Goal: Information Seeking & Learning: Learn about a topic

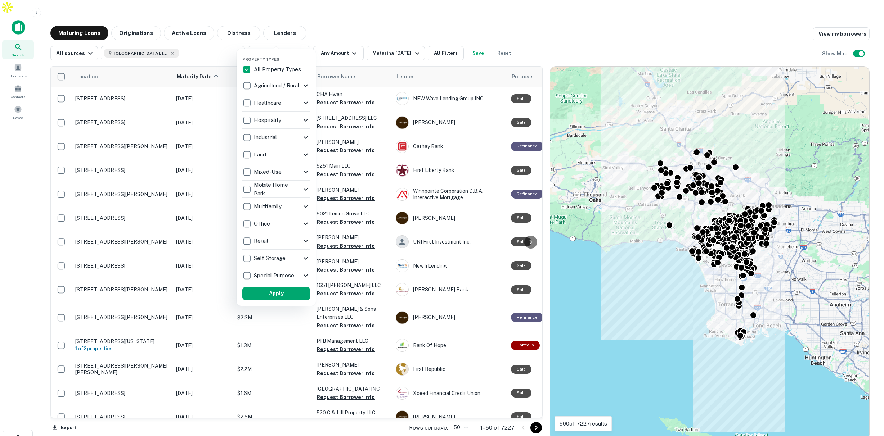
scroll to position [5, 0]
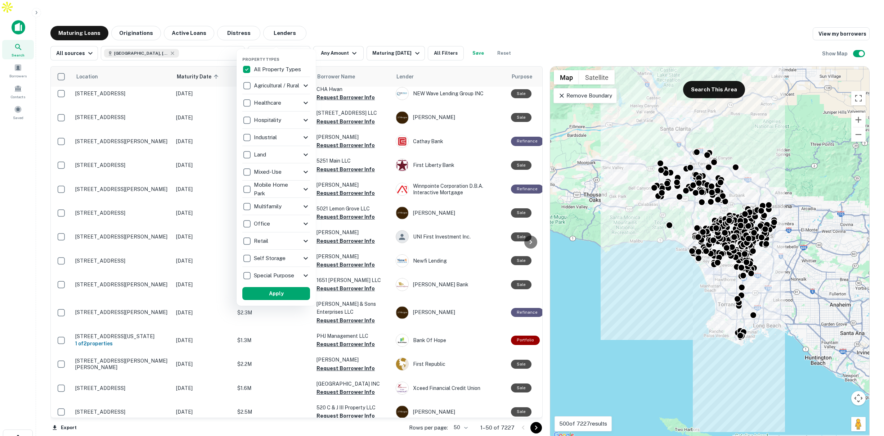
click at [304, 274] on icon at bounding box center [305, 275] width 9 height 9
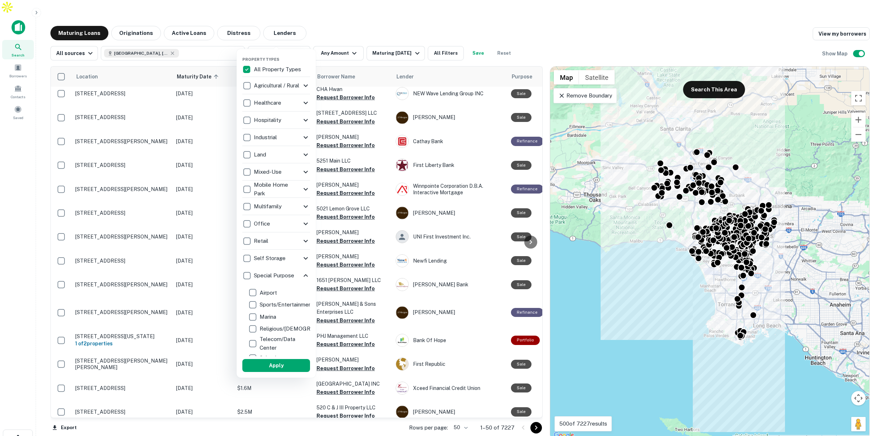
scroll to position [0, 0]
click at [309, 276] on icon at bounding box center [305, 275] width 9 height 9
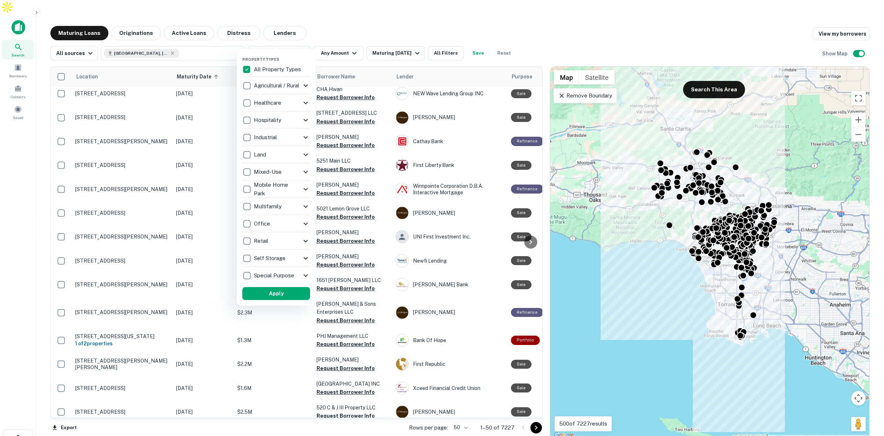
click at [305, 240] on icon at bounding box center [305, 241] width 9 height 9
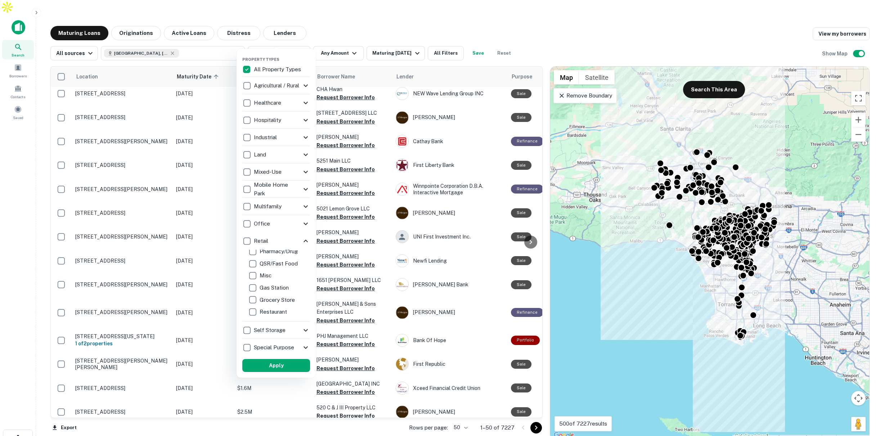
scroll to position [91, 0]
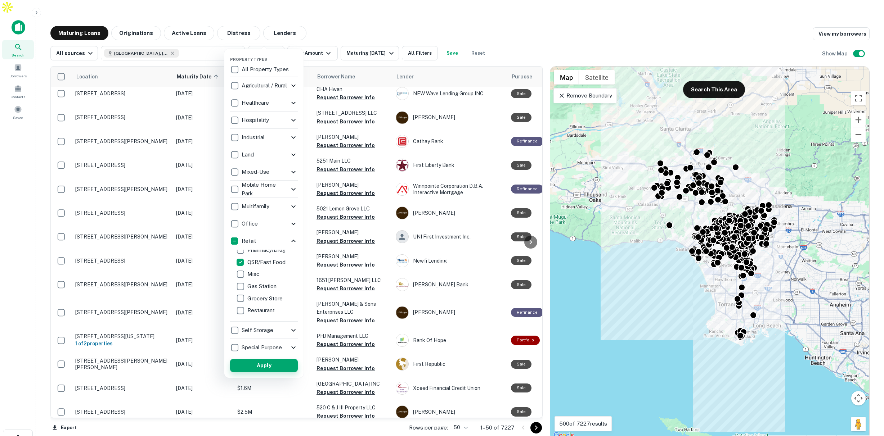
click at [268, 367] on button "Apply" at bounding box center [264, 365] width 68 height 13
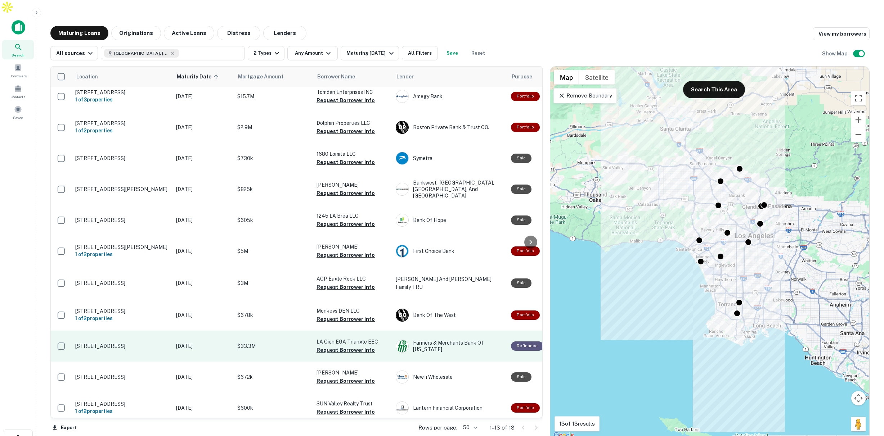
scroll to position [71, 0]
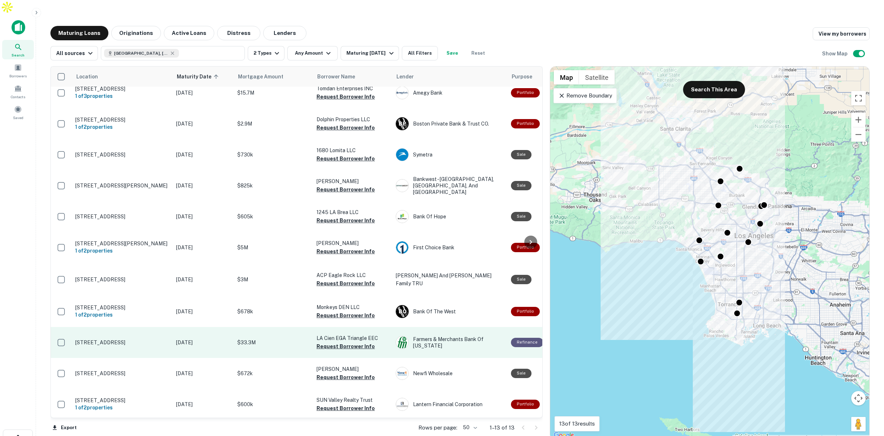
click at [272, 339] on p "$33.3M" at bounding box center [273, 343] width 72 height 8
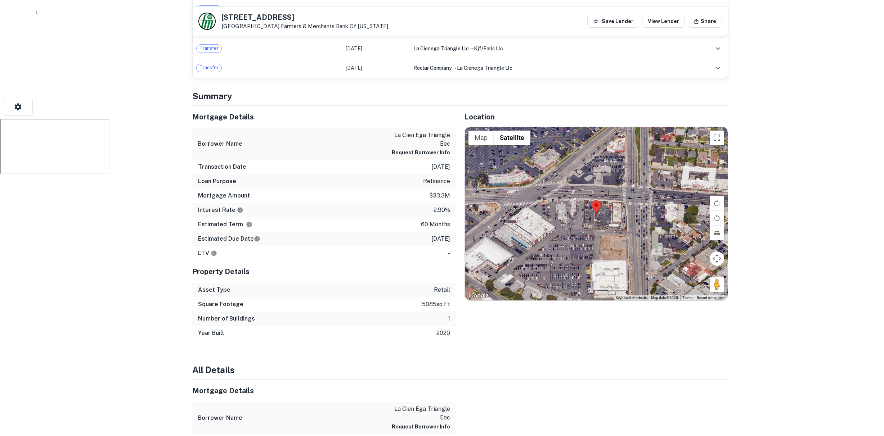
scroll to position [289, 0]
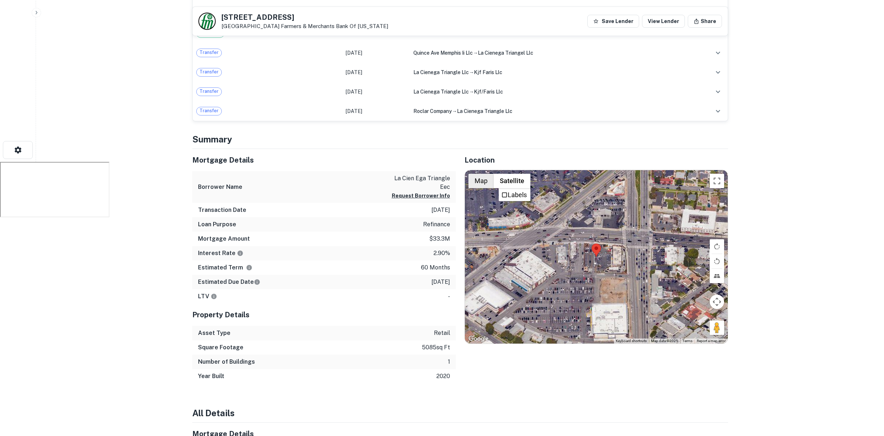
click at [477, 174] on button "Map" at bounding box center [480, 181] width 25 height 14
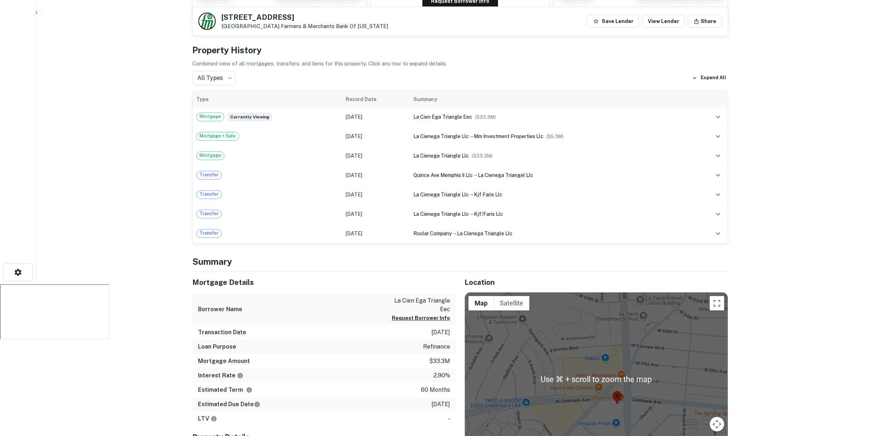
scroll to position [0, 0]
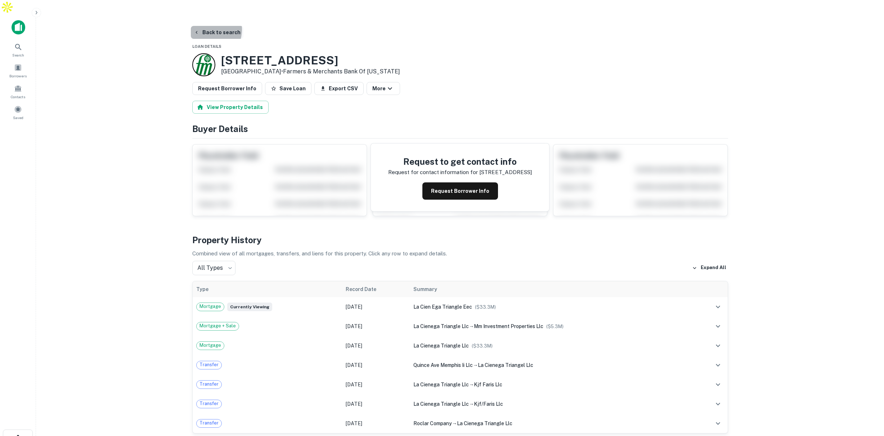
click at [207, 26] on button "Back to search" at bounding box center [217, 32] width 53 height 13
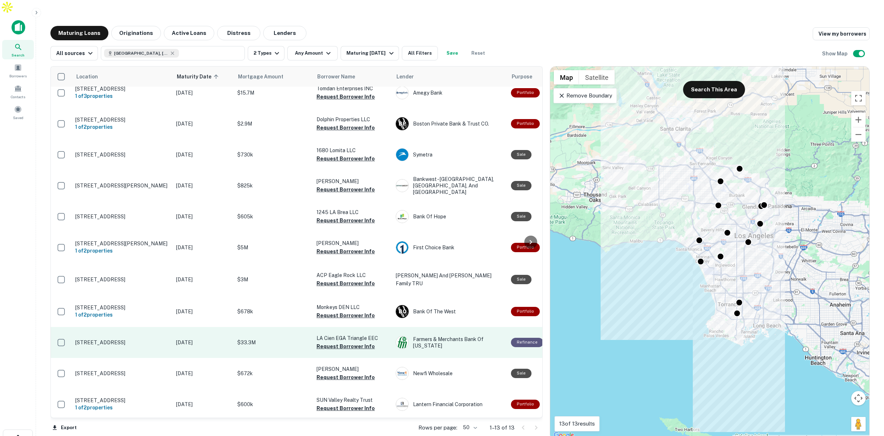
scroll to position [71, 0]
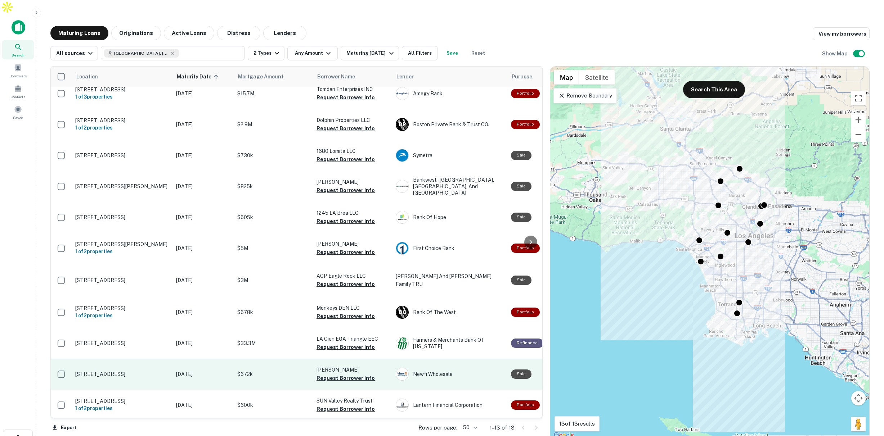
click at [285, 370] on p "$672k" at bounding box center [273, 374] width 72 height 8
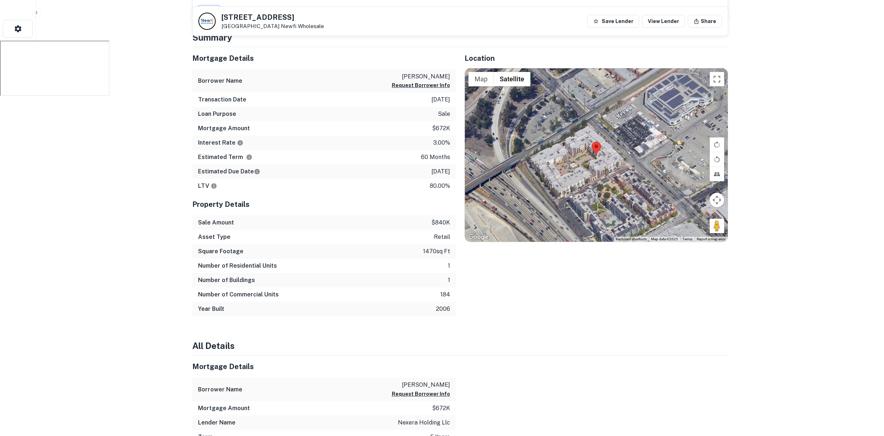
scroll to position [402, 0]
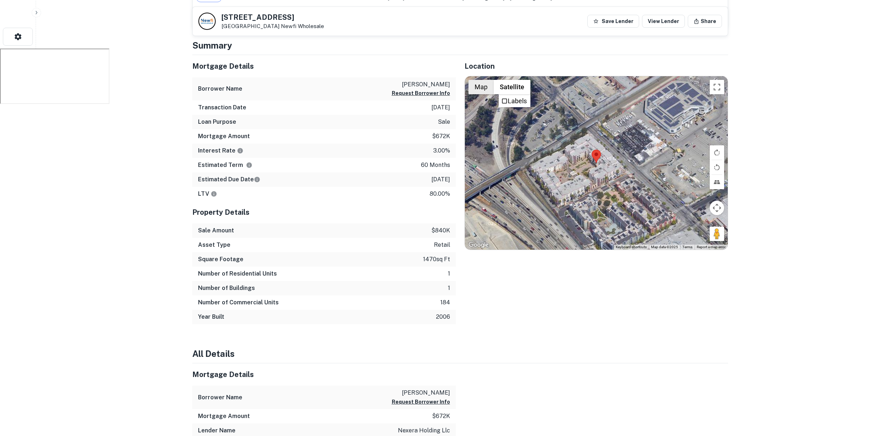
click at [478, 80] on button "Map" at bounding box center [480, 87] width 25 height 14
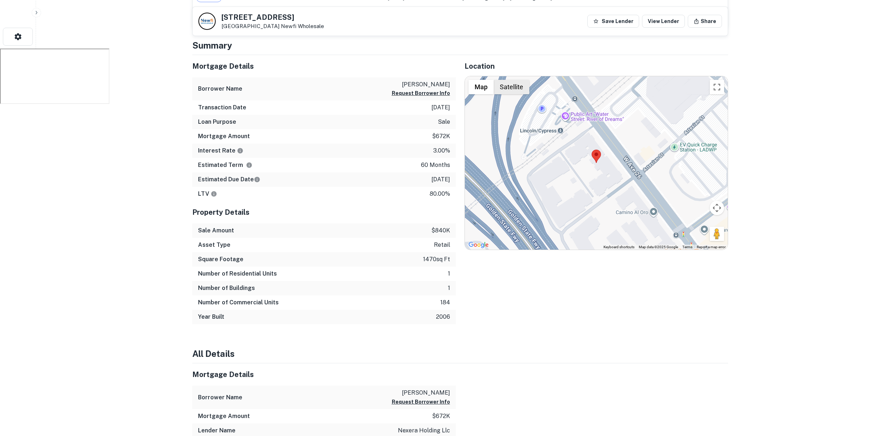
click at [511, 80] on button "Satellite" at bounding box center [512, 87] width 36 height 14
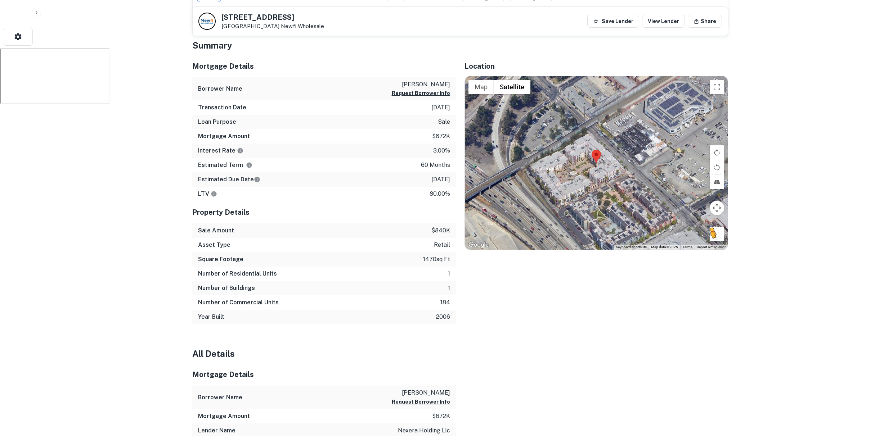
click at [719, 227] on button "Drag Pegman onto the map to open Street View" at bounding box center [717, 234] width 14 height 14
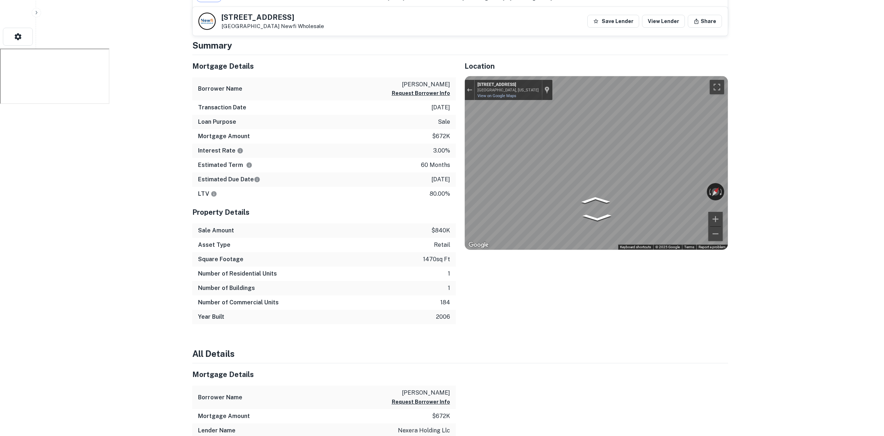
click at [733, 151] on div "Back to search 360 W AVENUE 26 STE 118 Los Angeles, CA 90031 Newfi Wholesale Sa…" at bounding box center [460, 375] width 553 height 1503
click at [729, 154] on div "Back to search 360 W AVENUE 26 STE 118 Los Angeles, CA 90031 Newfi Wholesale Sa…" at bounding box center [460, 375] width 553 height 1503
click at [733, 160] on div "Back to search 360 W AVENUE 26 STE 118 Los Angeles, CA 90031 Newfi Wholesale Sa…" at bounding box center [460, 375] width 553 height 1503
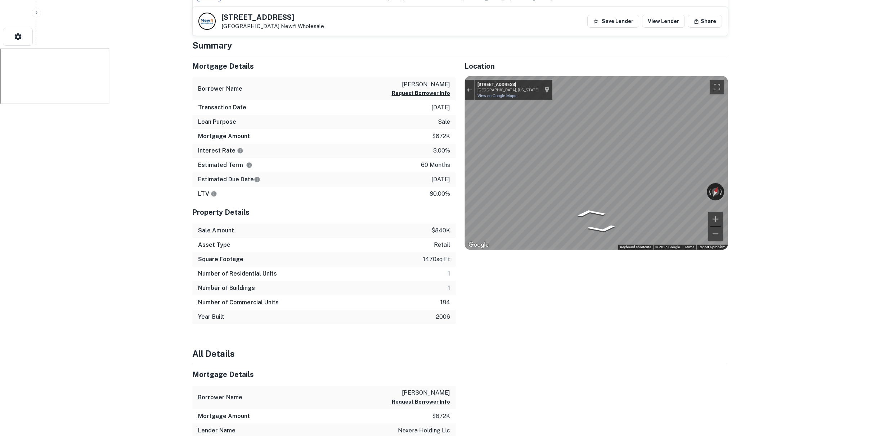
click at [468, 88] on div "Exit the Street View" at bounding box center [469, 90] width 5 height 4
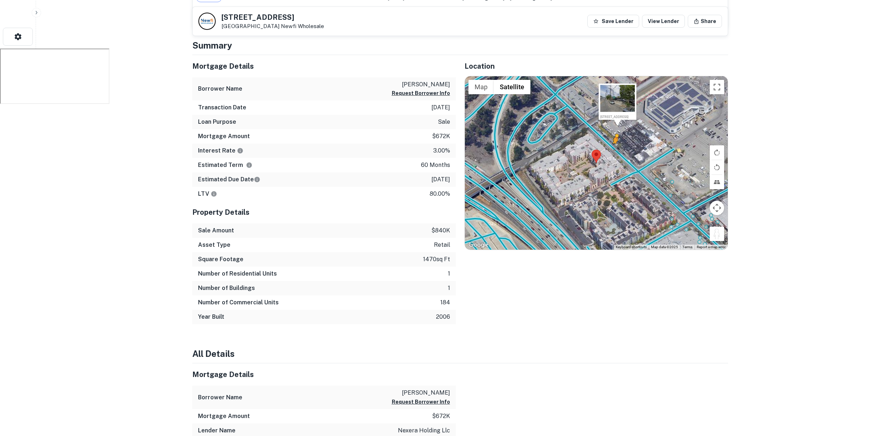
drag, startPoint x: 718, startPoint y: 219, endPoint x: 614, endPoint y: 136, distance: 133.1
click at [614, 136] on div "To activate drag with keyboard, press Alt + Enter. Once in keyboard drag state,…" at bounding box center [596, 163] width 263 height 174
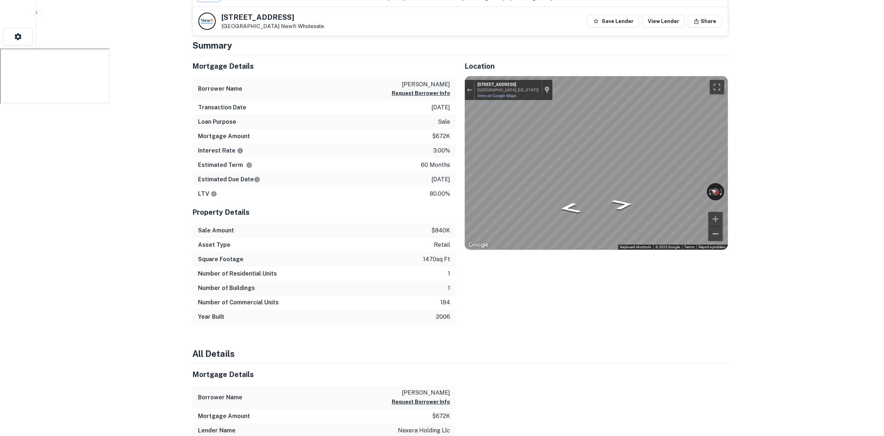
click at [712, 227] on button "Zoom out" at bounding box center [715, 234] width 14 height 14
click at [714, 227] on button "Zoom out" at bounding box center [715, 234] width 14 height 14
click at [732, 160] on div "Back to search 360 W AVENUE 26 STE 118 Los Angeles, CA 90031 Newfi Wholesale Sa…" at bounding box center [460, 375] width 553 height 1503
click at [469, 85] on button "Exit the Street View" at bounding box center [469, 90] width 9 height 10
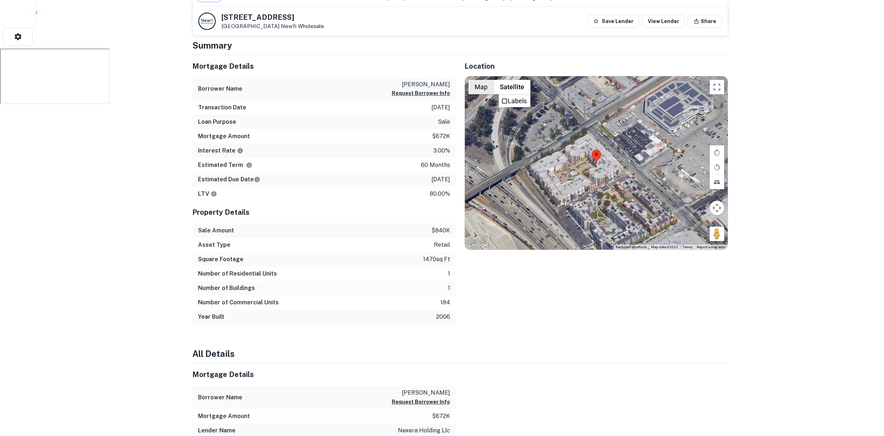
click at [481, 80] on button "Map" at bounding box center [480, 87] width 25 height 14
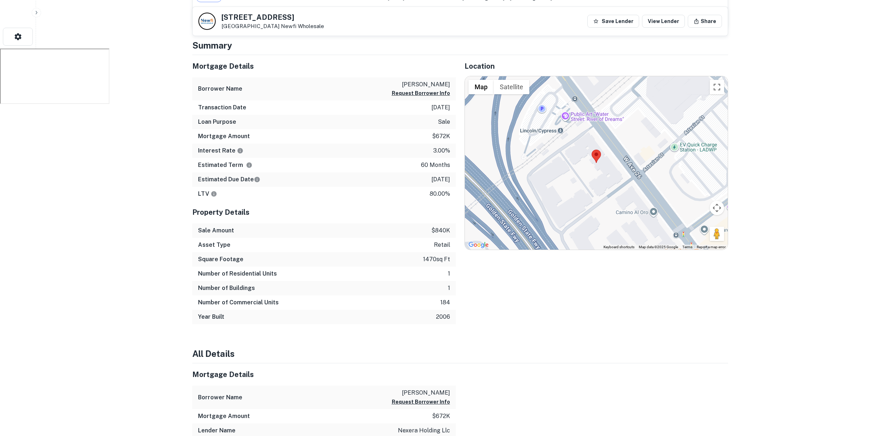
drag, startPoint x: 316, startPoint y: 17, endPoint x: 219, endPoint y: 16, distance: 96.5
click at [219, 16] on div "360 W AVENUE 26 STE 118 Los Angeles, CA 90031 Newfi Wholesale" at bounding box center [261, 21] width 126 height 17
copy h5 "360 W AVENUE 26 STE 118"
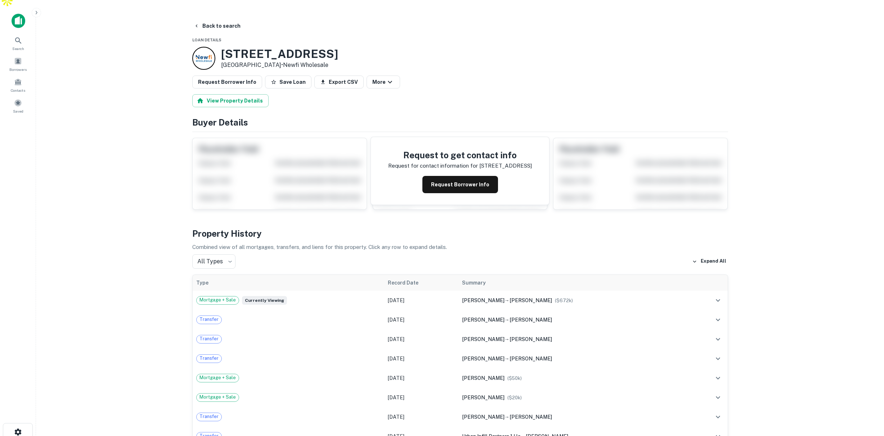
scroll to position [0, 0]
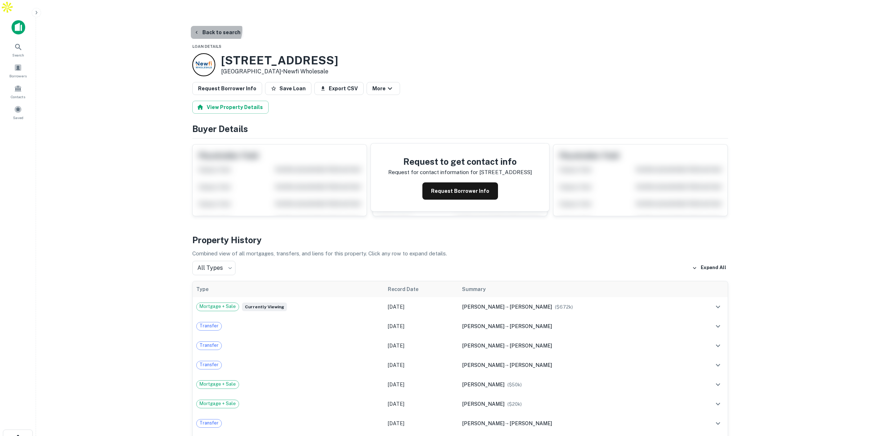
click at [214, 26] on button "Back to search" at bounding box center [217, 32] width 53 height 13
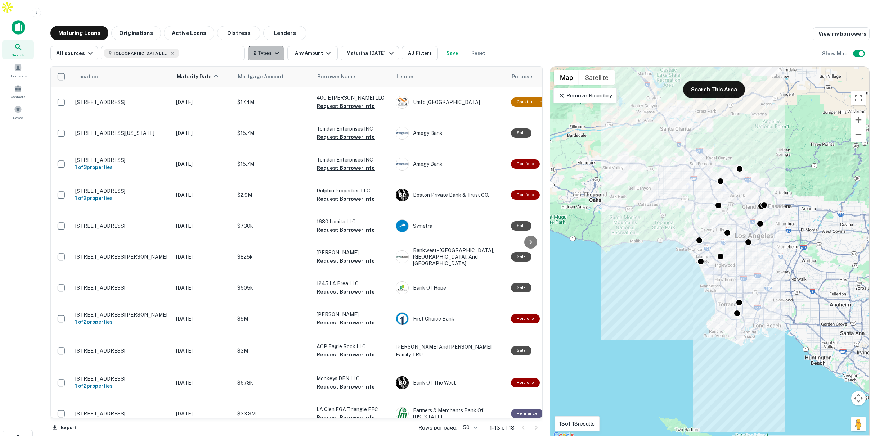
click at [273, 49] on icon "button" at bounding box center [277, 53] width 9 height 9
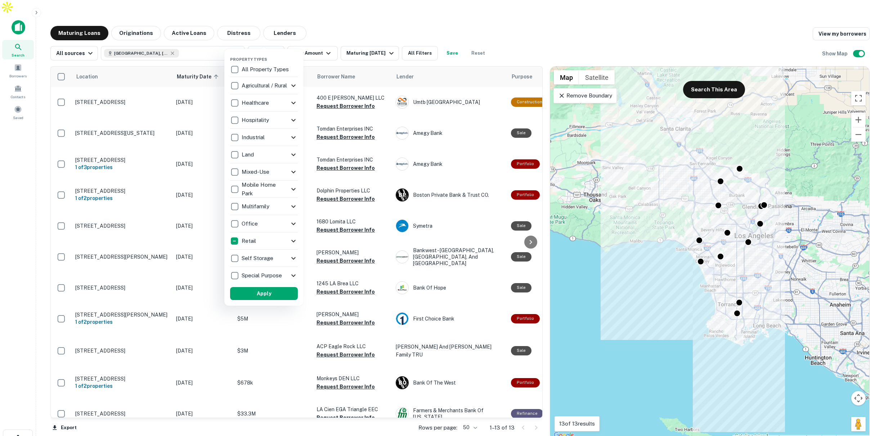
click at [279, 239] on div "Retail" at bounding box center [259, 241] width 59 height 12
click at [279, 239] on div "Retail" at bounding box center [261, 241] width 59 height 12
click at [279, 236] on div "Retail" at bounding box center [256, 241] width 59 height 12
click at [472, 21] on div at bounding box center [442, 218] width 884 height 436
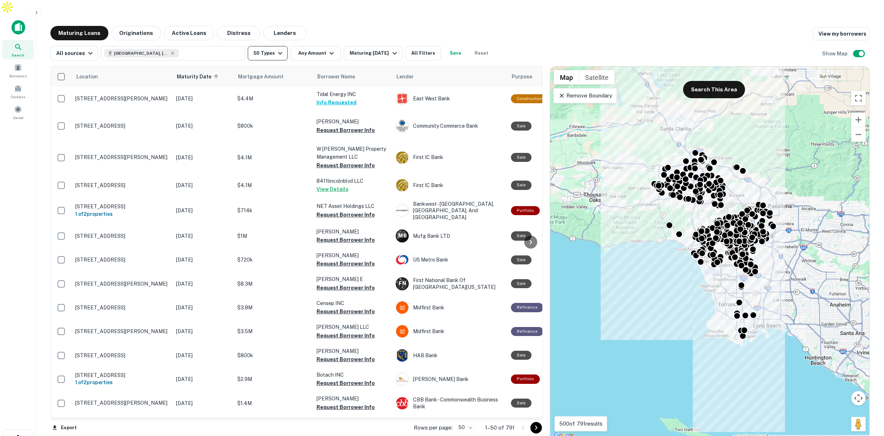
click at [269, 46] on button "50 Types" at bounding box center [268, 53] width 40 height 14
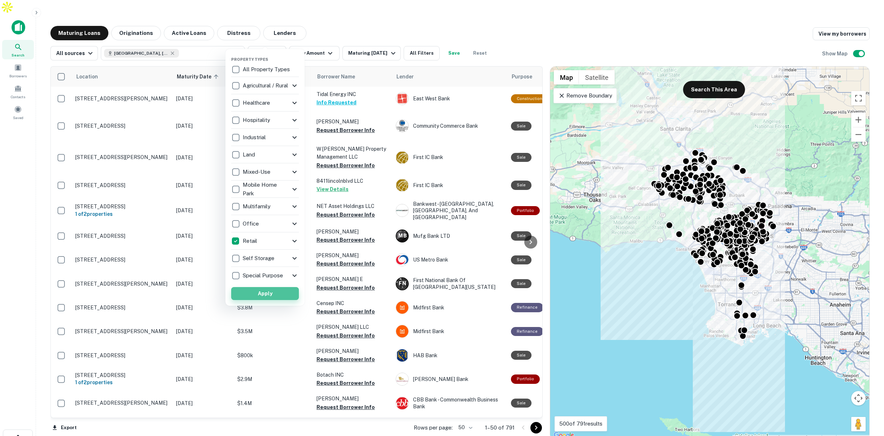
click at [281, 294] on button "Apply" at bounding box center [265, 293] width 68 height 13
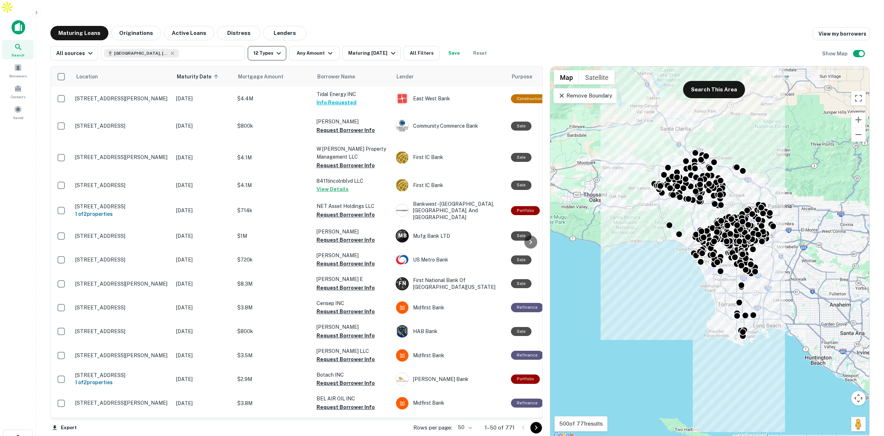
click at [275, 49] on icon "button" at bounding box center [278, 53] width 9 height 9
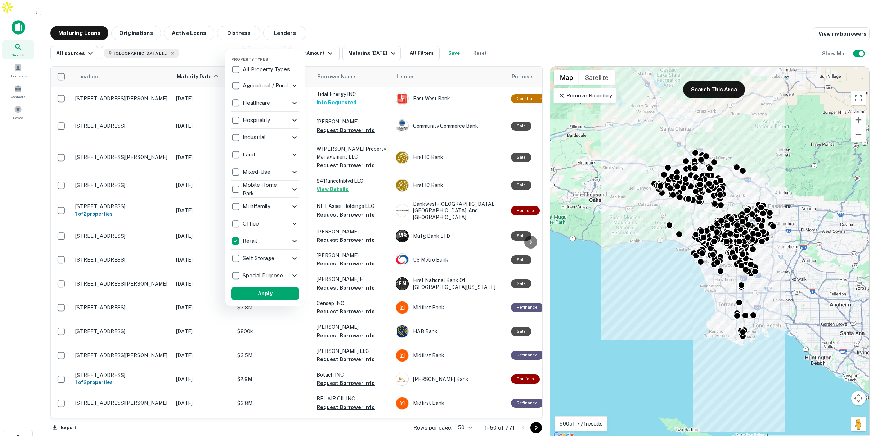
click at [289, 241] on div "Retail" at bounding box center [260, 241] width 59 height 12
click at [286, 239] on div "Retail" at bounding box center [271, 241] width 59 height 12
click at [295, 241] on icon at bounding box center [294, 241] width 9 height 9
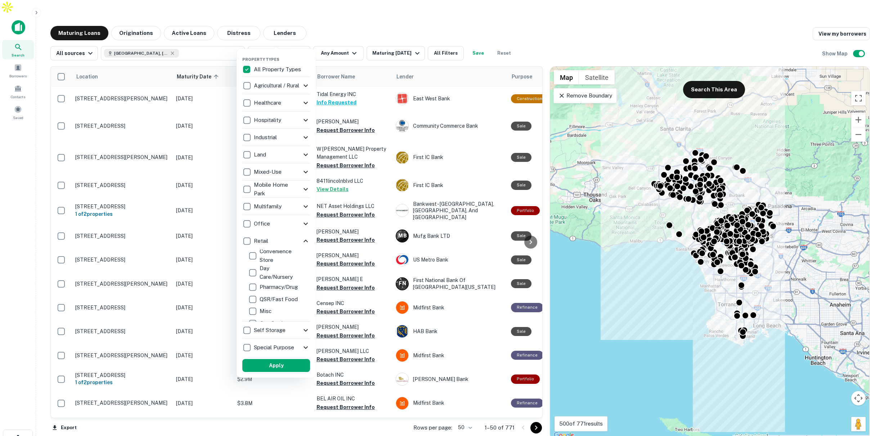
scroll to position [63, 0]
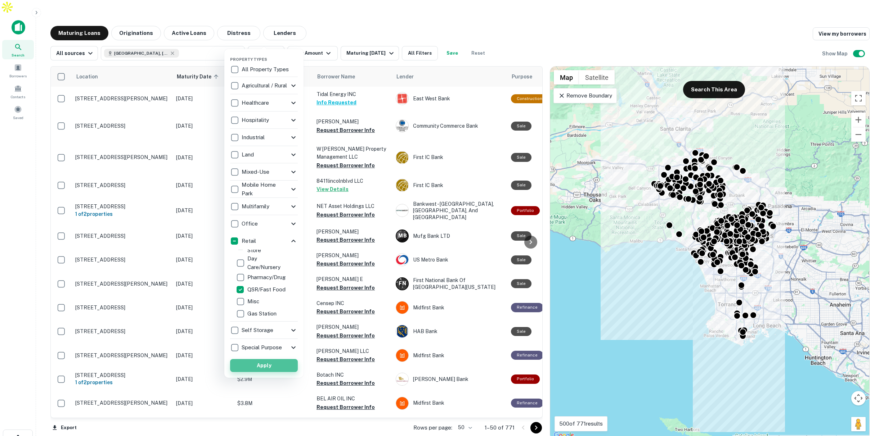
click at [282, 364] on button "Apply" at bounding box center [264, 365] width 68 height 13
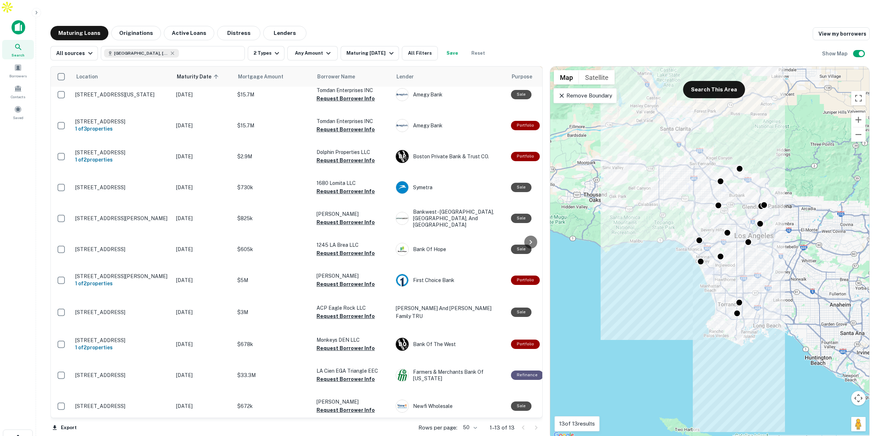
scroll to position [71, 0]
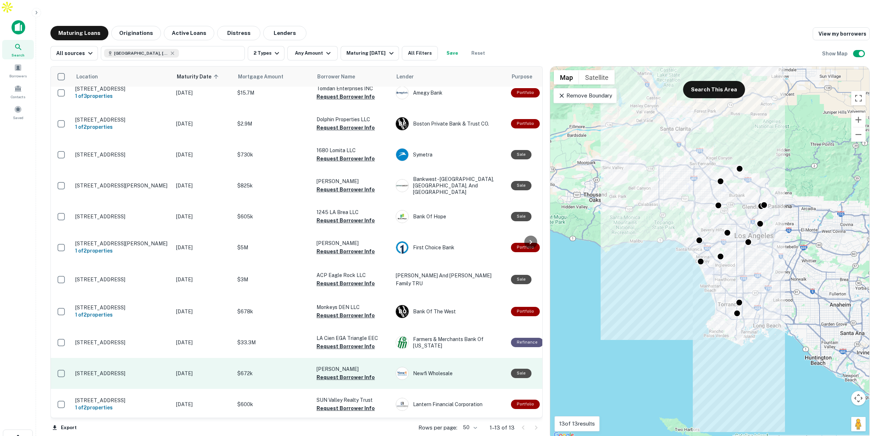
click at [177, 370] on p "Aug 09, 2026" at bounding box center [203, 374] width 54 height 8
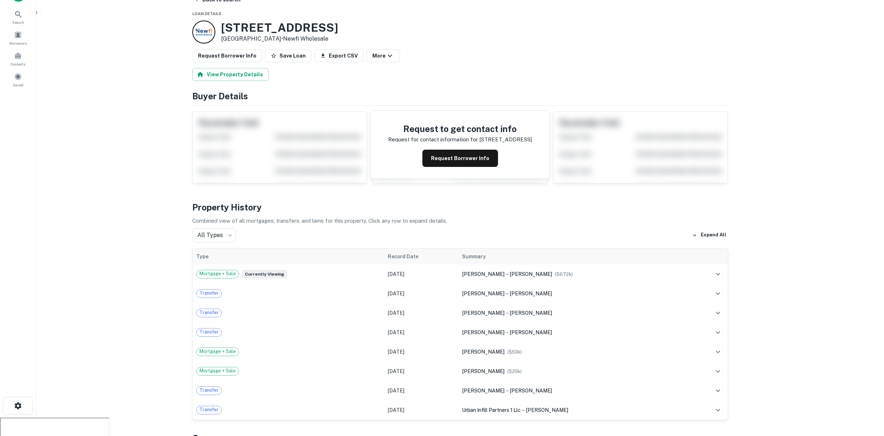
scroll to position [29, 0]
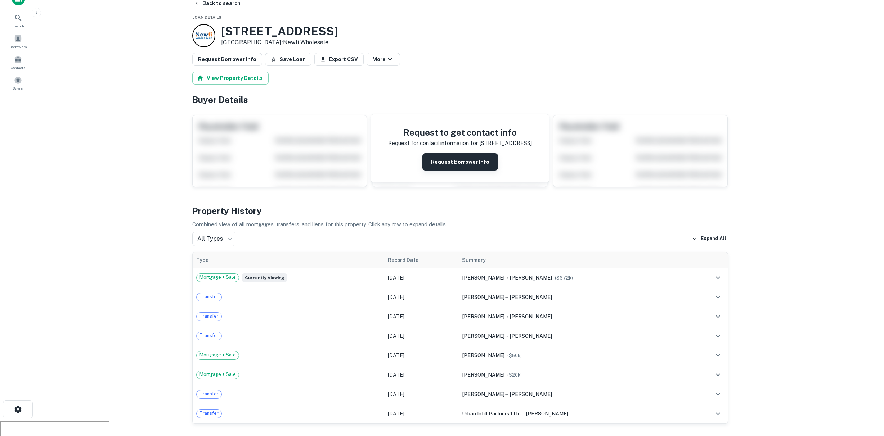
click at [466, 153] on button "Request Borrower Info" at bounding box center [460, 161] width 76 height 17
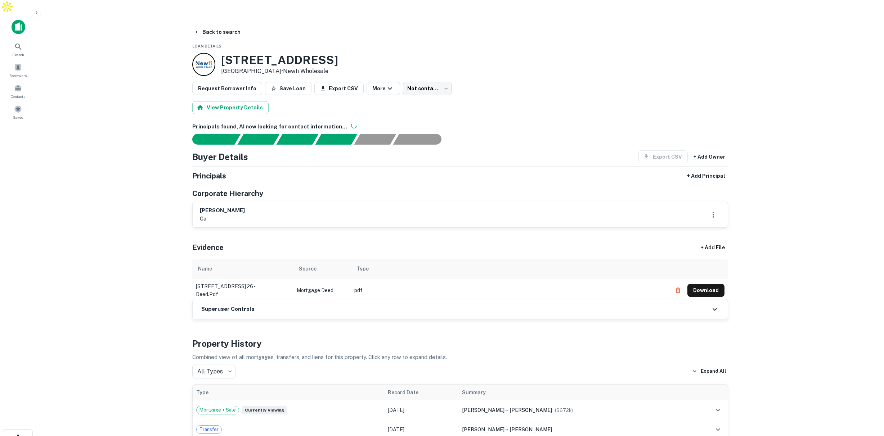
scroll to position [3, 0]
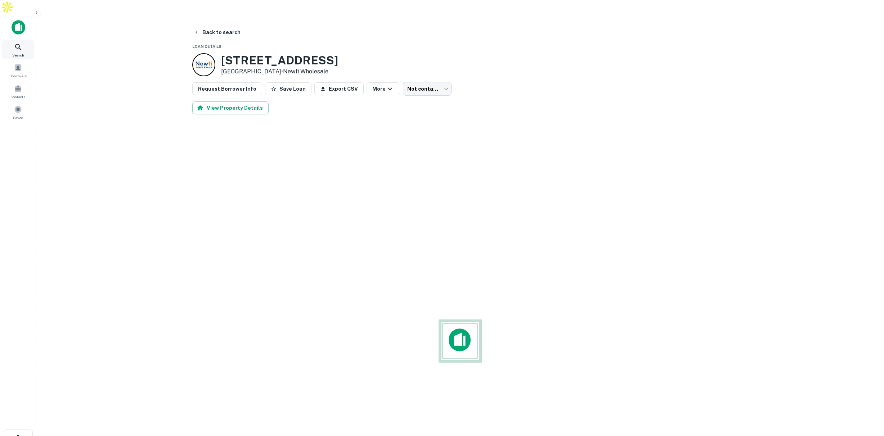
click at [15, 43] on icon at bounding box center [18, 47] width 9 height 9
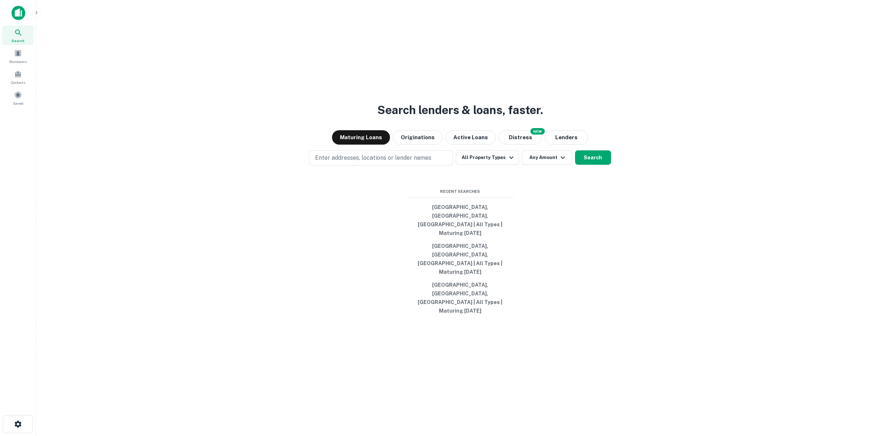
click at [18, 36] on icon at bounding box center [18, 32] width 9 height 9
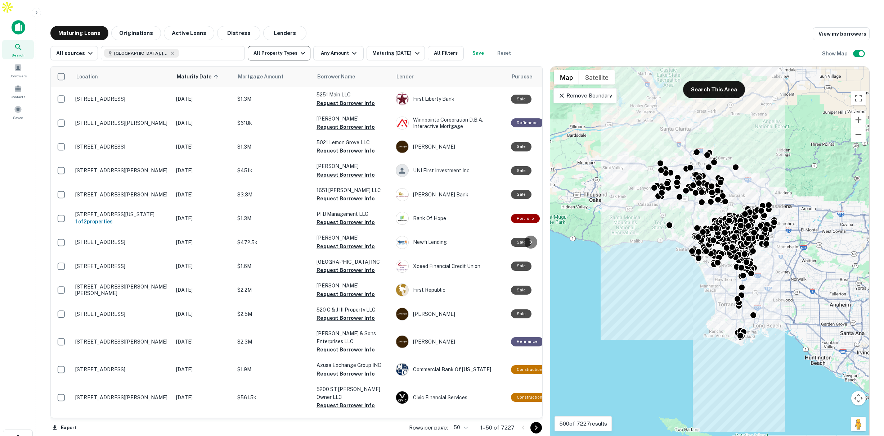
click at [298, 49] on icon "button" at bounding box center [302, 53] width 9 height 9
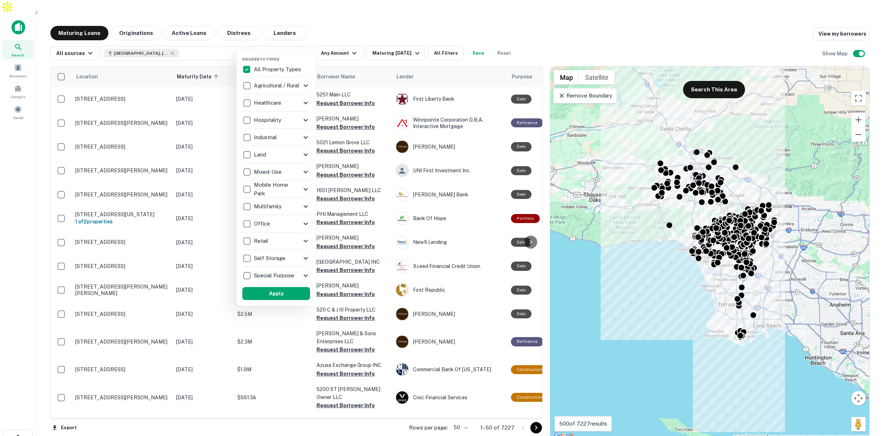
click at [296, 204] on div "Multifamily" at bounding box center [271, 207] width 59 height 12
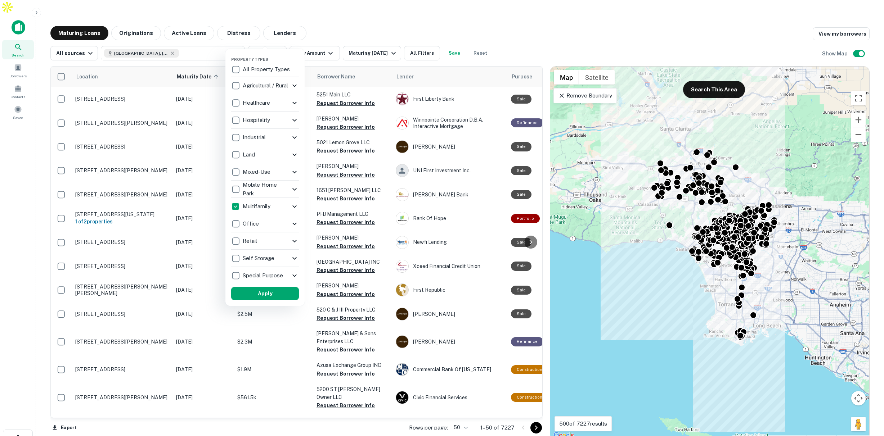
click at [293, 205] on icon at bounding box center [294, 206] width 4 height 3
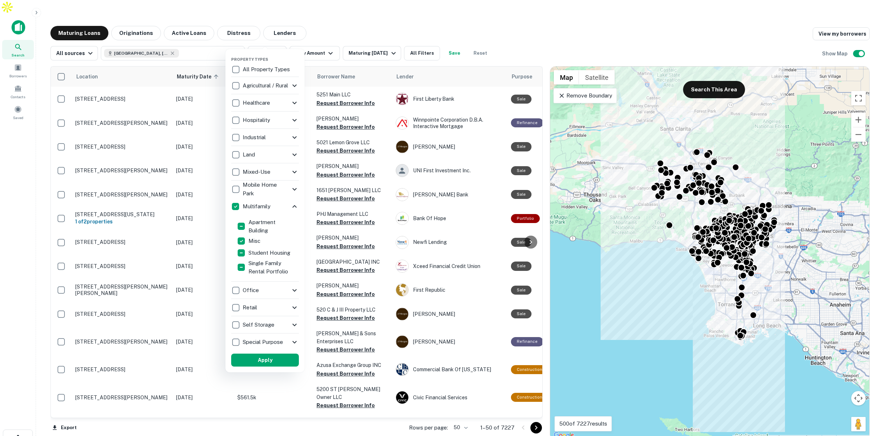
click at [291, 202] on div "Multifamily" at bounding box center [265, 206] width 68 height 17
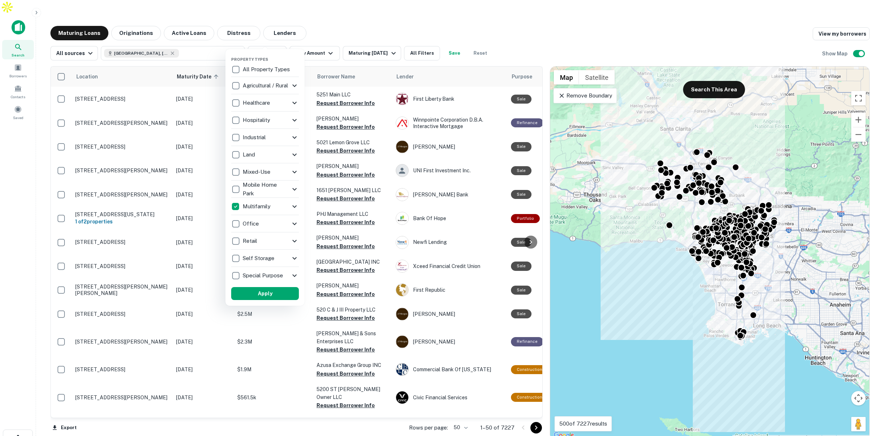
click at [293, 206] on icon at bounding box center [294, 206] width 4 height 3
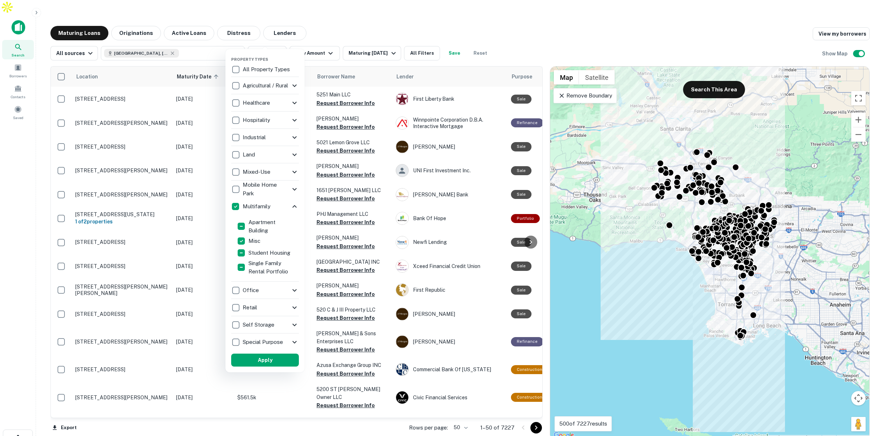
click at [296, 187] on icon at bounding box center [294, 189] width 9 height 9
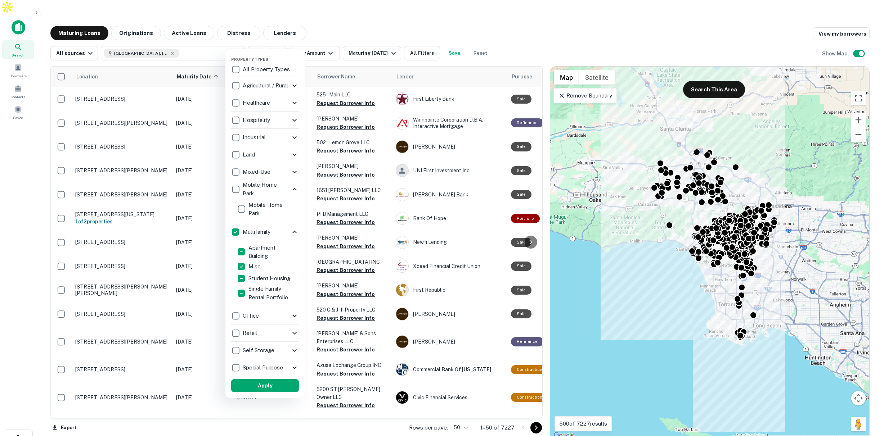
click at [295, 171] on icon at bounding box center [294, 172] width 4 height 3
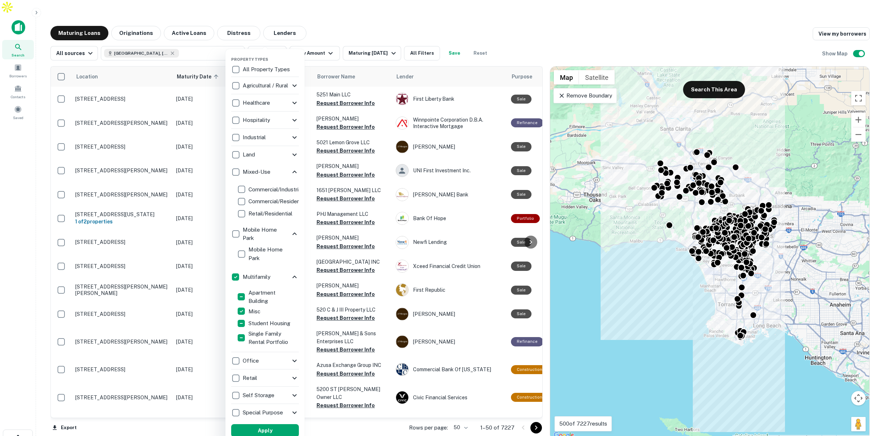
click at [294, 154] on icon at bounding box center [294, 154] width 9 height 9
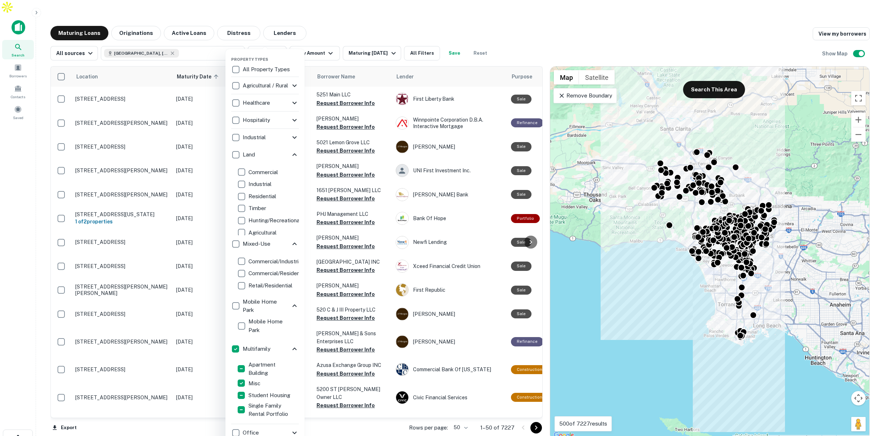
click at [293, 155] on icon at bounding box center [294, 154] width 4 height 3
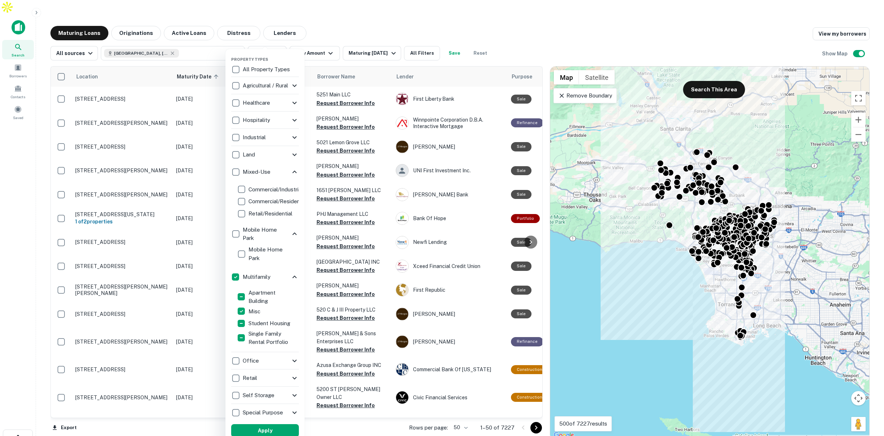
click at [296, 138] on icon at bounding box center [294, 137] width 9 height 9
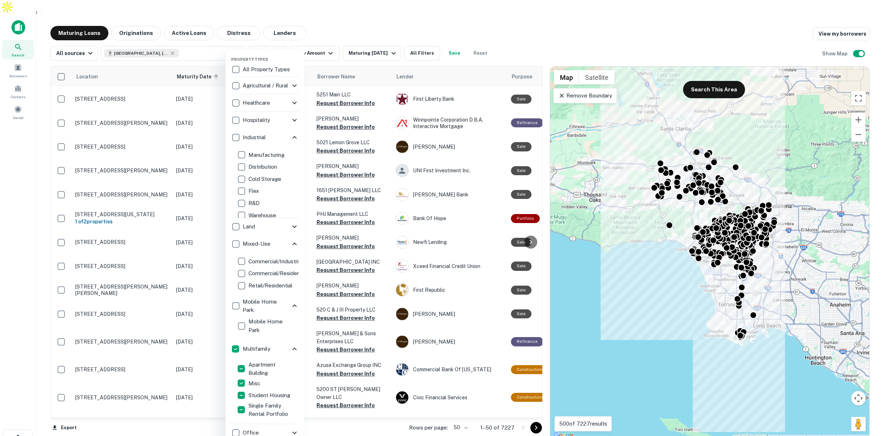
click at [291, 136] on icon at bounding box center [294, 137] width 9 height 9
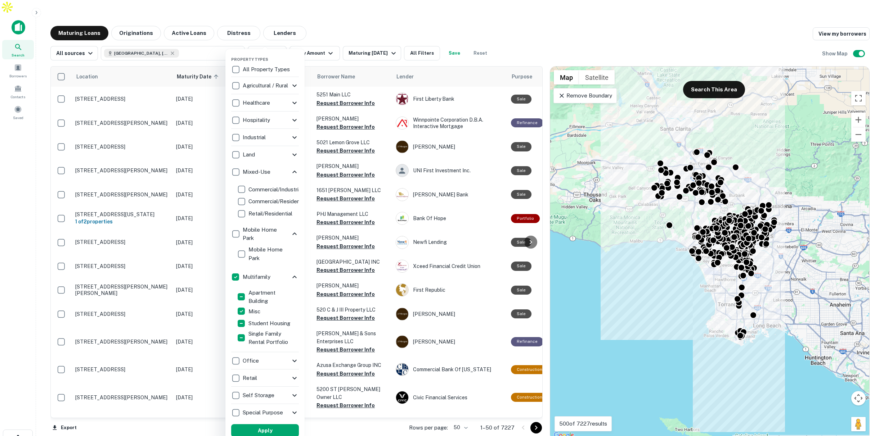
click at [293, 122] on icon at bounding box center [294, 120] width 9 height 9
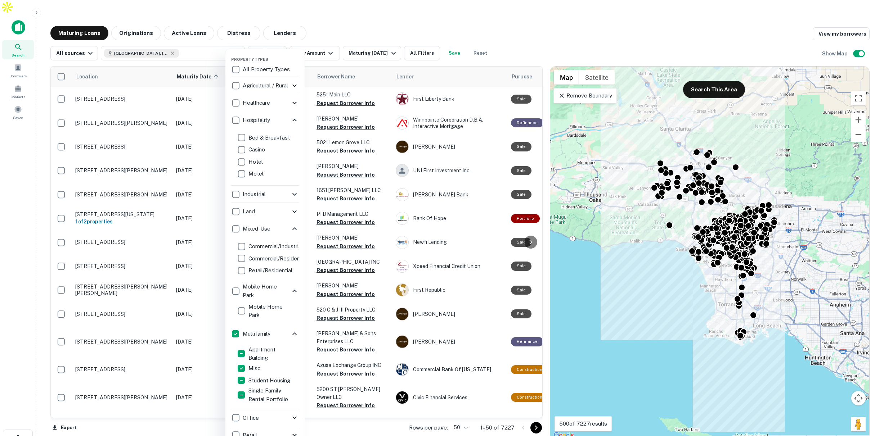
click at [295, 105] on icon at bounding box center [294, 103] width 9 height 9
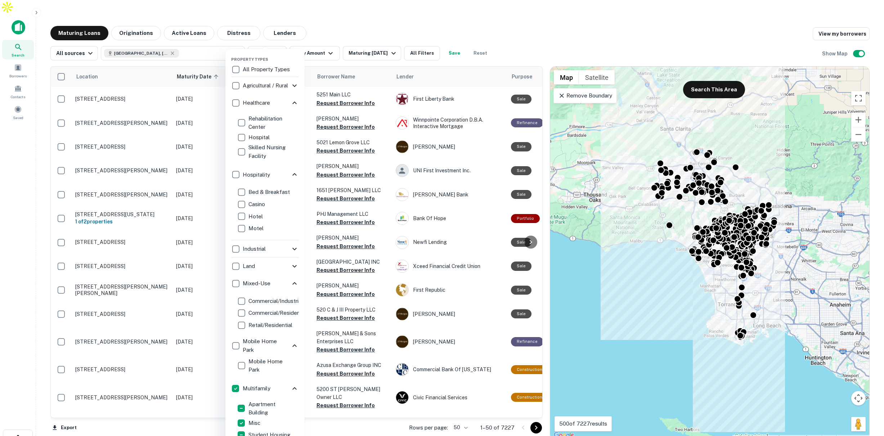
click at [293, 85] on icon at bounding box center [294, 85] width 4 height 3
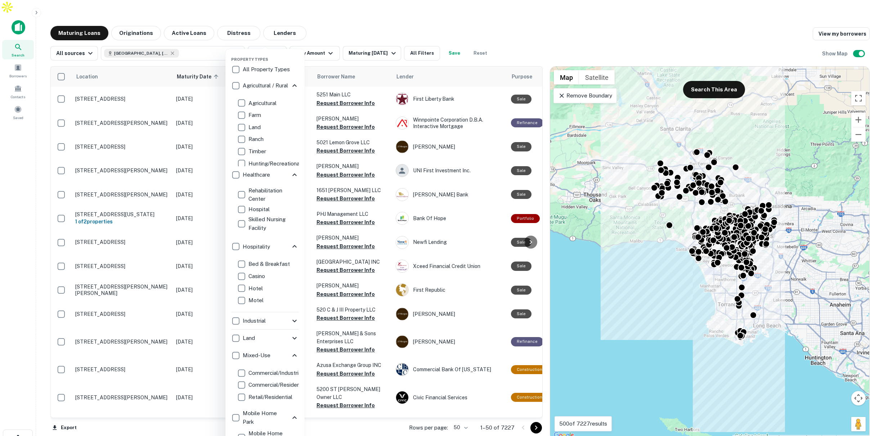
click at [293, 85] on icon at bounding box center [294, 85] width 9 height 9
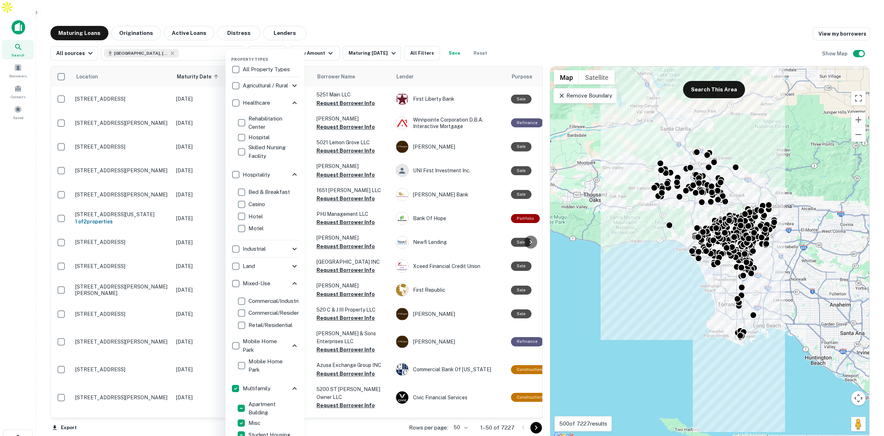
click at [293, 104] on icon at bounding box center [294, 103] width 9 height 9
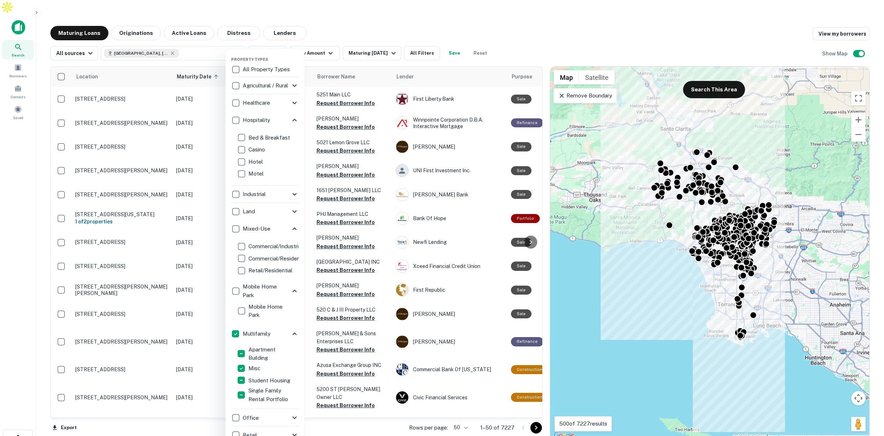
click at [293, 120] on icon at bounding box center [294, 120] width 9 height 9
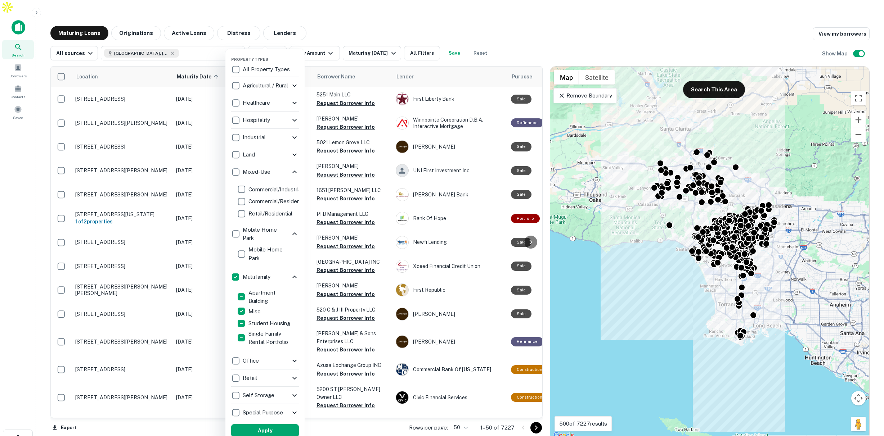
click at [292, 138] on icon at bounding box center [294, 137] width 9 height 9
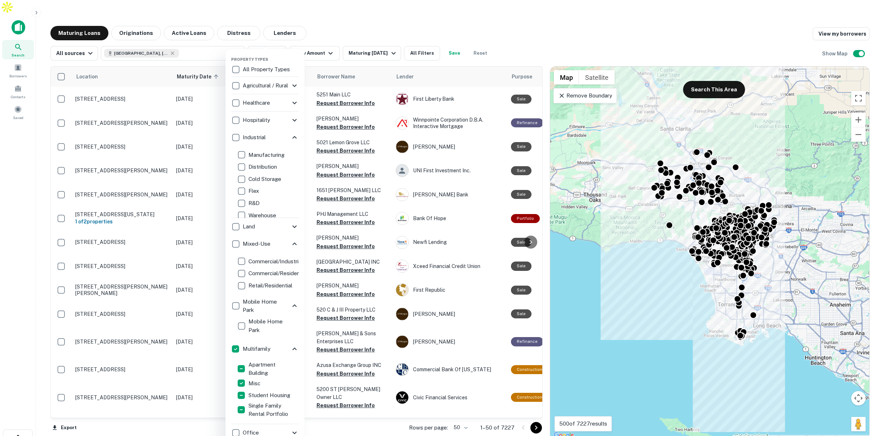
click at [292, 138] on icon at bounding box center [294, 137] width 9 height 9
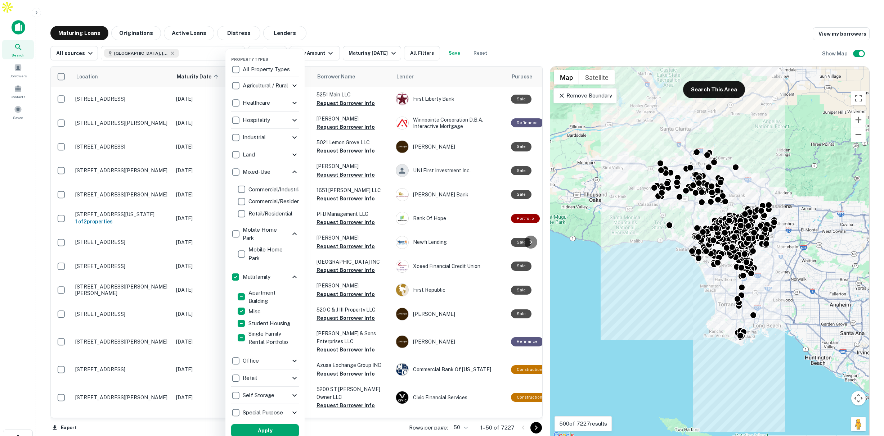
click at [292, 153] on icon at bounding box center [294, 154] width 9 height 9
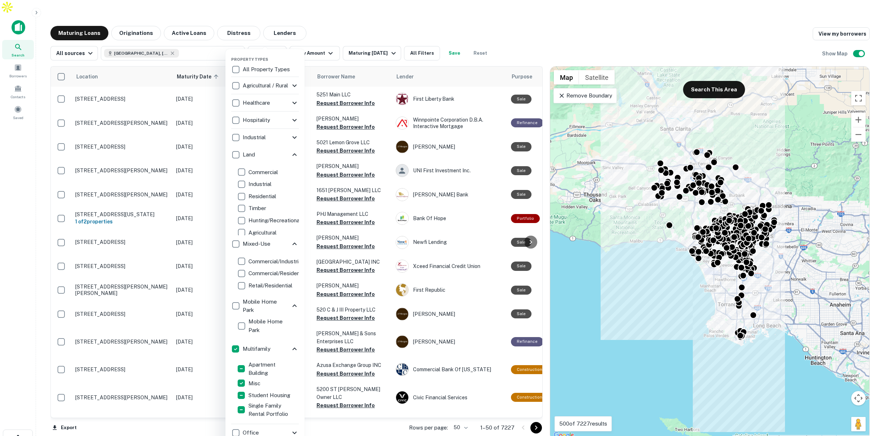
click at [292, 153] on icon at bounding box center [294, 154] width 9 height 9
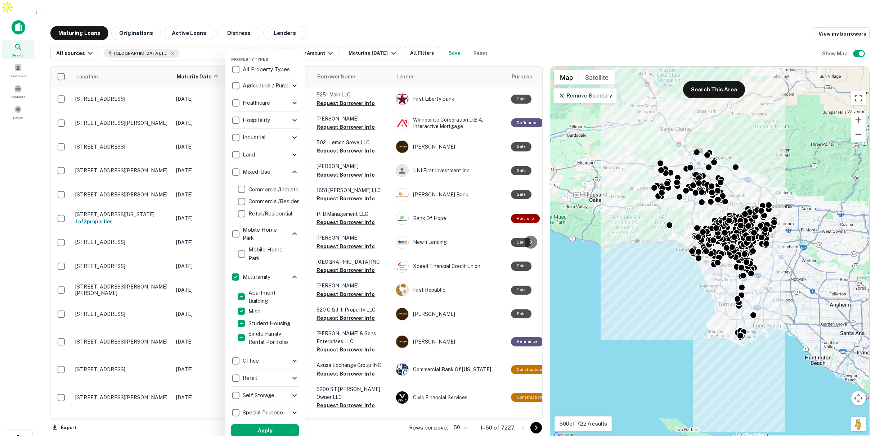
click at [292, 172] on icon at bounding box center [294, 172] width 9 height 9
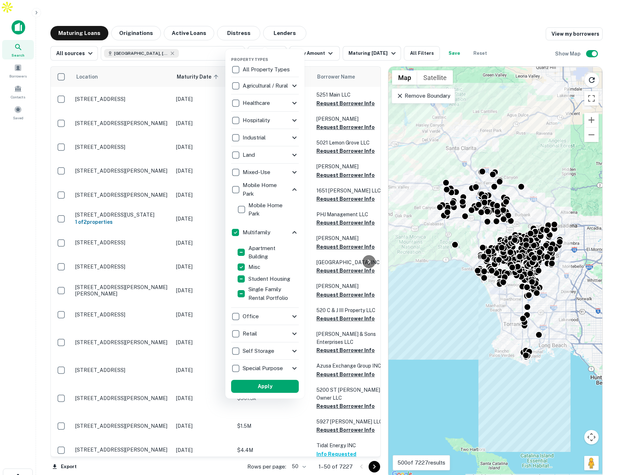
click at [38, 13] on div at bounding box center [308, 237] width 617 height 475
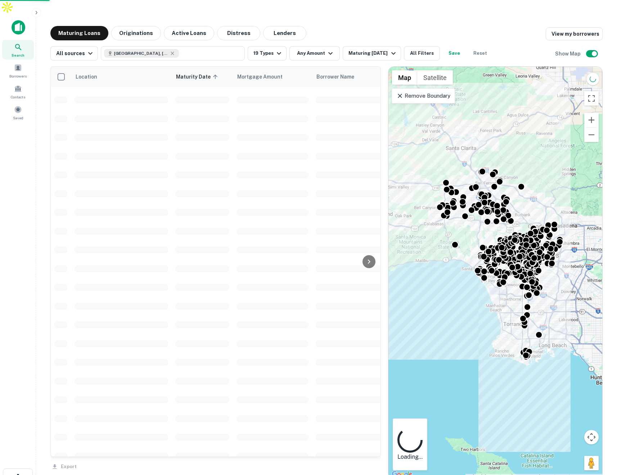
click at [36, 13] on icon "button" at bounding box center [36, 13] width 6 height 6
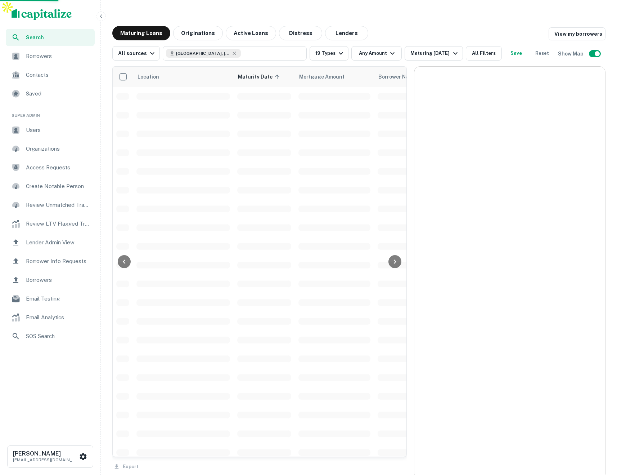
scroll to position [71, 0]
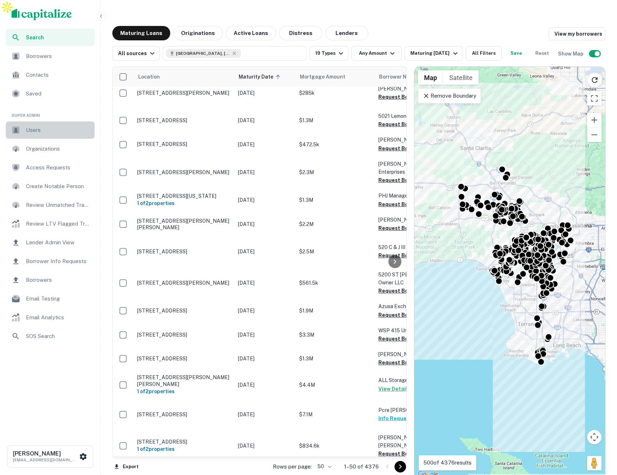
click at [49, 129] on span "Users" at bounding box center [58, 130] width 64 height 9
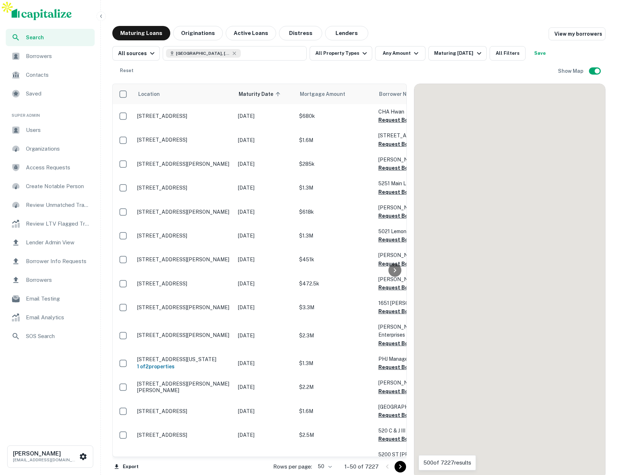
scroll to position [18, 0]
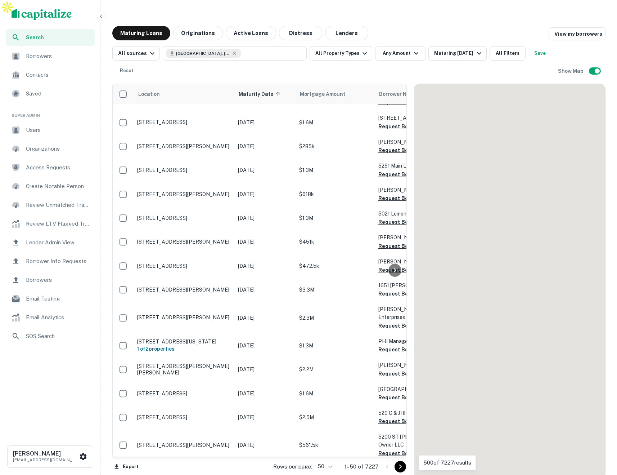
click at [100, 15] on icon "button" at bounding box center [101, 16] width 6 height 6
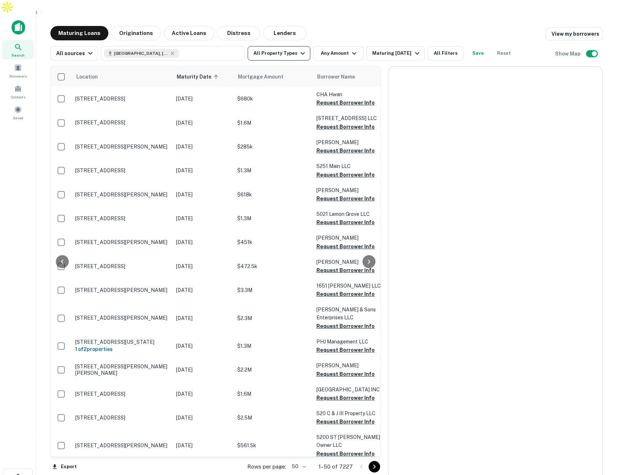
click at [280, 46] on button "All Property Types" at bounding box center [279, 53] width 63 height 14
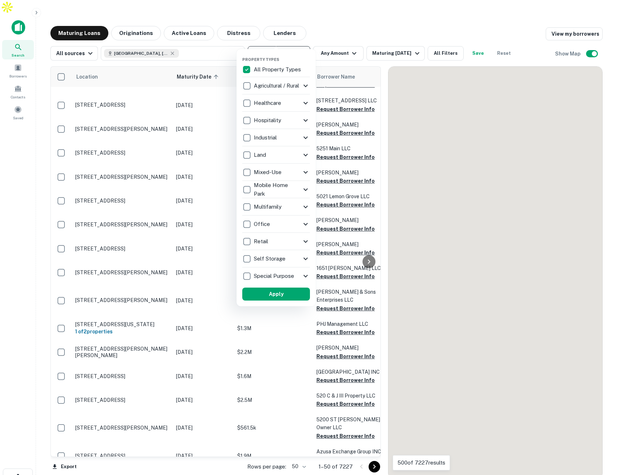
scroll to position [0, 0]
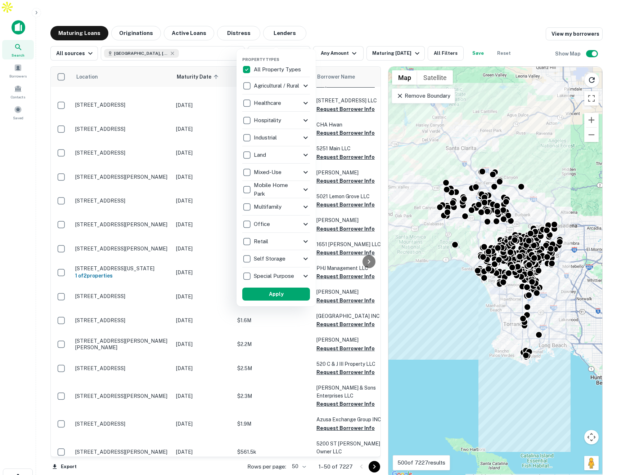
click at [304, 257] on icon at bounding box center [305, 258] width 9 height 9
click at [304, 205] on icon at bounding box center [305, 206] width 9 height 9
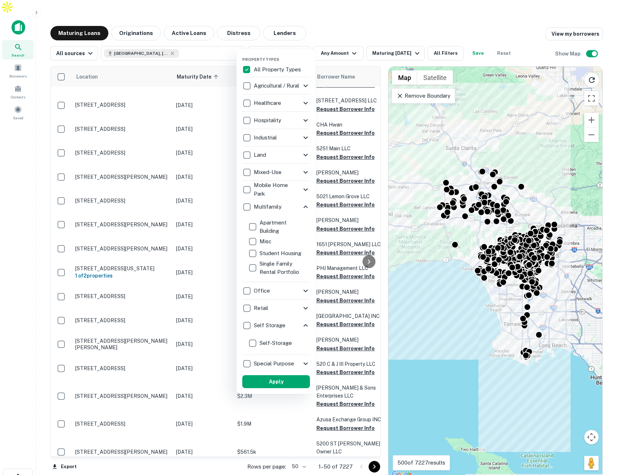
click at [305, 290] on icon at bounding box center [305, 290] width 9 height 9
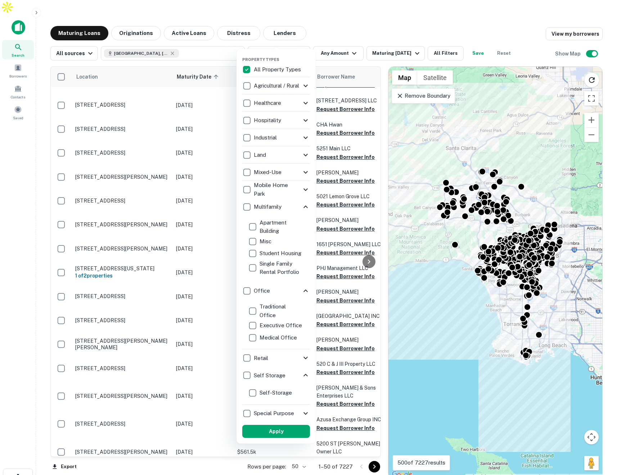
click at [306, 102] on icon at bounding box center [305, 103] width 9 height 9
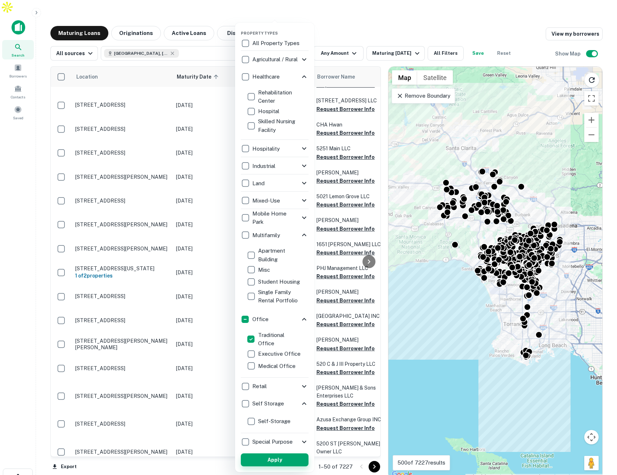
click at [284, 459] on button "Apply" at bounding box center [275, 459] width 68 height 13
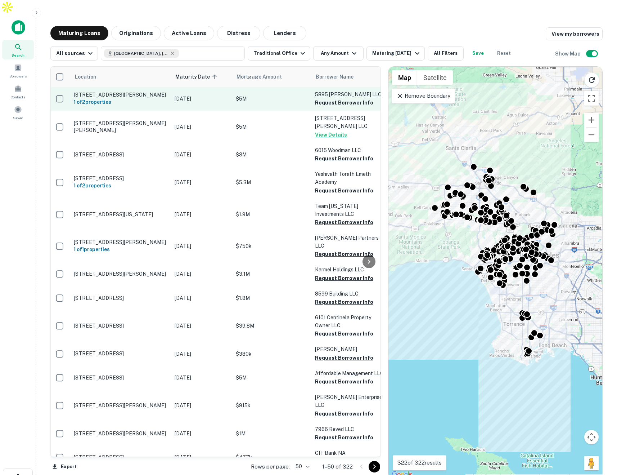
scroll to position [1, 1]
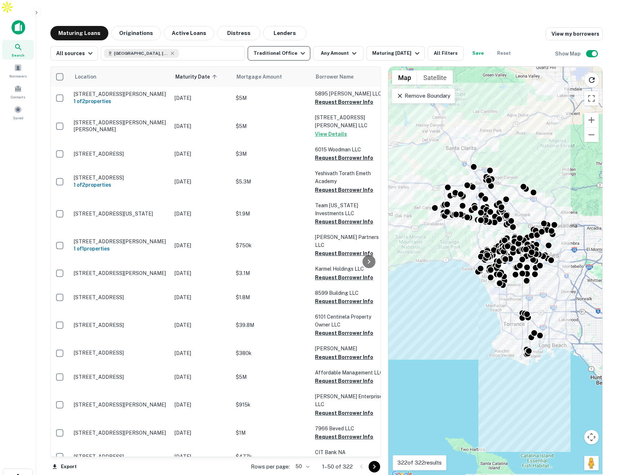
click at [282, 46] on button "Traditional Office" at bounding box center [279, 53] width 63 height 14
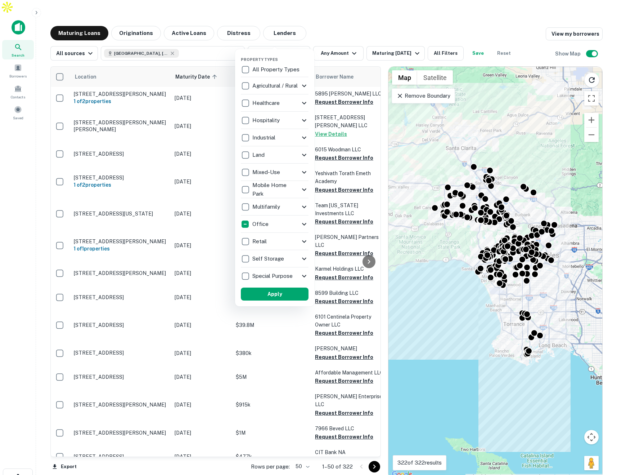
click at [306, 221] on icon at bounding box center [304, 224] width 9 height 9
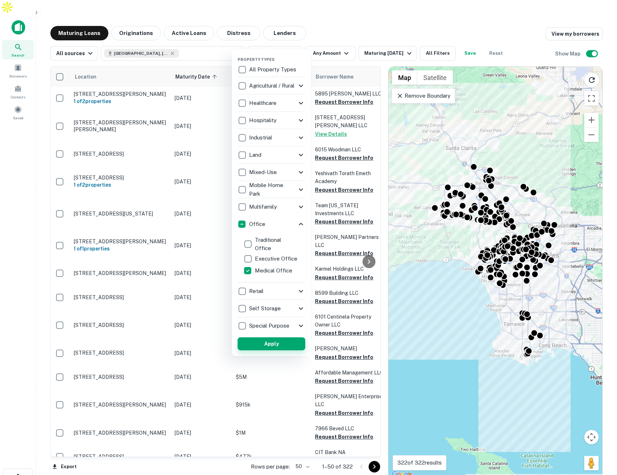
drag, startPoint x: 293, startPoint y: 346, endPoint x: 300, endPoint y: 337, distance: 12.0
click at [293, 346] on button "Apply" at bounding box center [272, 343] width 68 height 13
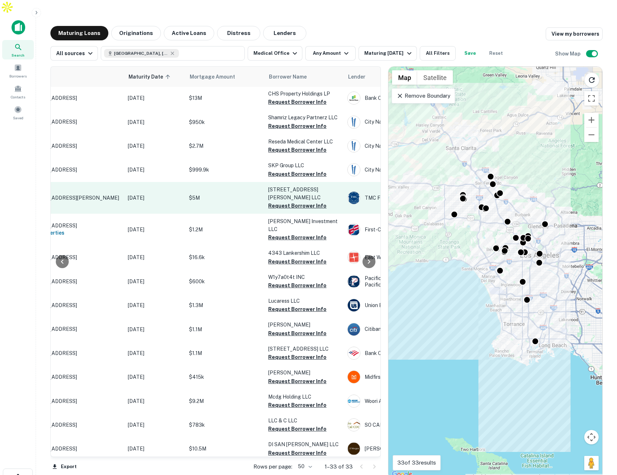
scroll to position [1, 66]
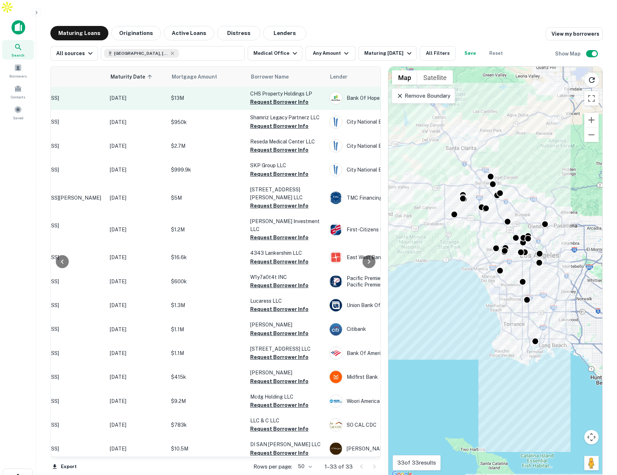
click at [212, 94] on p "$13M" at bounding box center [207, 98] width 72 height 8
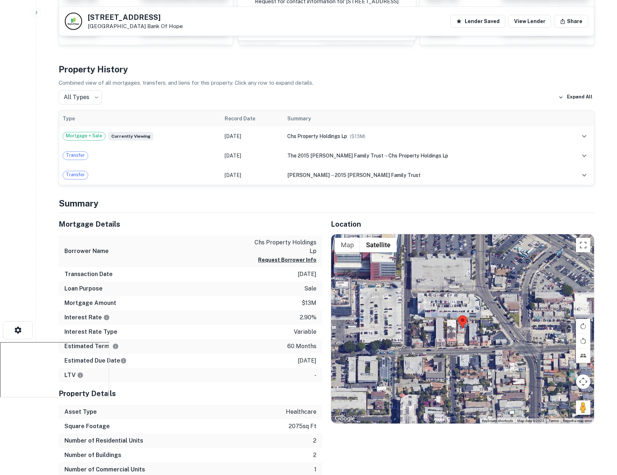
scroll to position [172, 0]
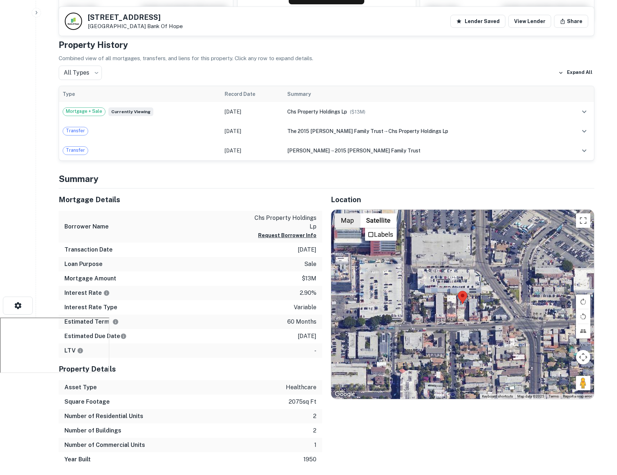
click at [356, 213] on button "Map" at bounding box center [347, 220] width 25 height 14
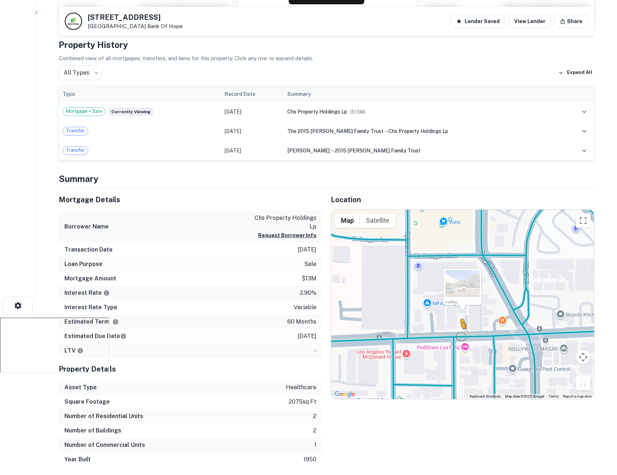
drag, startPoint x: 581, startPoint y: 367, endPoint x: 459, endPoint y: 322, distance: 129.9
click at [459, 322] on div "To activate drag with keyboard, press Alt + Enter. Once in keyboard drag state,…" at bounding box center [462, 304] width 263 height 189
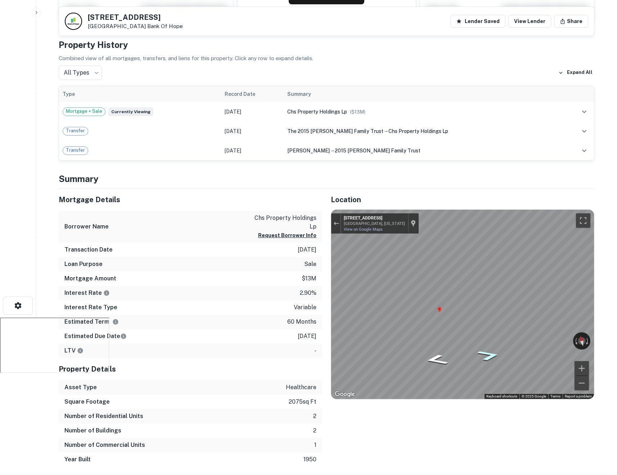
click at [490, 347] on icon "Go East, Fountain Ave" at bounding box center [488, 355] width 42 height 16
click at [490, 355] on icon "Go East, Fountain Ave" at bounding box center [489, 362] width 37 height 14
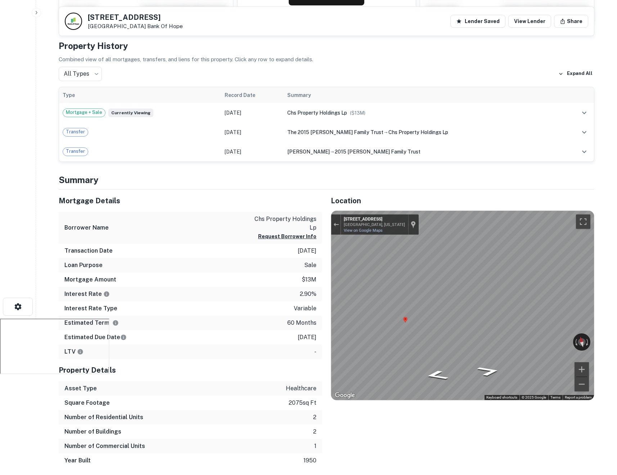
click at [153, 17] on h5 "4531 Fountain Ave" at bounding box center [135, 17] width 95 height 7
drag, startPoint x: 153, startPoint y: 17, endPoint x: 88, endPoint y: 16, distance: 64.8
click at [88, 16] on h5 "4531 Fountain Ave" at bounding box center [135, 17] width 95 height 7
copy h5 "4531 Fountain Ave"
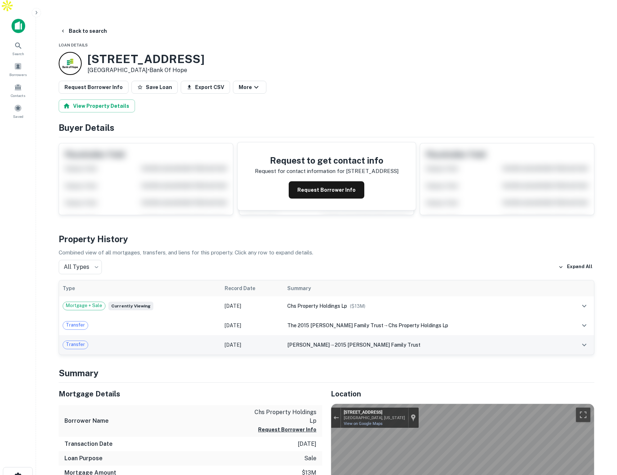
scroll to position [0, 0]
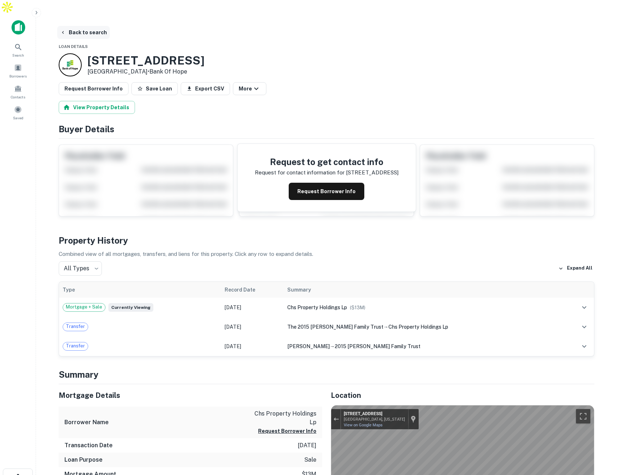
click at [95, 26] on button "Back to search" at bounding box center [83, 32] width 53 height 13
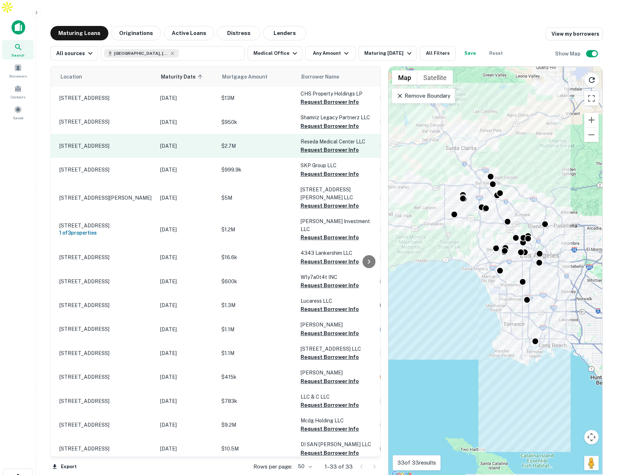
scroll to position [1, 18]
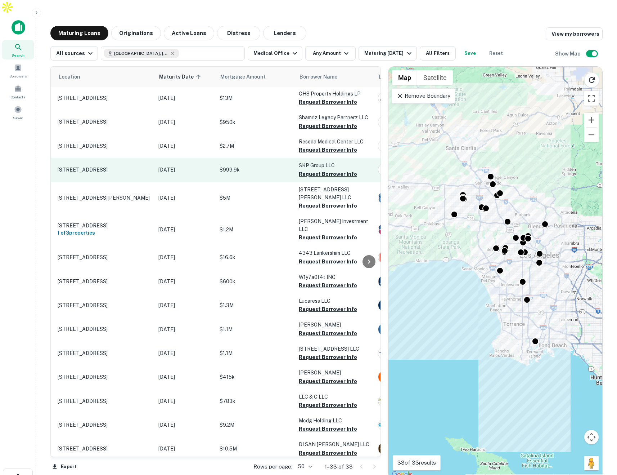
click at [256, 166] on p "$999.9k" at bounding box center [256, 170] width 72 height 8
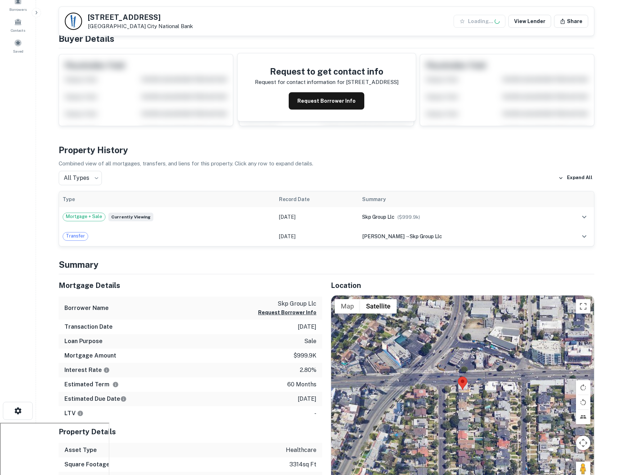
scroll to position [142, 0]
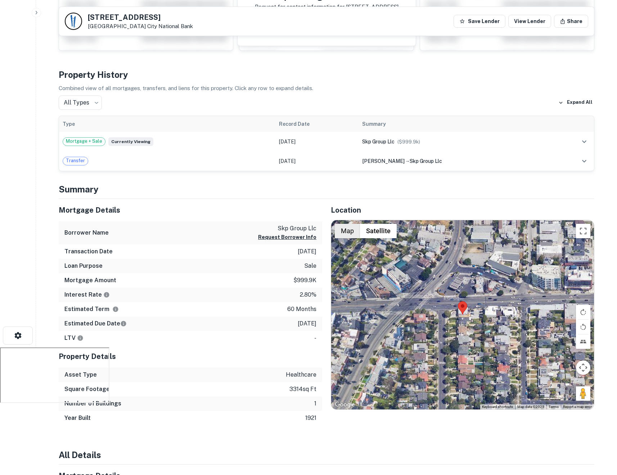
click at [343, 224] on button "Map" at bounding box center [347, 231] width 25 height 14
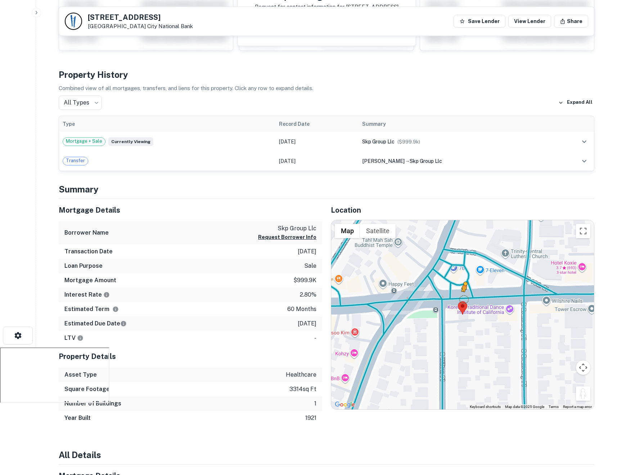
drag, startPoint x: 583, startPoint y: 380, endPoint x: 460, endPoint y: 282, distance: 156.8
click at [460, 282] on div "To activate drag with keyboard, press Alt + Enter. Once in keyboard drag state,…" at bounding box center [462, 314] width 263 height 189
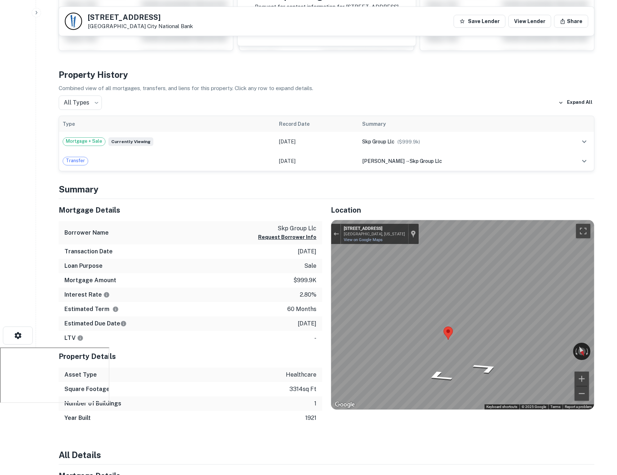
click at [489, 366] on icon "Go West, W Olympic Blvd" at bounding box center [489, 373] width 37 height 14
click at [485, 369] on icon "Go West, W Olympic Blvd" at bounding box center [489, 376] width 35 height 14
drag, startPoint x: 435, startPoint y: 371, endPoint x: 435, endPoint y: 367, distance: 3.6
click at [435, 373] on icon "Go East, W Olympic Blvd" at bounding box center [436, 380] width 39 height 14
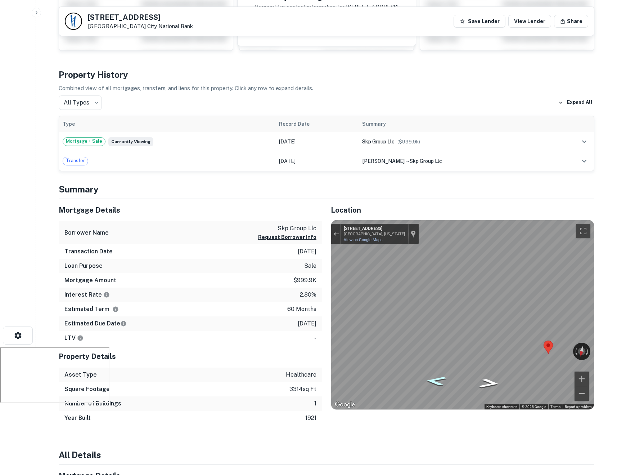
click at [436, 373] on icon "Go East, Olympic Blvd" at bounding box center [436, 380] width 39 height 14
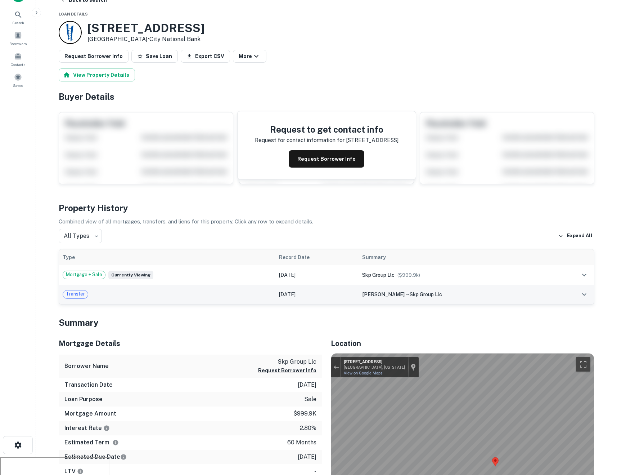
scroll to position [47, 0]
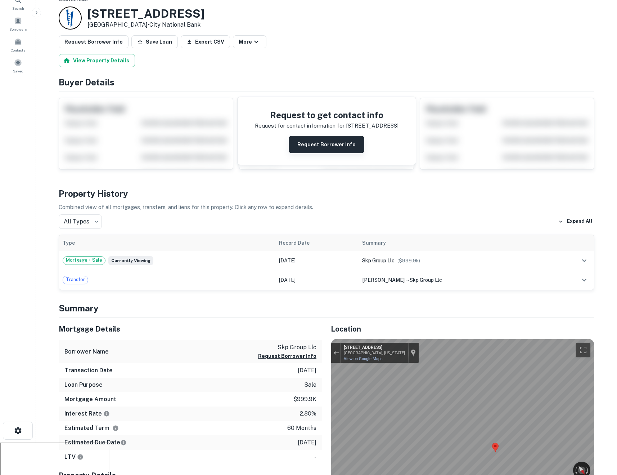
click at [332, 136] on button "Request Borrower Info" at bounding box center [327, 144] width 76 height 17
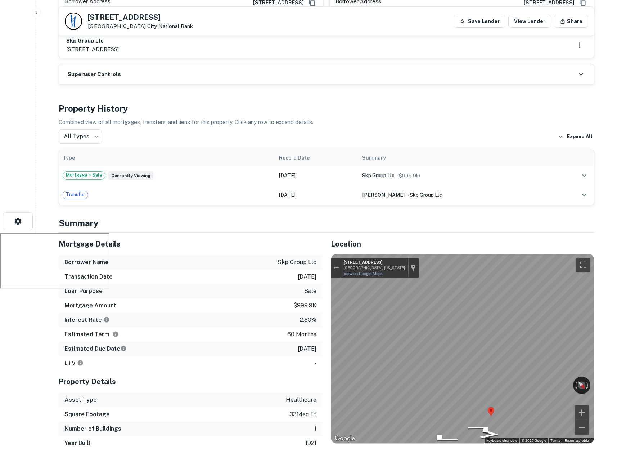
scroll to position [257, 0]
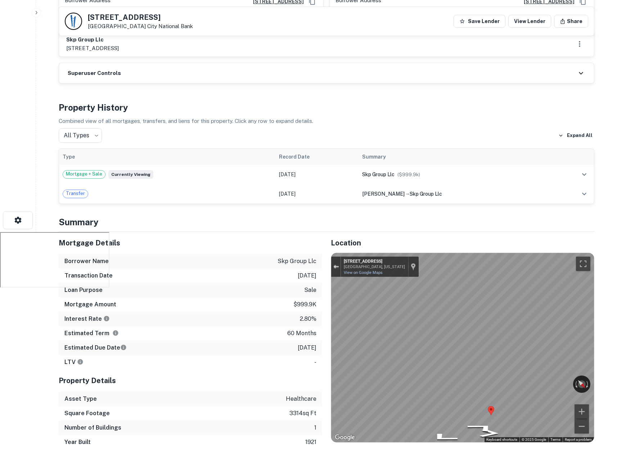
click at [335, 261] on button "Exit the Street View" at bounding box center [335, 266] width 9 height 10
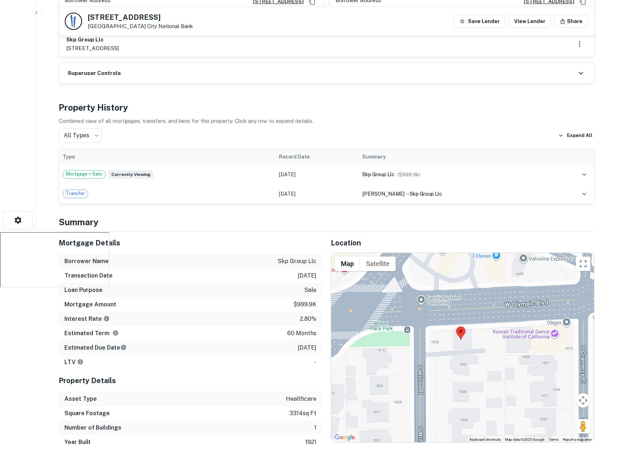
drag, startPoint x: 469, startPoint y: 322, endPoint x: 489, endPoint y: 325, distance: 20.1
click at [489, 325] on div "Loading..." at bounding box center [462, 347] width 263 height 189
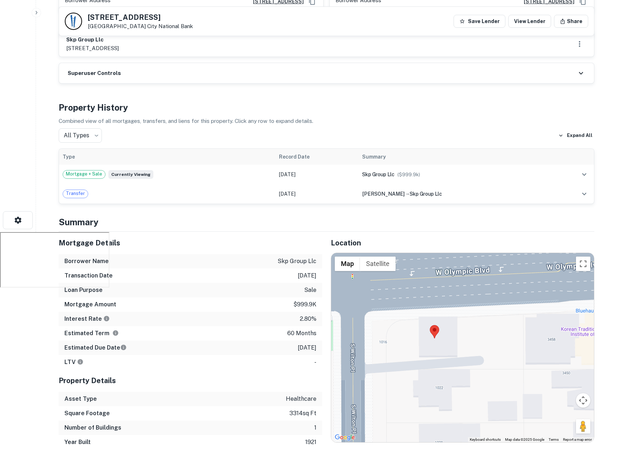
scroll to position [260, 0]
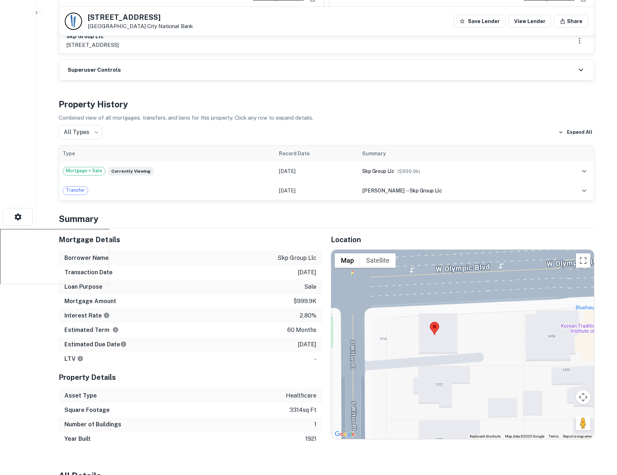
drag, startPoint x: 169, startPoint y: 15, endPoint x: 89, endPoint y: 15, distance: 79.9
click at [89, 15] on h5 "3460 W Olympic Blvd" at bounding box center [140, 17] width 105 height 7
copy h5 "3460 W Olympic Blvd"
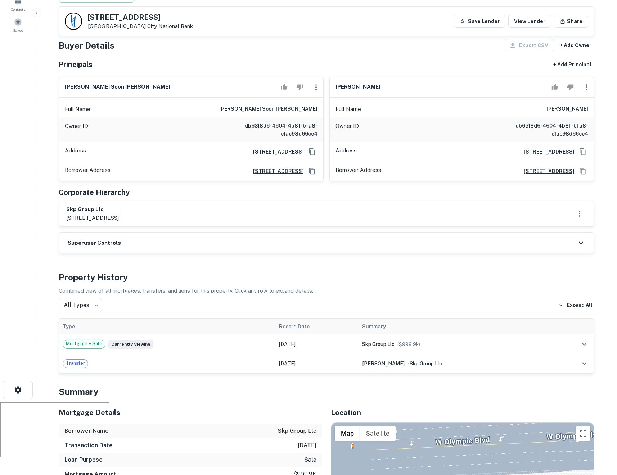
scroll to position [0, 0]
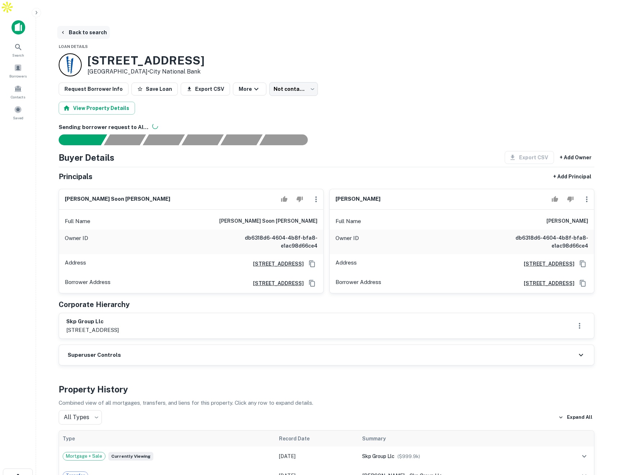
click at [96, 26] on button "Back to search" at bounding box center [83, 32] width 53 height 13
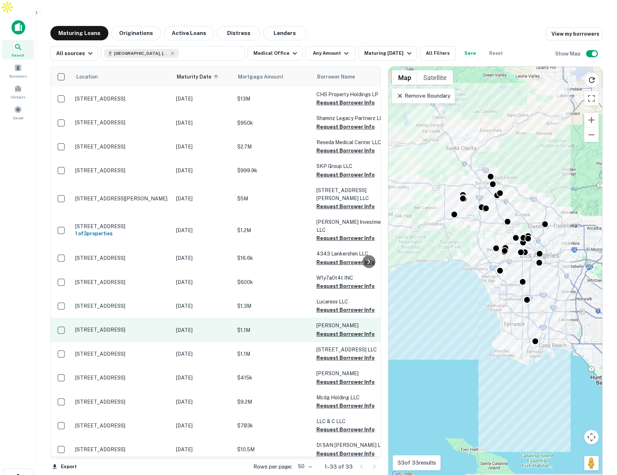
click at [261, 326] on p "$1.1M" at bounding box center [273, 330] width 72 height 8
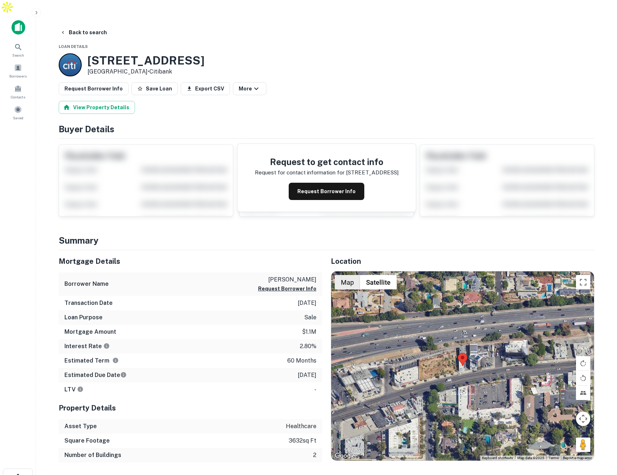
click at [350, 275] on button "Map" at bounding box center [347, 282] width 25 height 14
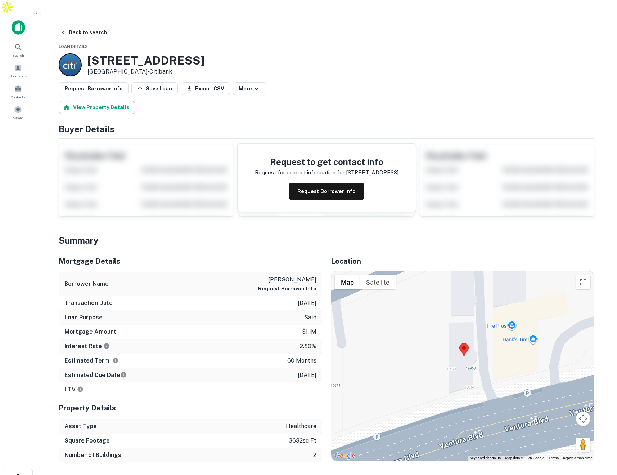
drag, startPoint x: 458, startPoint y: 366, endPoint x: 498, endPoint y: 284, distance: 90.8
click at [498, 284] on div at bounding box center [462, 365] width 263 height 189
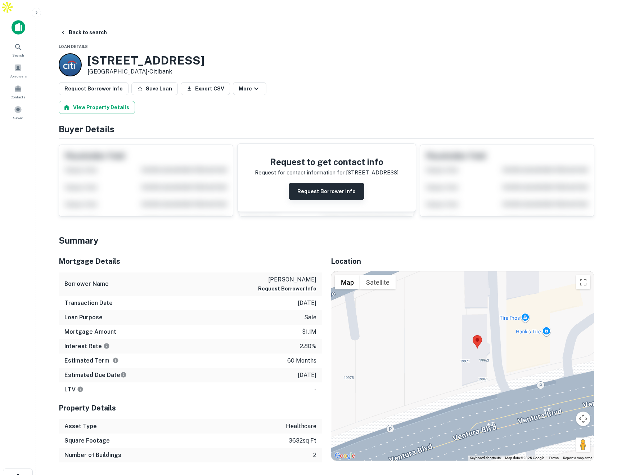
click at [327, 183] on button "Request Borrower Info" at bounding box center [327, 191] width 76 height 17
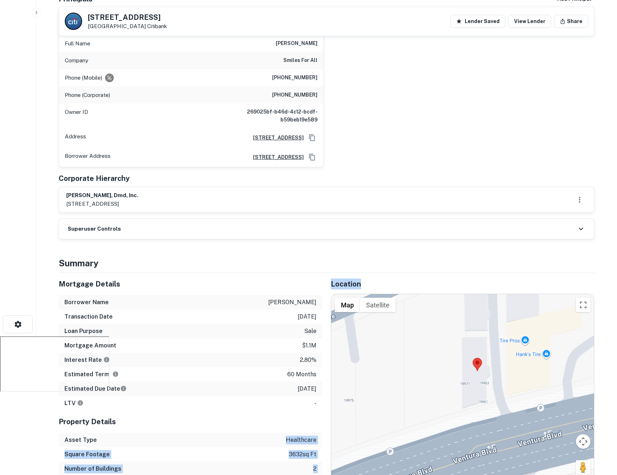
scroll to position [152, 0]
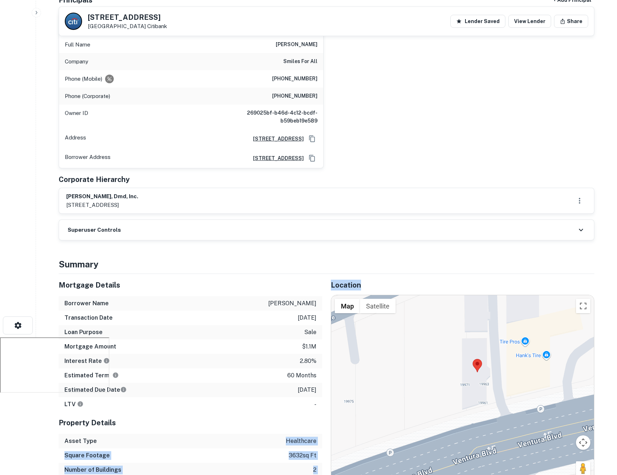
drag, startPoint x: 287, startPoint y: 423, endPoint x: 328, endPoint y: 426, distance: 41.1
click at [328, 426] on div "Mortgage Details Borrower Name shaheedy haleh Transaction Date 12/15/2020 Loan …" at bounding box center [322, 379] width 544 height 211
click at [220, 296] on div "Borrower Name shaheedy haleh" at bounding box center [191, 303] width 264 height 14
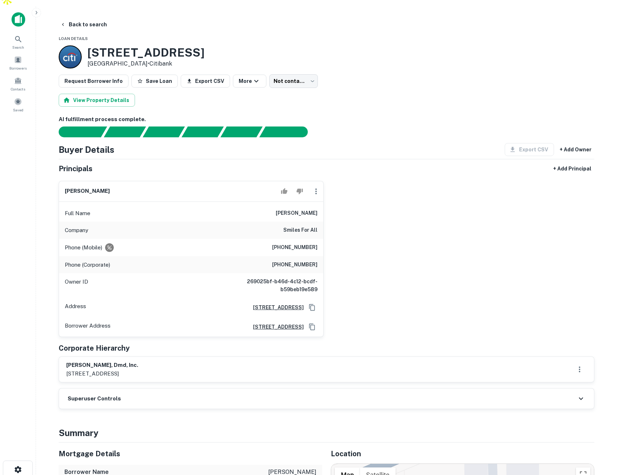
scroll to position [13, 0]
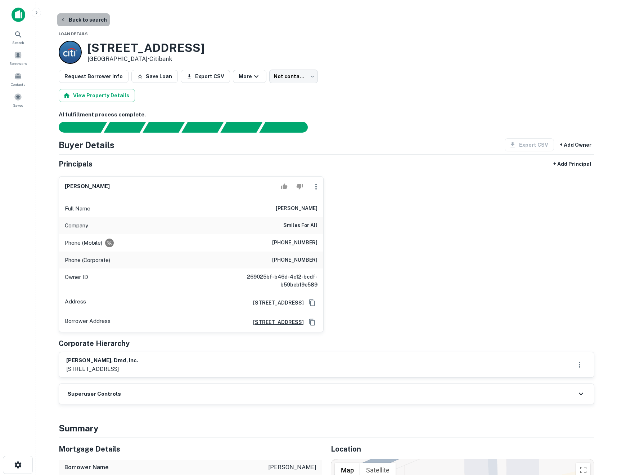
click at [89, 13] on button "Back to search" at bounding box center [83, 19] width 53 height 13
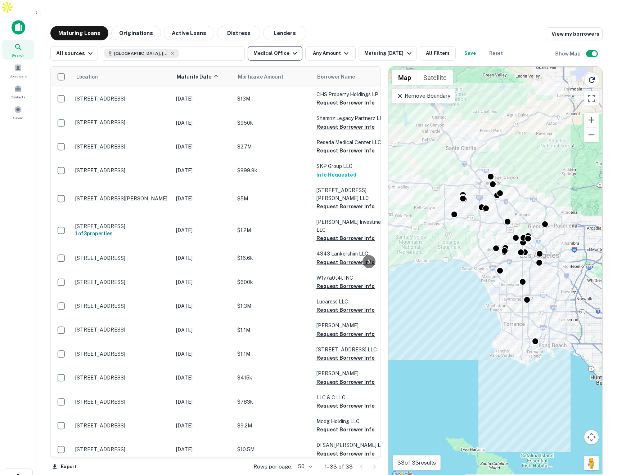
click at [291, 49] on icon "button" at bounding box center [295, 53] width 9 height 9
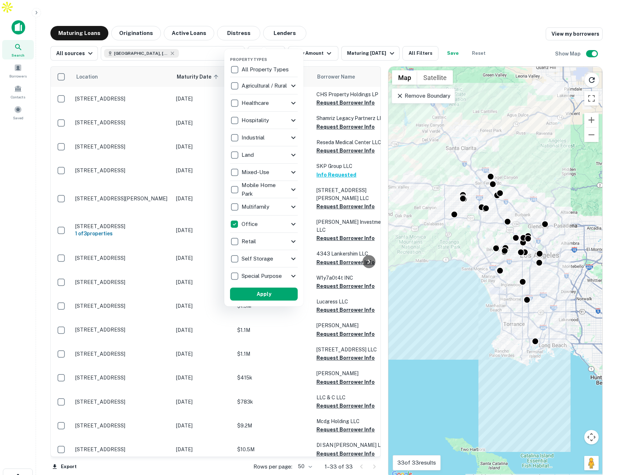
click at [292, 223] on icon at bounding box center [293, 224] width 9 height 9
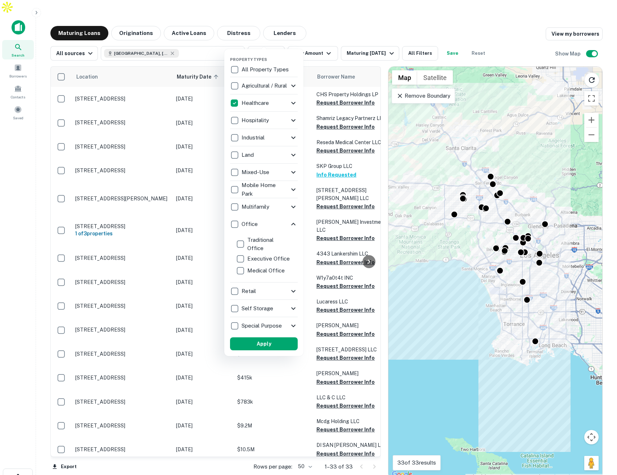
click at [290, 101] on icon at bounding box center [293, 103] width 9 height 9
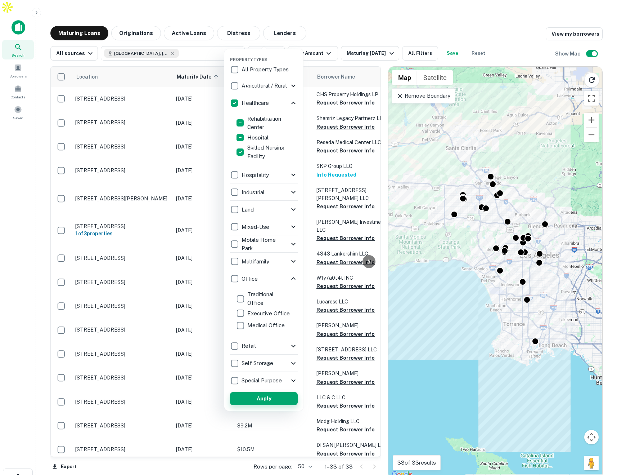
click at [277, 397] on button "Apply" at bounding box center [264, 398] width 68 height 13
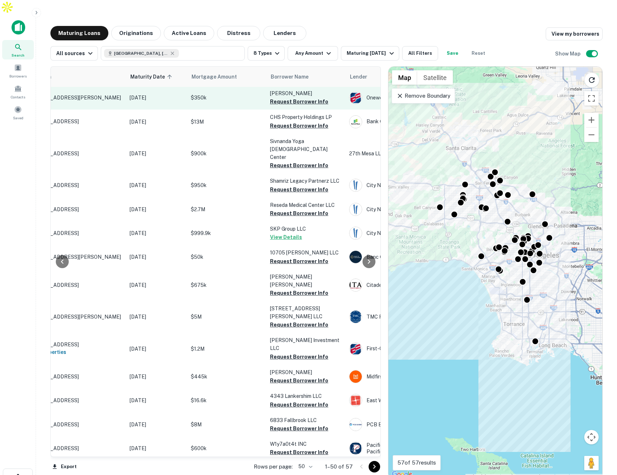
scroll to position [0, 46]
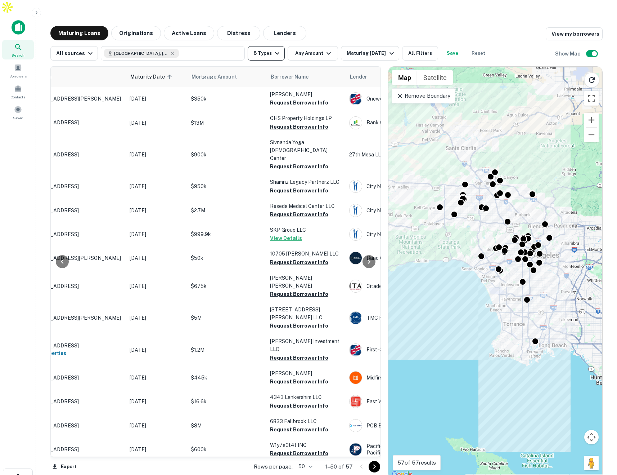
click at [273, 49] on icon "button" at bounding box center [277, 53] width 9 height 9
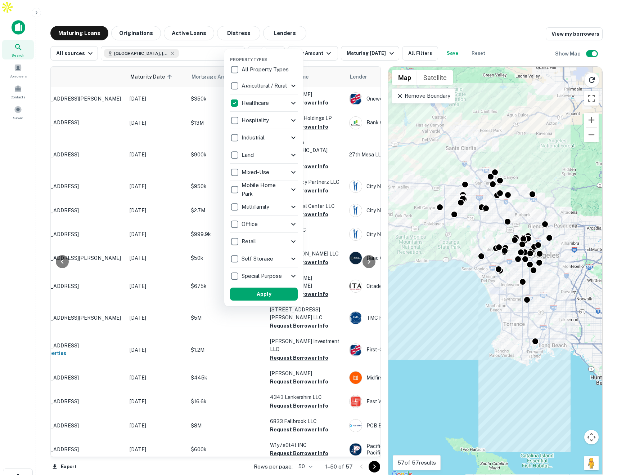
click at [273, 104] on div "Healthcare" at bounding box center [259, 103] width 59 height 12
click at [293, 119] on icon at bounding box center [293, 120] width 9 height 9
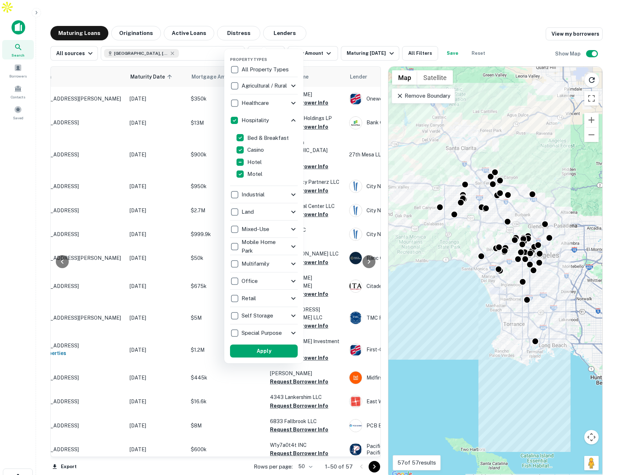
click at [288, 118] on div "Hospitality" at bounding box center [259, 120] width 59 height 12
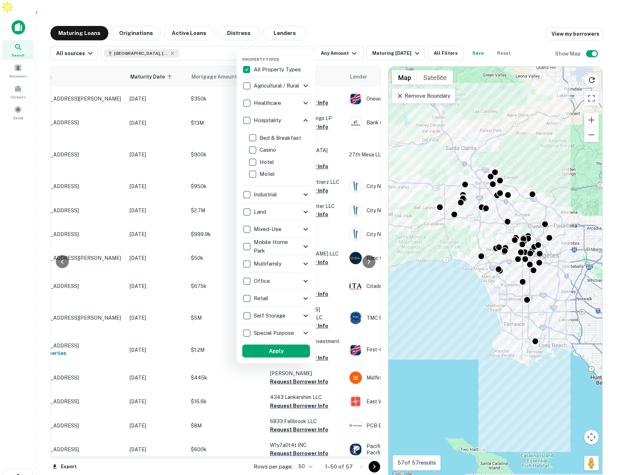
click at [302, 100] on icon at bounding box center [305, 103] width 9 height 9
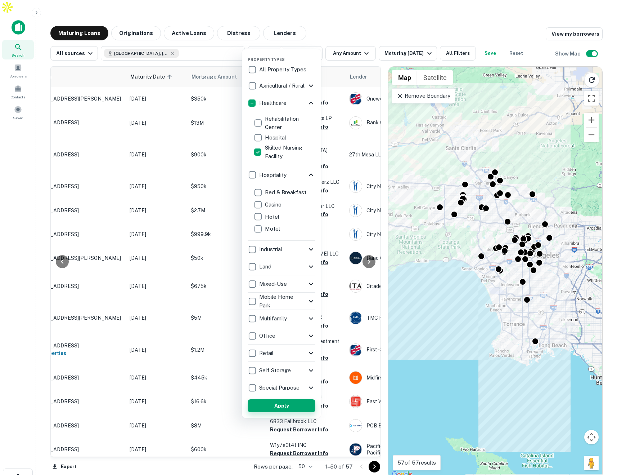
click at [281, 409] on button "Apply" at bounding box center [282, 405] width 68 height 13
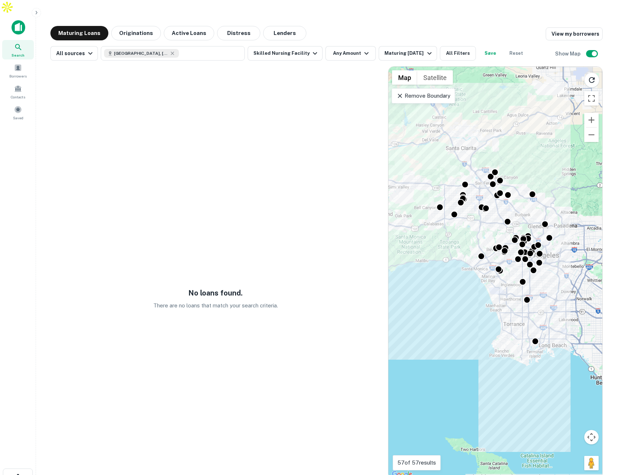
click at [433, 91] on p "Remove Boundary" at bounding box center [423, 95] width 54 height 9
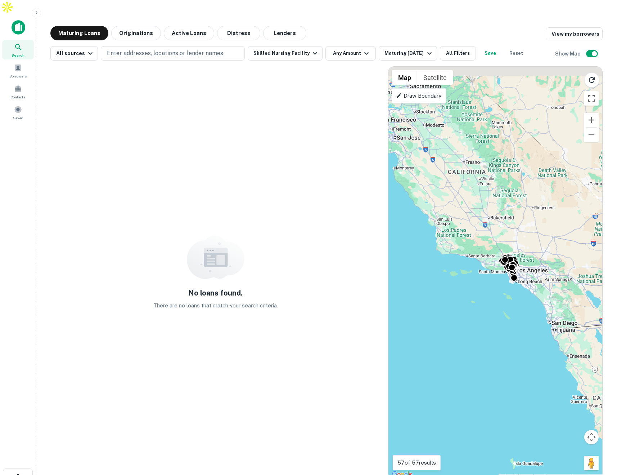
drag, startPoint x: 562, startPoint y: 202, endPoint x: 548, endPoint y: 268, distance: 67.8
click at [545, 277] on div "To activate drag with keyboard, press Alt + Enter. Once in keyboard drag state,…" at bounding box center [495, 273] width 214 height 412
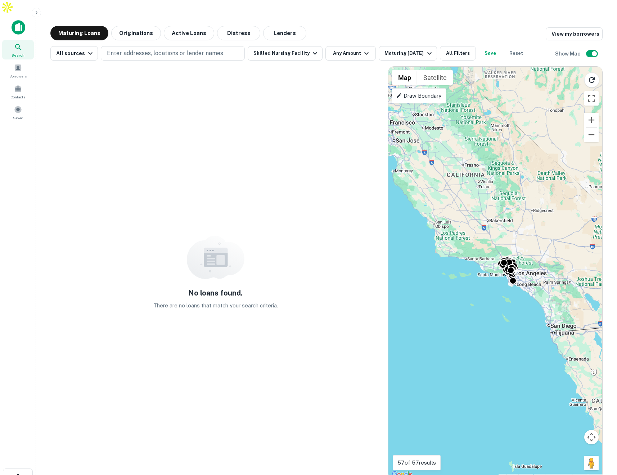
click at [590, 127] on button "Zoom out" at bounding box center [591, 134] width 14 height 14
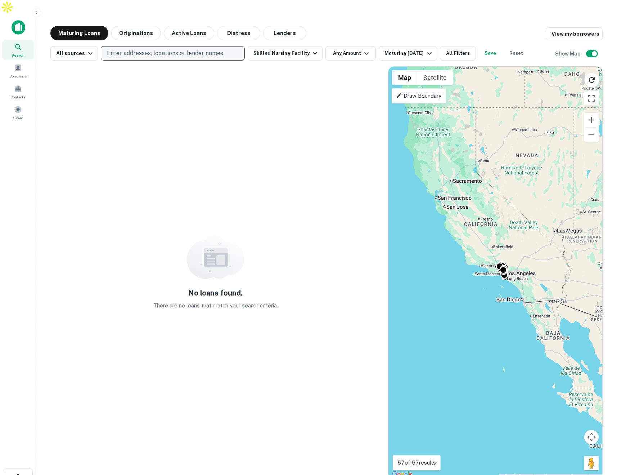
click at [139, 49] on p "Enter addresses, locations or lender names" at bounding box center [165, 53] width 116 height 9
type input "**********"
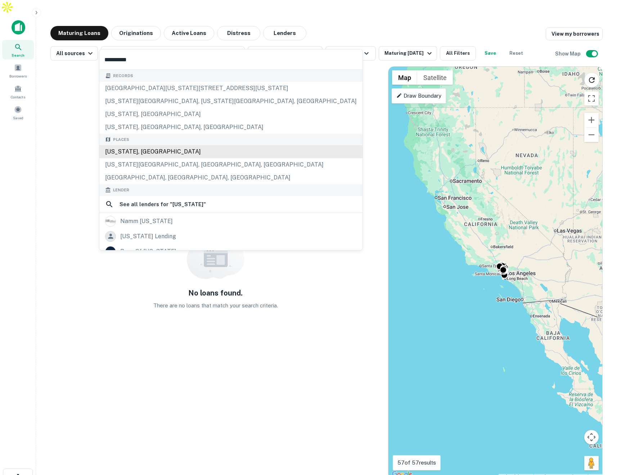
click at [138, 150] on div "California, USA" at bounding box center [230, 151] width 263 height 13
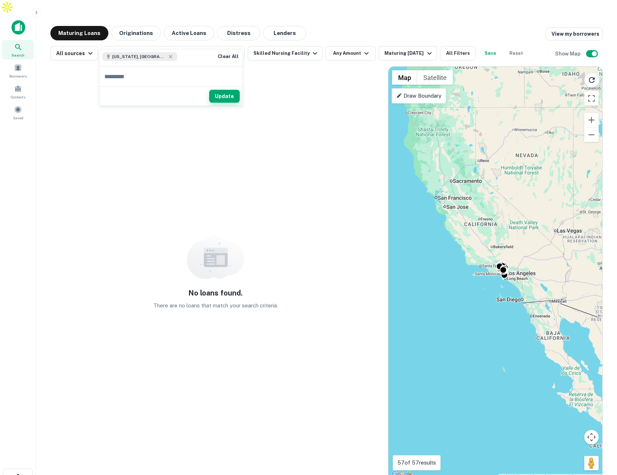
click at [219, 97] on button "Update" at bounding box center [224, 96] width 31 height 13
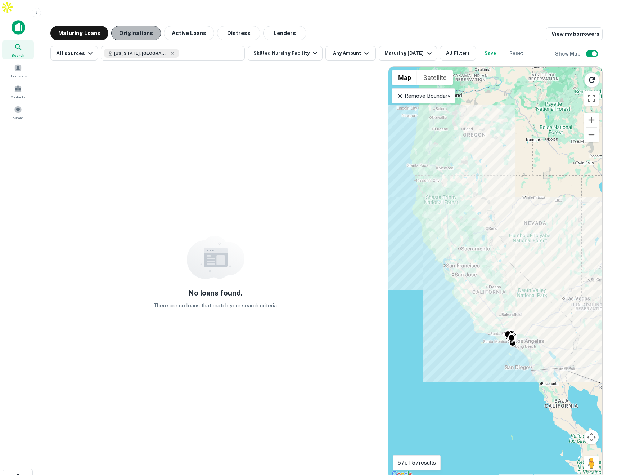
click at [135, 26] on button "Originations" at bounding box center [136, 33] width 50 height 14
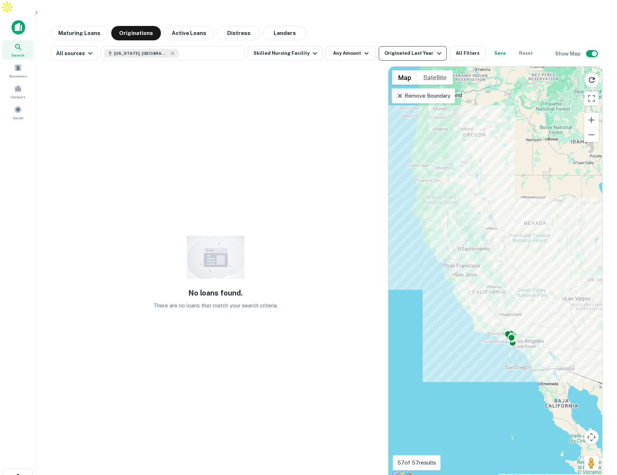
click at [412, 49] on div "Originated Last Year" at bounding box center [414, 53] width 59 height 9
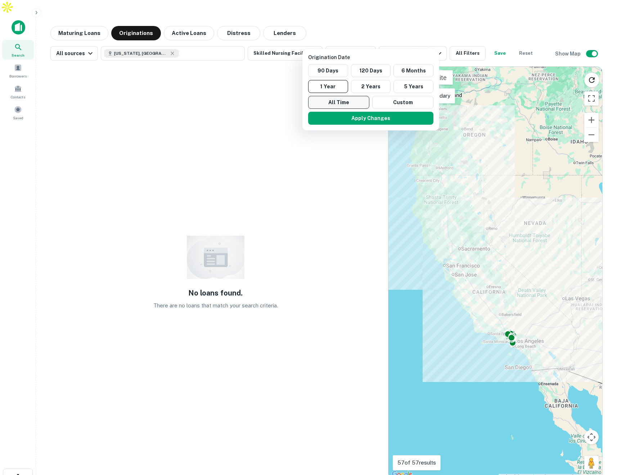
click at [345, 99] on button "All Time" at bounding box center [338, 102] width 61 height 13
click at [356, 119] on button "Apply Changes" at bounding box center [368, 118] width 125 height 13
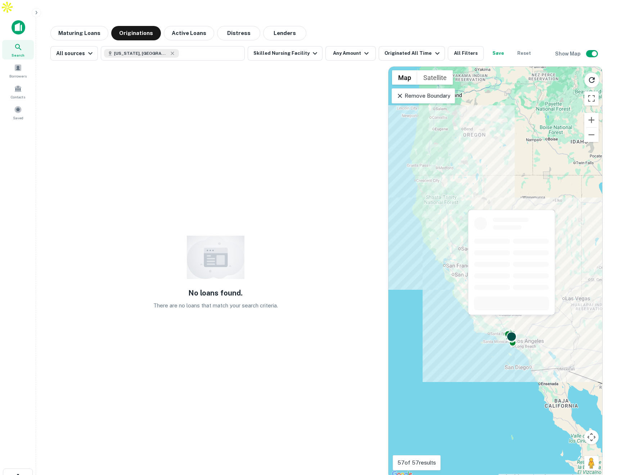
click at [513, 331] on div at bounding box center [511, 336] width 10 height 10
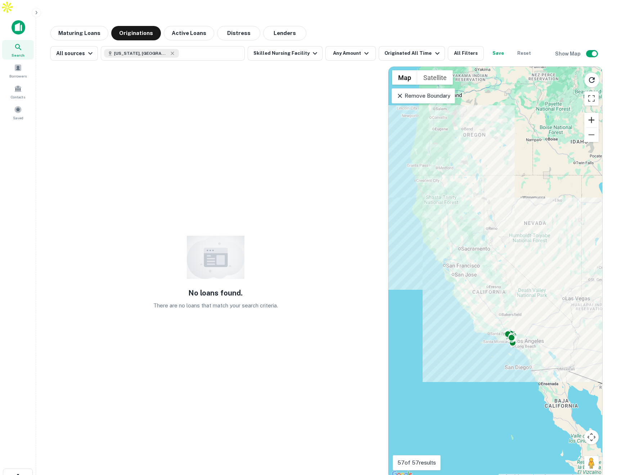
click at [587, 113] on button "Zoom in" at bounding box center [591, 120] width 14 height 14
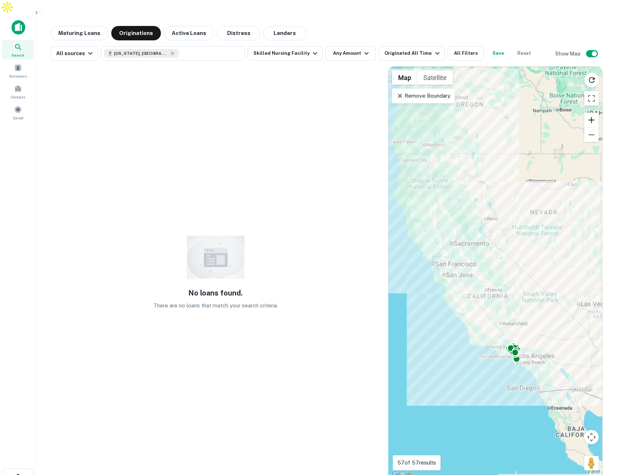
click at [591, 113] on button "Zoom in" at bounding box center [591, 120] width 14 height 14
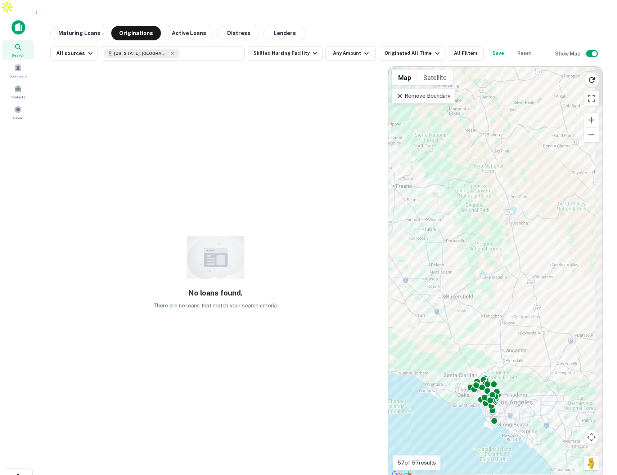
drag, startPoint x: 544, startPoint y: 296, endPoint x: 464, endPoint y: 116, distance: 197.6
click at [464, 116] on div "To activate drag with keyboard, press Alt + Enter. Once in keyboard drag state,…" at bounding box center [495, 273] width 214 height 412
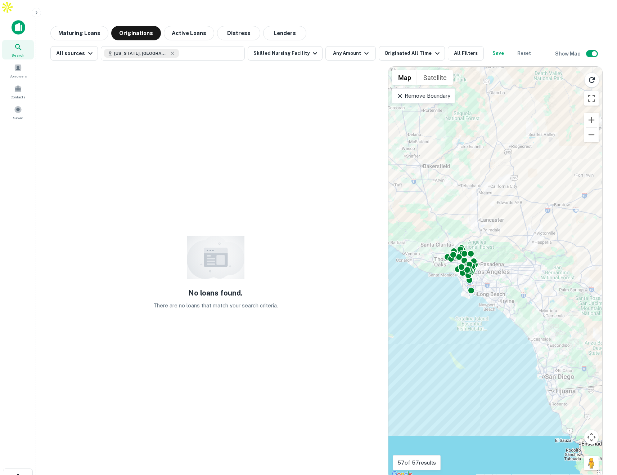
drag, startPoint x: 549, startPoint y: 271, endPoint x: 533, endPoint y: 175, distance: 98.2
click at [533, 175] on div "To activate drag with keyboard, press Alt + Enter. Once in keyboard drag state,…" at bounding box center [495, 273] width 214 height 412
click at [594, 113] on button "Zoom in" at bounding box center [591, 120] width 14 height 14
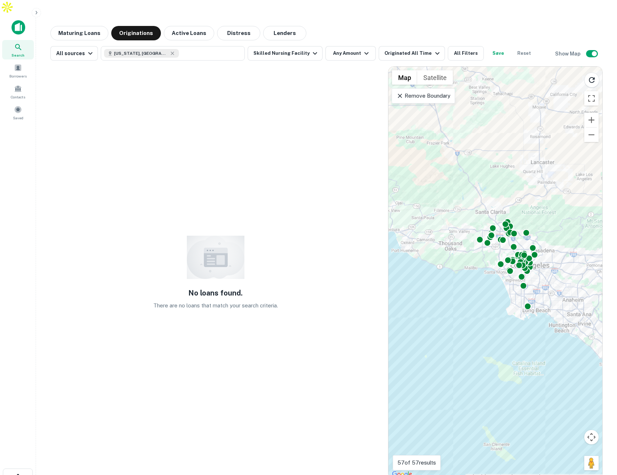
drag, startPoint x: 504, startPoint y: 176, endPoint x: 585, endPoint y: 171, distance: 80.4
click at [585, 171] on div "To activate drag with keyboard, press Alt + Enter. Once in keyboard drag state,…" at bounding box center [495, 273] width 214 height 412
click at [593, 113] on button "Zoom in" at bounding box center [591, 120] width 14 height 14
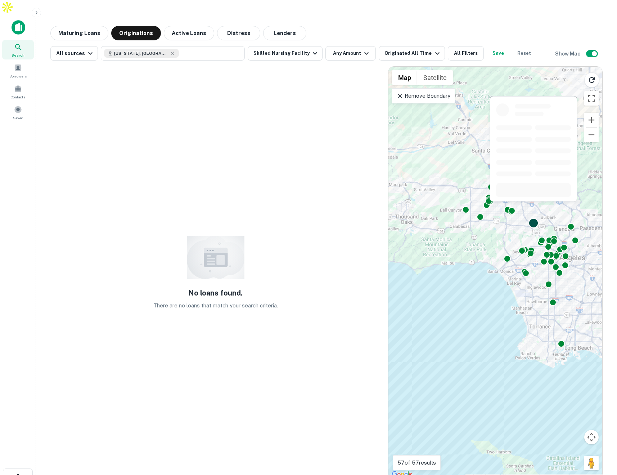
click at [532, 218] on div at bounding box center [533, 223] width 10 height 10
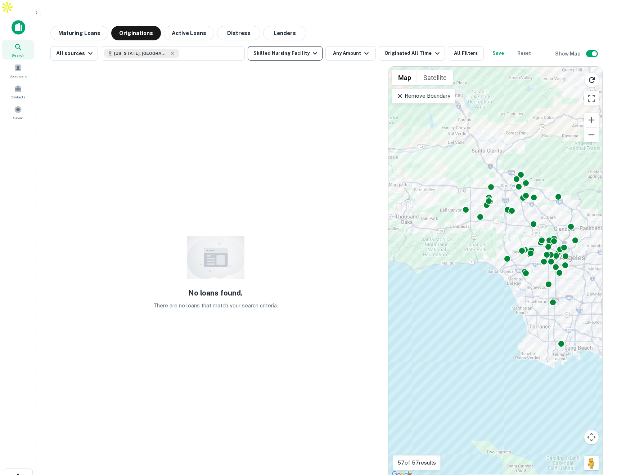
click at [295, 46] on button "Skilled Nursing Facility" at bounding box center [285, 53] width 75 height 14
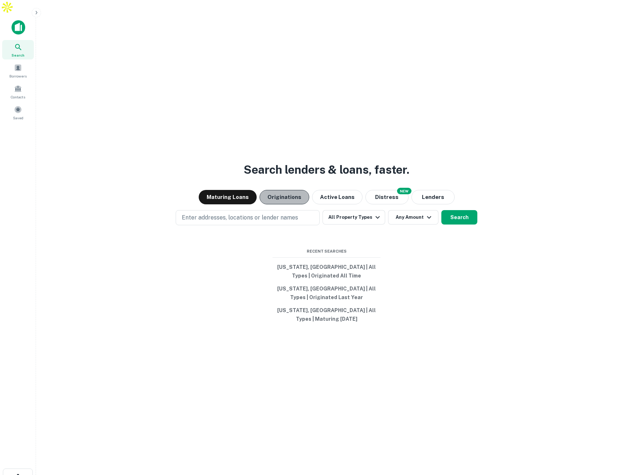
click at [297, 190] on button "Originations" at bounding box center [285, 197] width 50 height 14
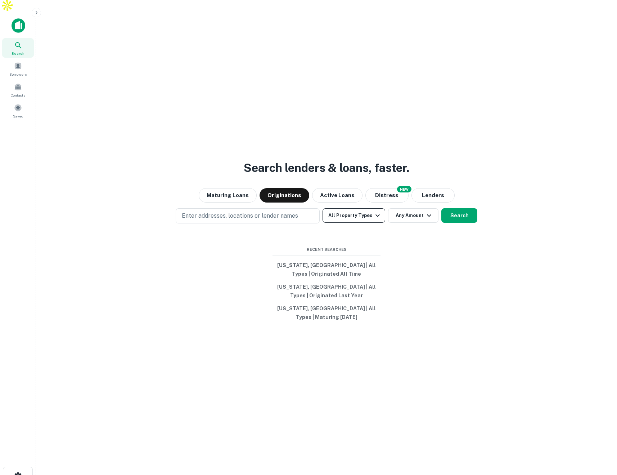
click at [354, 208] on button "All Property Types" at bounding box center [354, 215] width 63 height 14
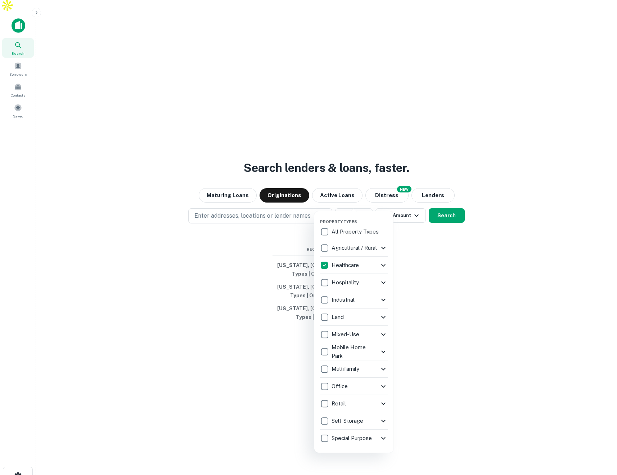
click at [382, 263] on icon at bounding box center [383, 265] width 9 height 9
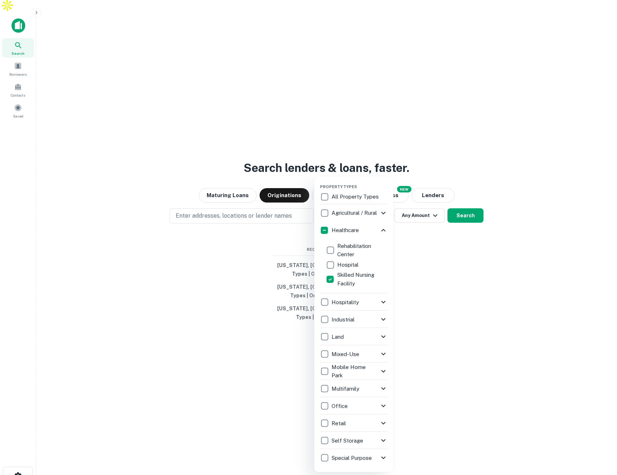
click at [435, 226] on div at bounding box center [308, 237] width 617 height 475
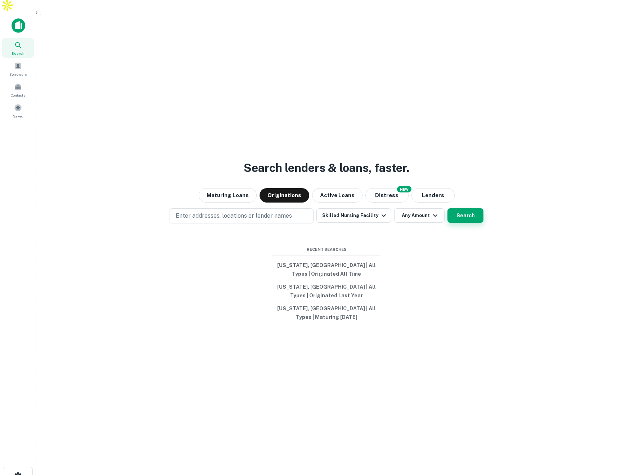
click at [454, 208] on button "Search" at bounding box center [466, 215] width 36 height 14
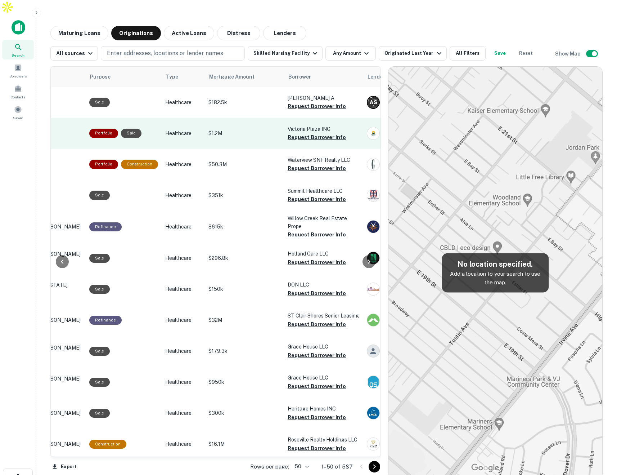
scroll to position [0, 84]
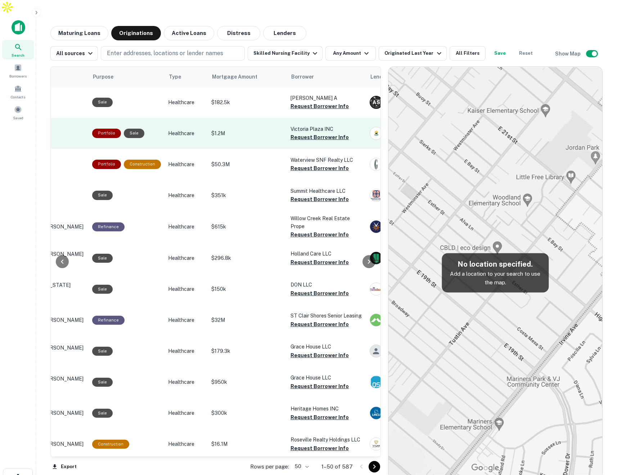
click at [241, 129] on p "$1.2M" at bounding box center [247, 133] width 72 height 8
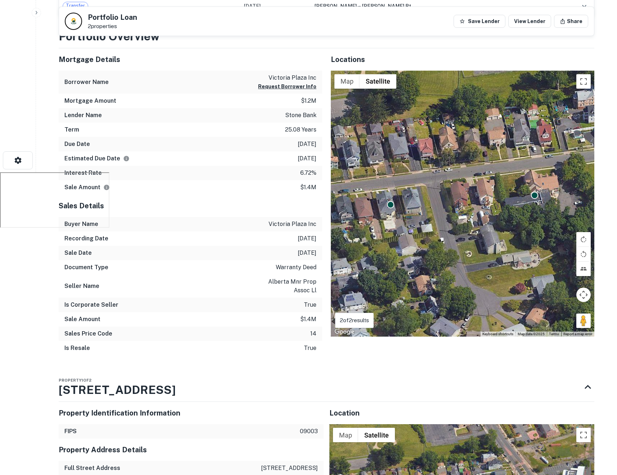
scroll to position [295, 0]
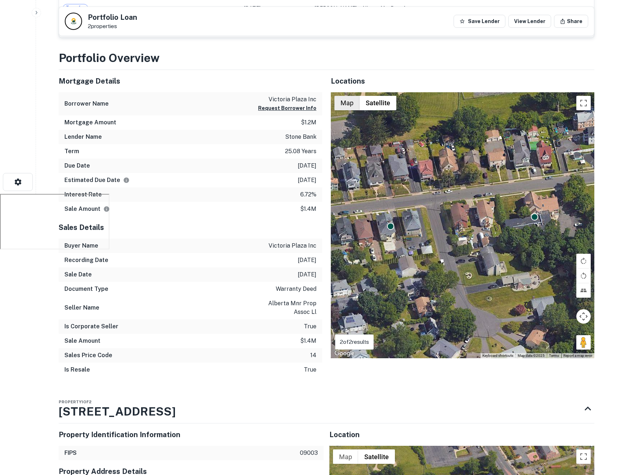
click at [353, 96] on button "Map" at bounding box center [346, 103] width 25 height 14
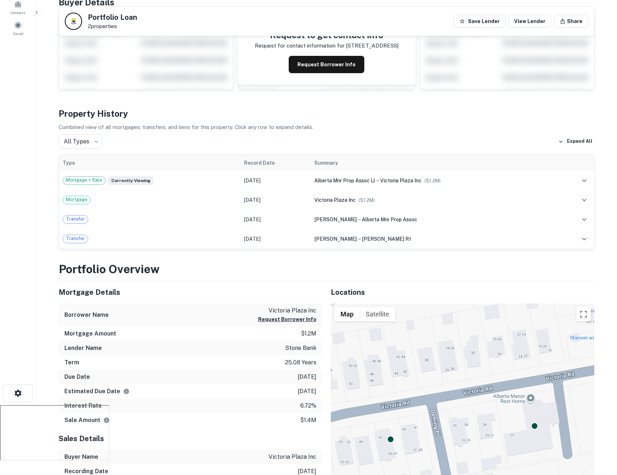
scroll to position [0, 0]
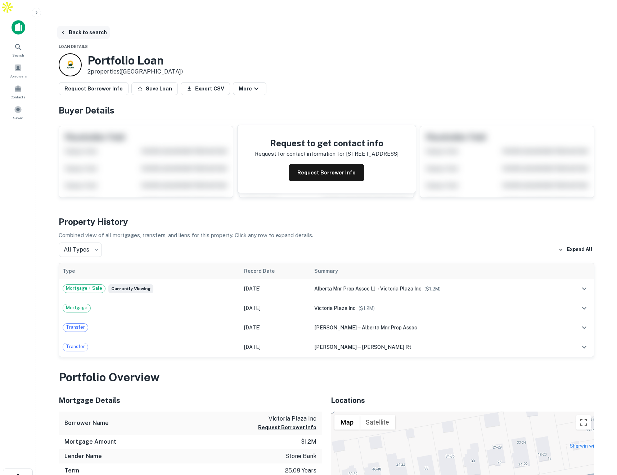
click at [92, 26] on button "Back to search" at bounding box center [83, 32] width 53 height 13
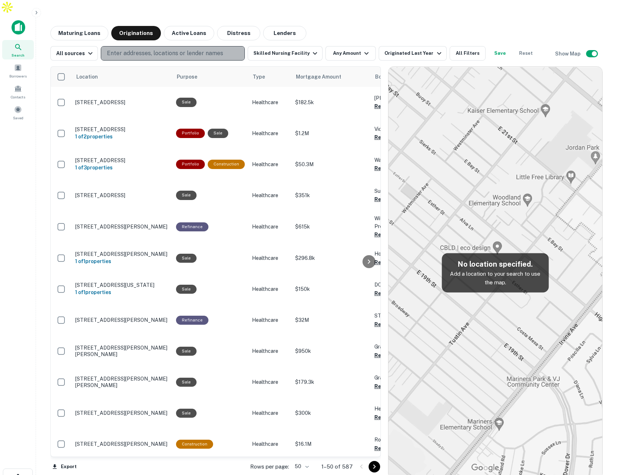
click at [230, 46] on button "Enter addresses, locations or lender names" at bounding box center [173, 53] width 144 height 14
type input "*******"
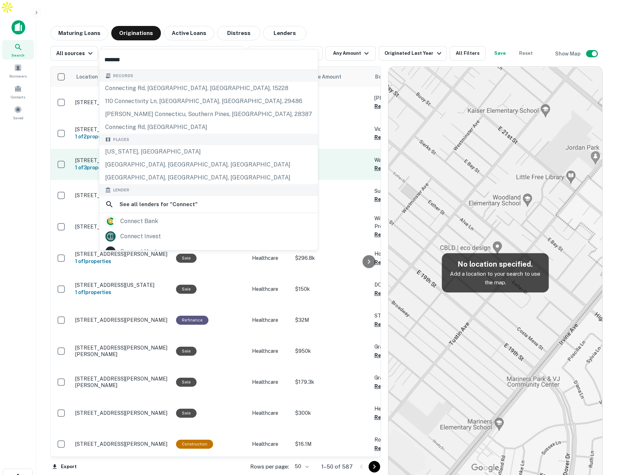
click at [192, 154] on div "Places [US_STATE], [GEOGRAPHIC_DATA] [GEOGRAPHIC_DATA], [GEOGRAPHIC_DATA], [GEO…" at bounding box center [208, 159] width 219 height 51
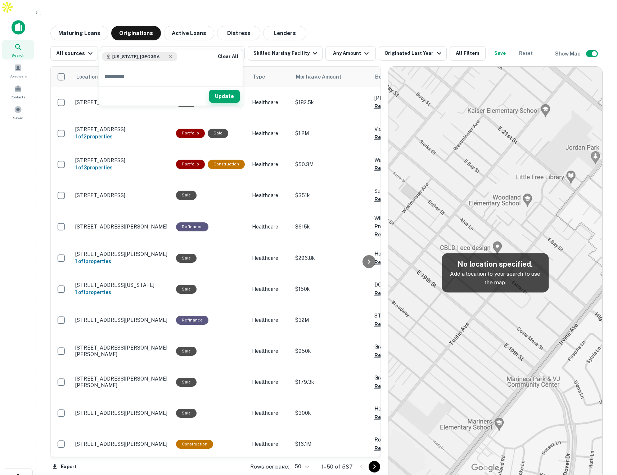
click at [230, 94] on button "Update" at bounding box center [224, 96] width 31 height 13
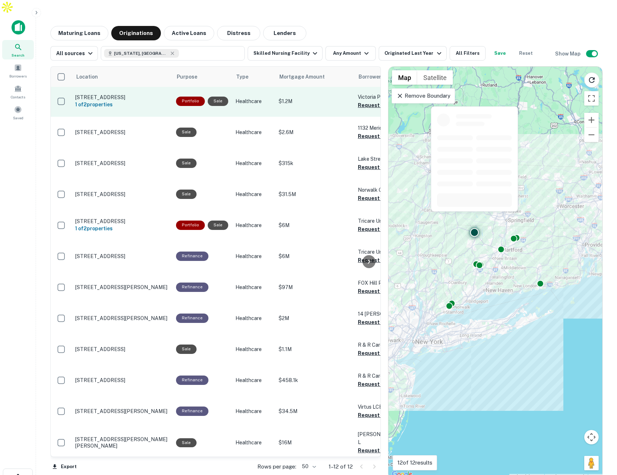
scroll to position [2, 0]
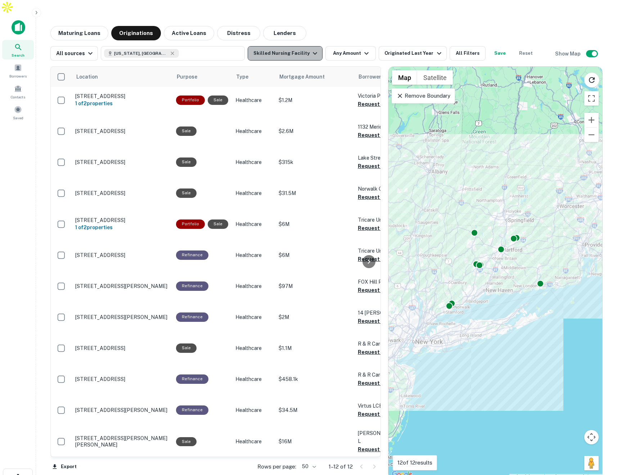
click at [311, 49] on icon "button" at bounding box center [315, 53] width 9 height 9
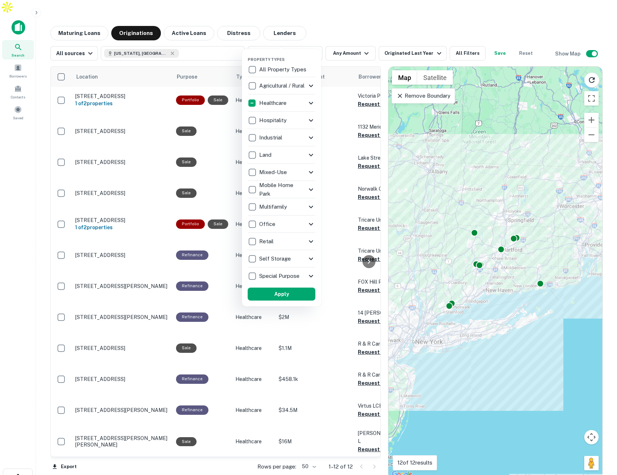
click at [302, 186] on p "Mobile Home Park" at bounding box center [283, 189] width 48 height 17
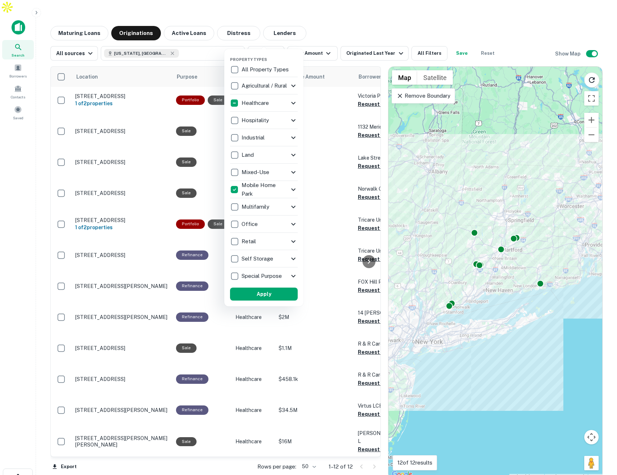
click at [290, 187] on icon at bounding box center [293, 189] width 9 height 9
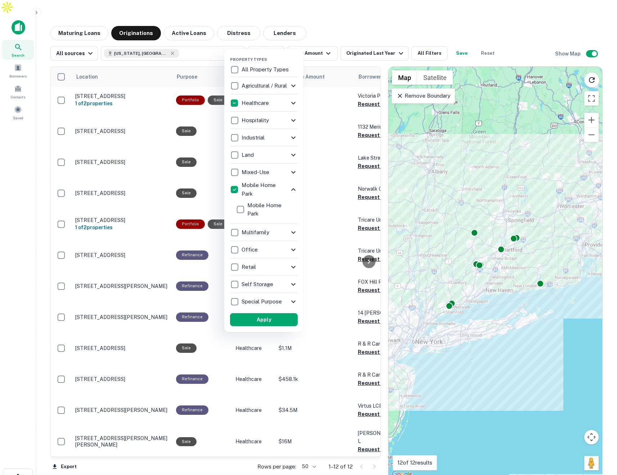
click at [289, 189] on icon at bounding box center [293, 189] width 9 height 9
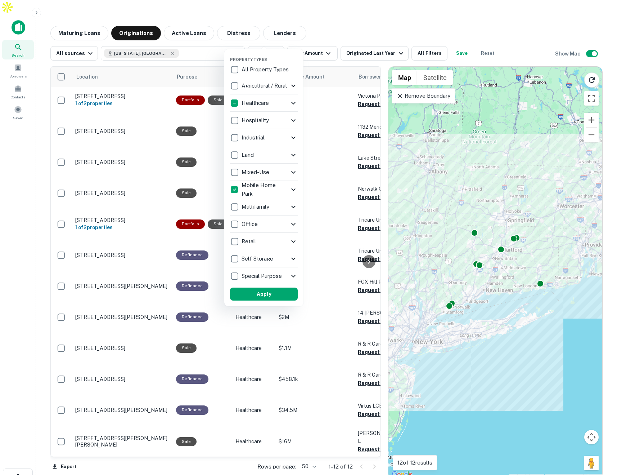
click at [288, 205] on div "Multifamily" at bounding box center [259, 207] width 59 height 12
click at [288, 205] on div "Multifamily" at bounding box center [260, 207] width 59 height 12
click at [297, 239] on icon at bounding box center [294, 241] width 9 height 9
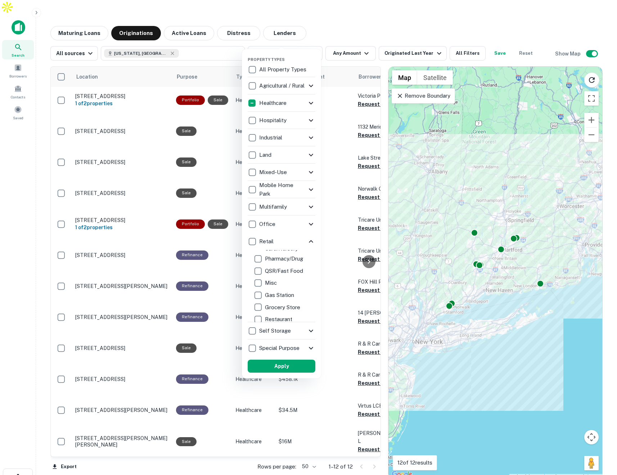
scroll to position [91, 0]
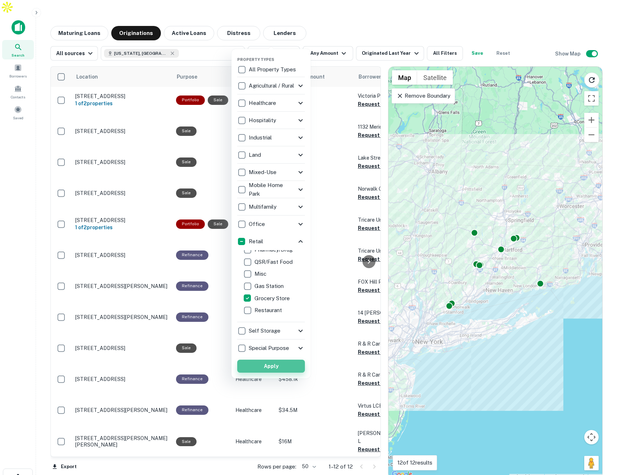
click at [286, 364] on button "Apply" at bounding box center [271, 365] width 68 height 13
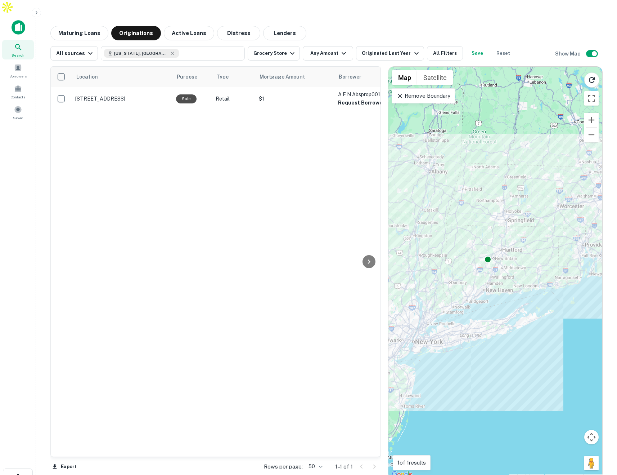
click at [433, 91] on p "Remove Boundary" at bounding box center [423, 95] width 54 height 9
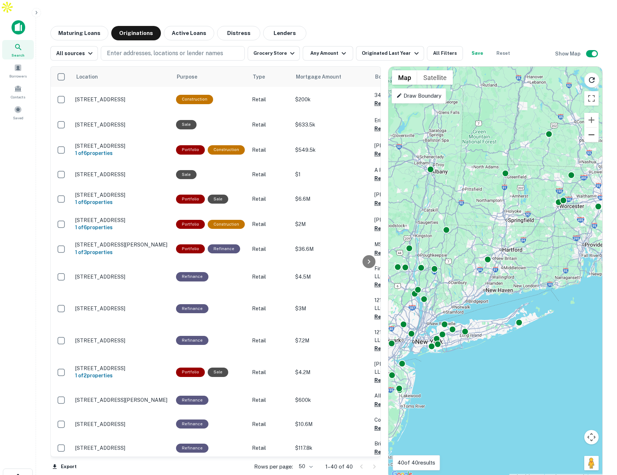
click at [590, 127] on button "Zoom out" at bounding box center [591, 134] width 14 height 14
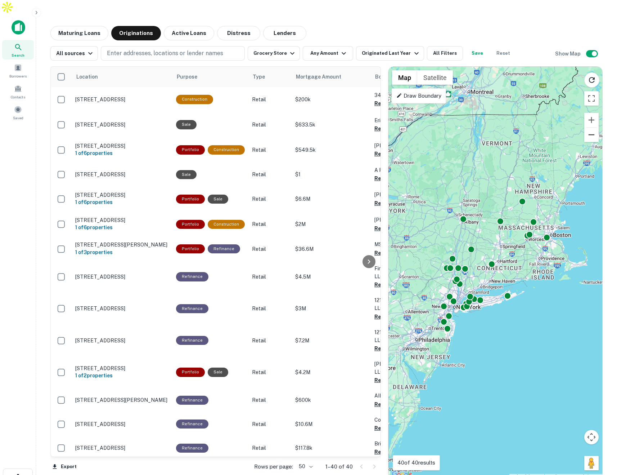
click at [590, 127] on button "Zoom out" at bounding box center [591, 134] width 14 height 14
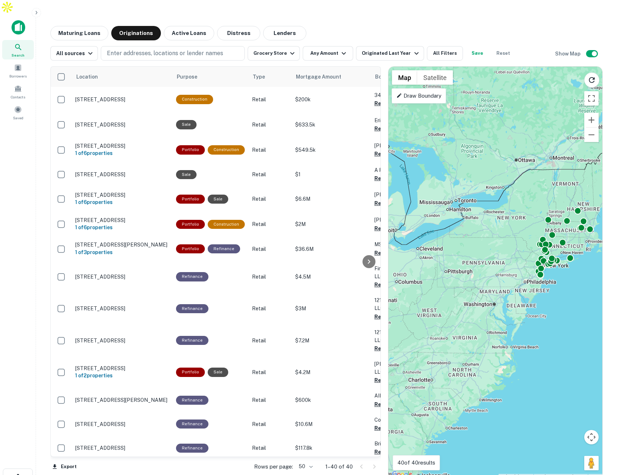
drag, startPoint x: 512, startPoint y: 169, endPoint x: 583, endPoint y: 144, distance: 75.2
click at [583, 144] on div "To activate drag with keyboard, press Alt + Enter. Once in keyboard drag state,…" at bounding box center [495, 273] width 214 height 412
click at [593, 127] on button "Zoom out" at bounding box center [591, 134] width 14 height 14
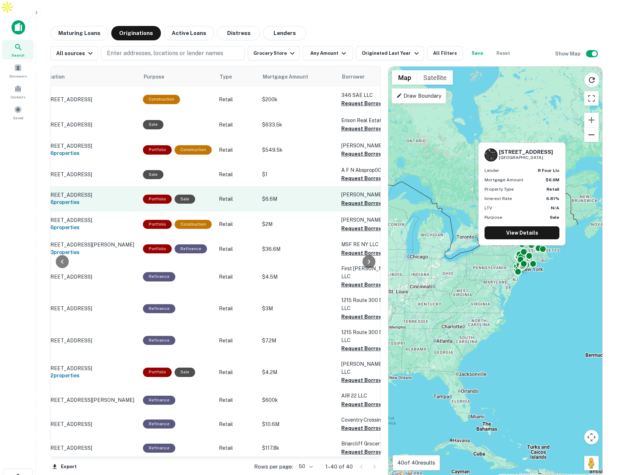
scroll to position [0, 58]
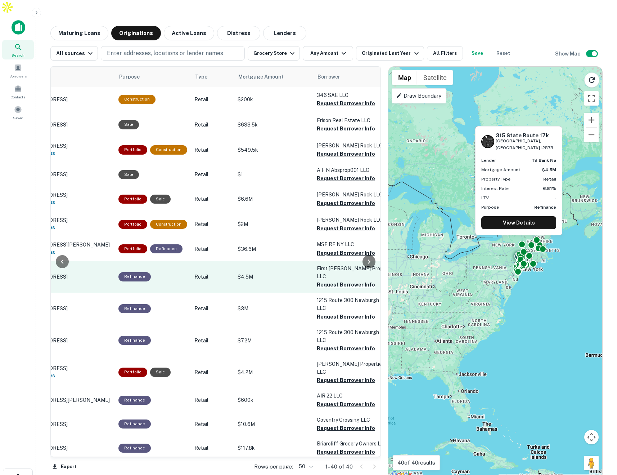
click at [220, 273] on p "Retail" at bounding box center [212, 277] width 36 height 8
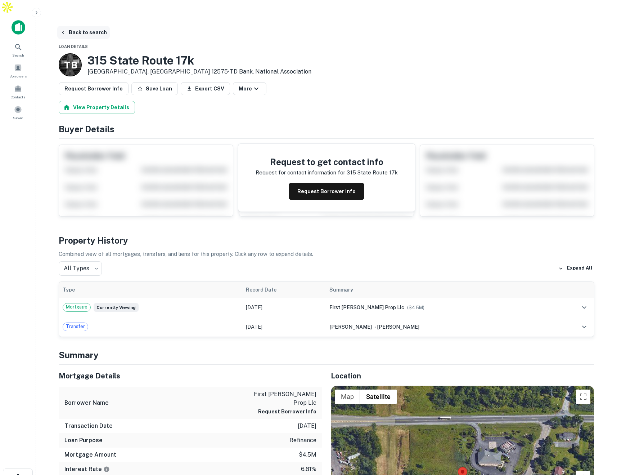
click at [87, 26] on button "Back to search" at bounding box center [83, 32] width 53 height 13
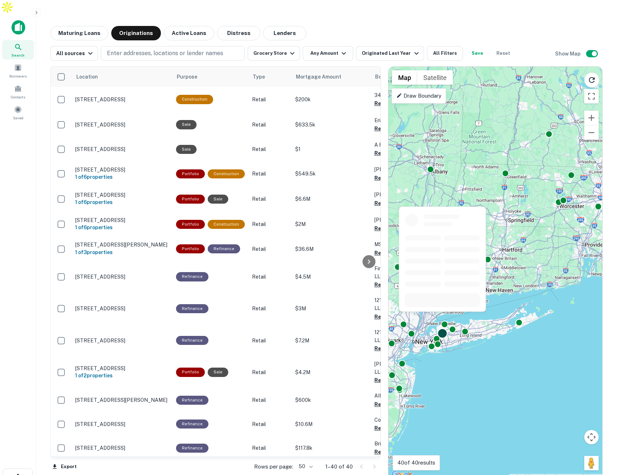
click at [444, 328] on div at bounding box center [442, 333] width 10 height 10
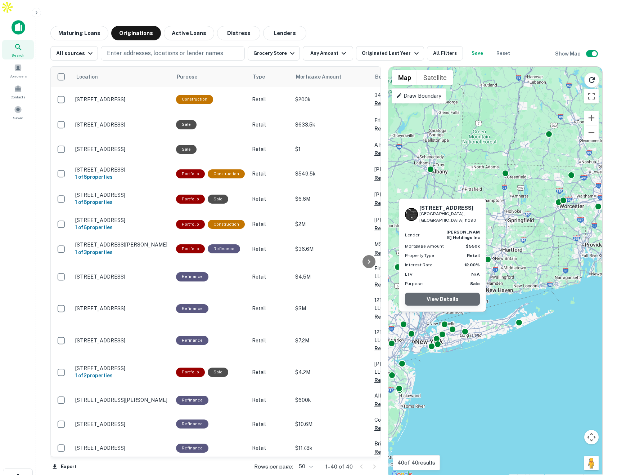
click at [454, 301] on link "View Details" at bounding box center [442, 298] width 75 height 13
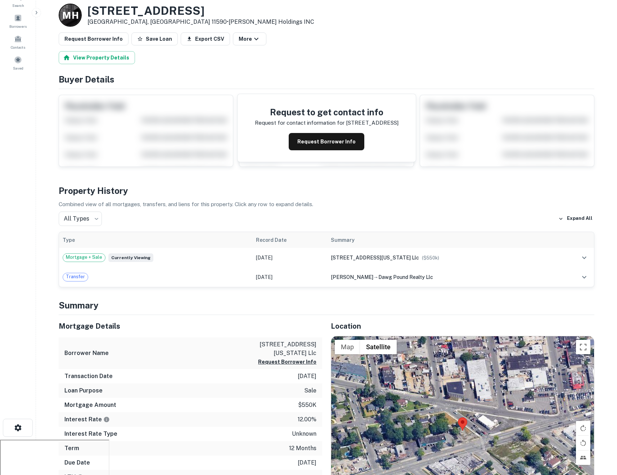
scroll to position [115, 0]
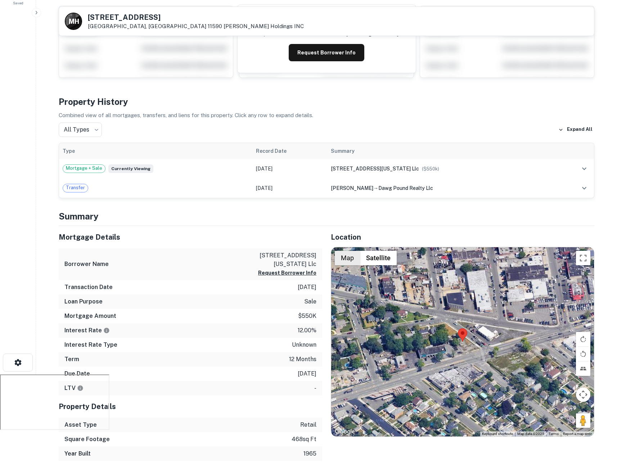
click at [346, 251] on button "Map" at bounding box center [347, 258] width 25 height 14
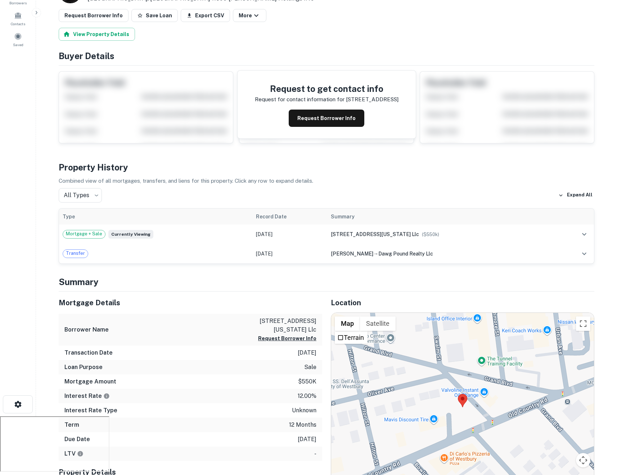
scroll to position [0, 0]
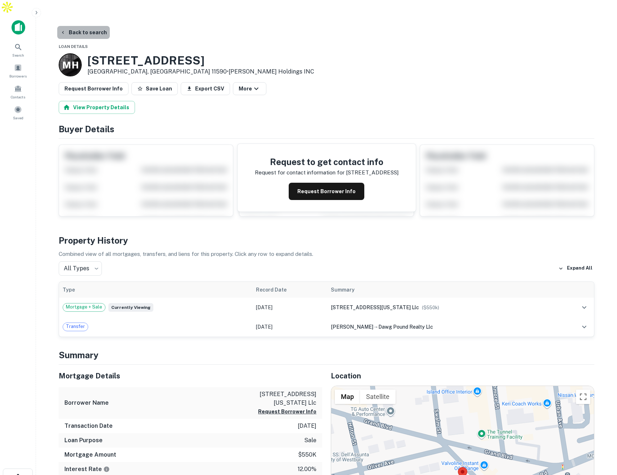
click at [98, 26] on button "Back to search" at bounding box center [83, 32] width 53 height 13
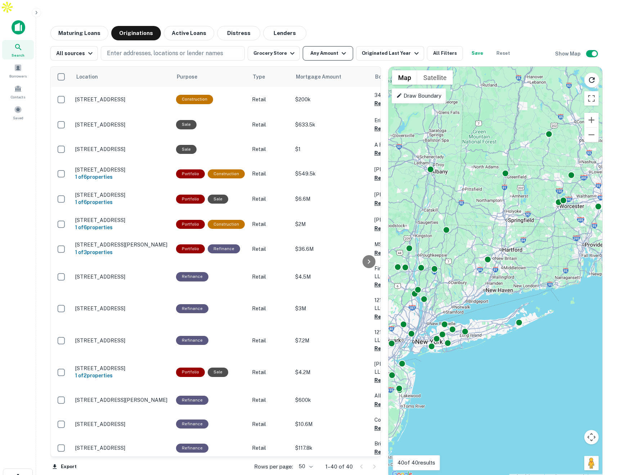
click at [323, 46] on button "Any Amount" at bounding box center [328, 53] width 50 height 14
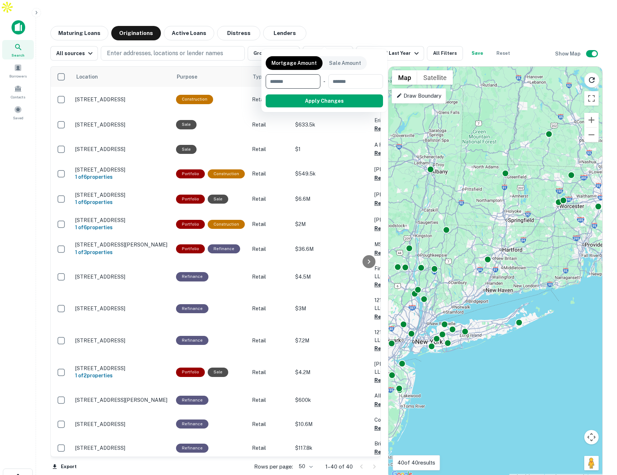
click at [305, 82] on input "number" at bounding box center [291, 81] width 50 height 14
type input "*******"
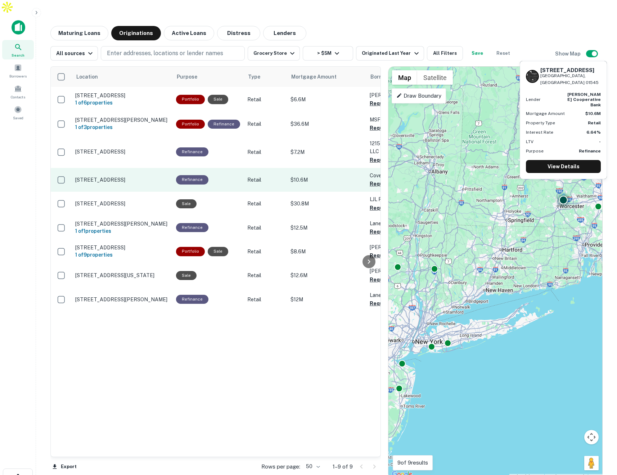
click at [233, 175] on div "Refinance" at bounding box center [208, 179] width 64 height 9
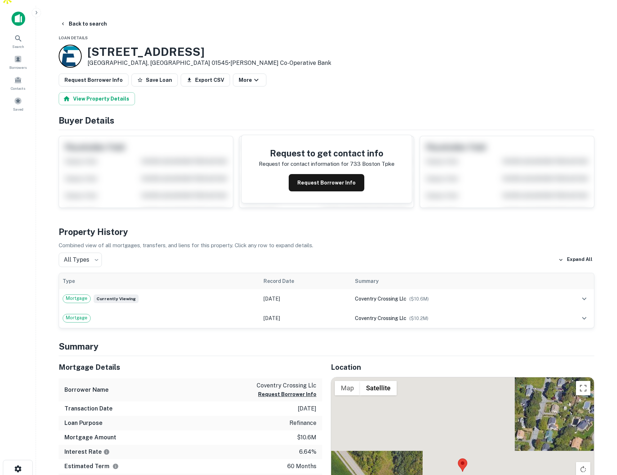
scroll to position [3, 0]
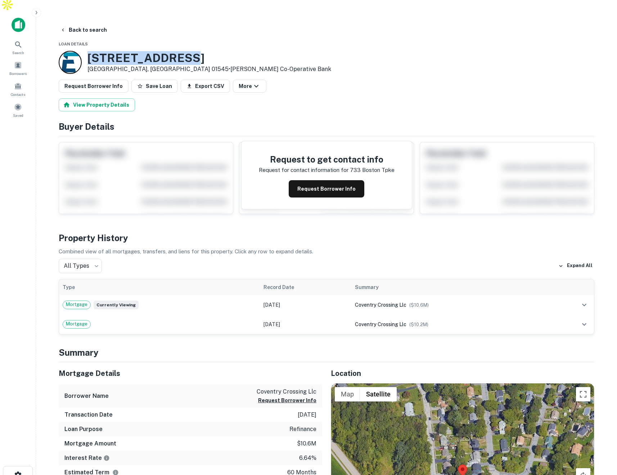
drag, startPoint x: 185, startPoint y: 42, endPoint x: 89, endPoint y: 39, distance: 95.4
click at [89, 51] on h3 "[STREET_ADDRESS]" at bounding box center [209, 58] width 244 height 14
copy h3 "[STREET_ADDRESS]"
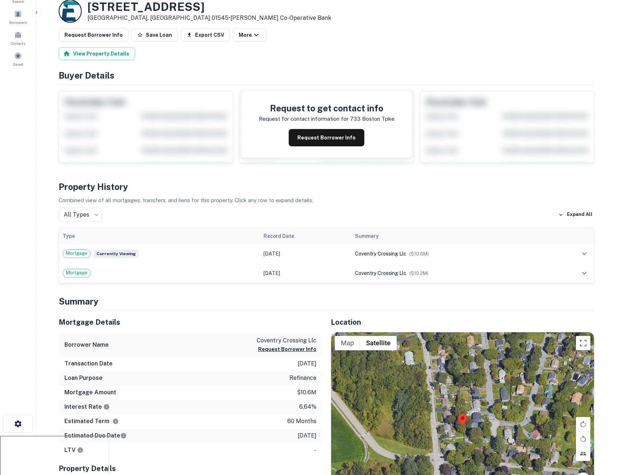
scroll to position [0, 0]
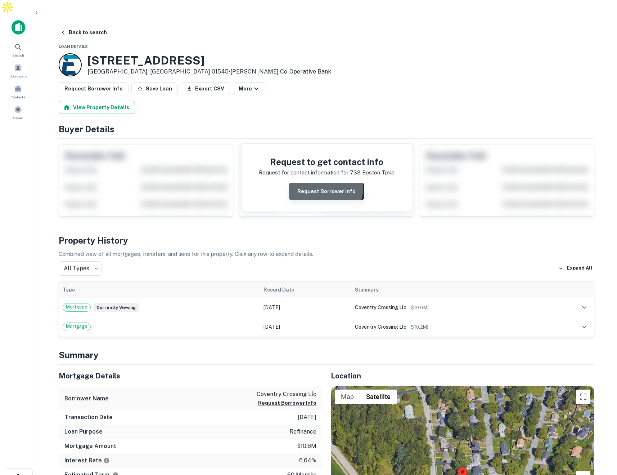
click at [323, 183] on button "Request Borrower Info" at bounding box center [327, 191] width 76 height 17
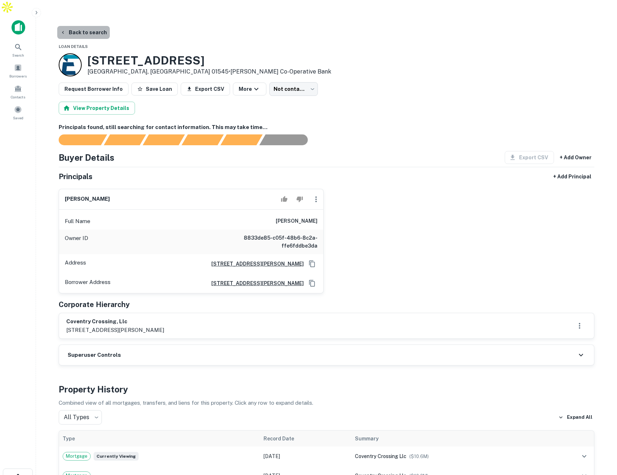
click at [94, 26] on button "Back to search" at bounding box center [83, 32] width 53 height 13
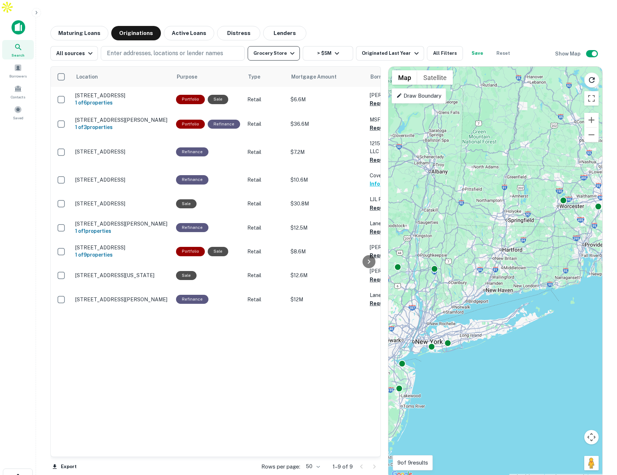
click at [288, 49] on icon "button" at bounding box center [292, 53] width 9 height 9
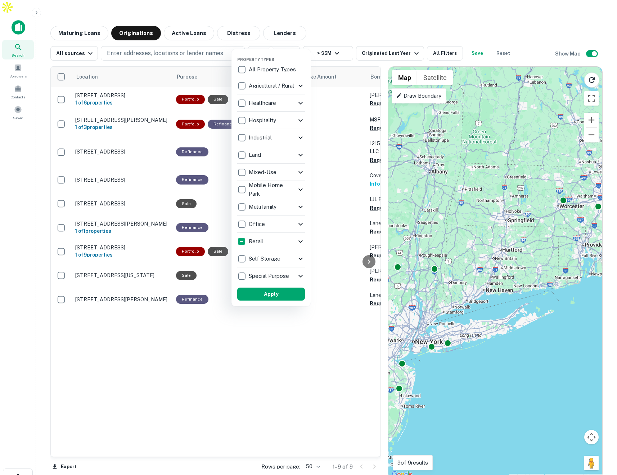
click at [283, 139] on div "Industrial" at bounding box center [266, 137] width 59 height 12
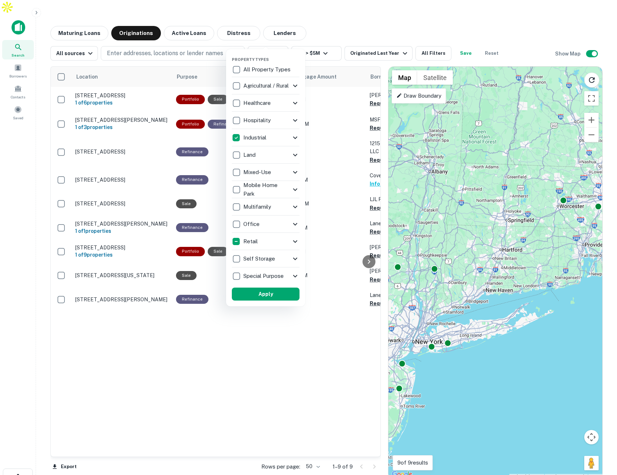
click at [295, 119] on icon at bounding box center [295, 120] width 9 height 9
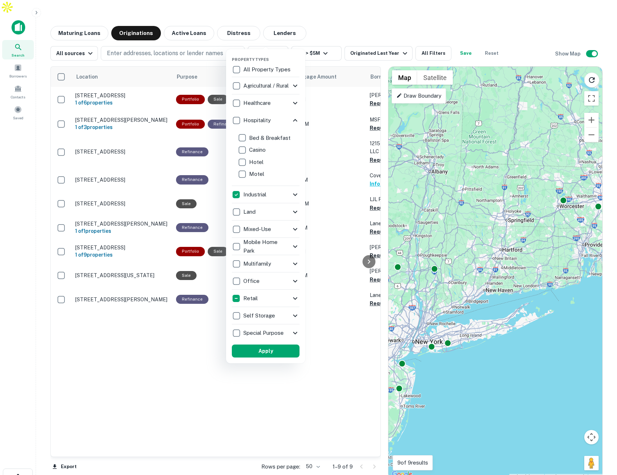
click at [281, 194] on div "Industrial" at bounding box center [261, 194] width 59 height 12
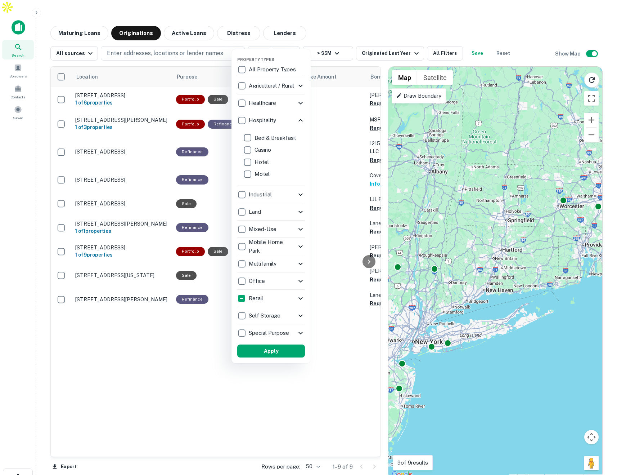
click at [289, 194] on div "Industrial" at bounding box center [266, 194] width 59 height 12
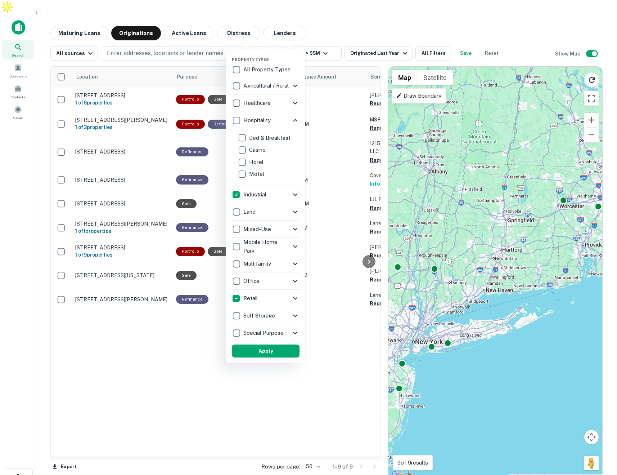
click at [296, 195] on icon at bounding box center [295, 194] width 9 height 9
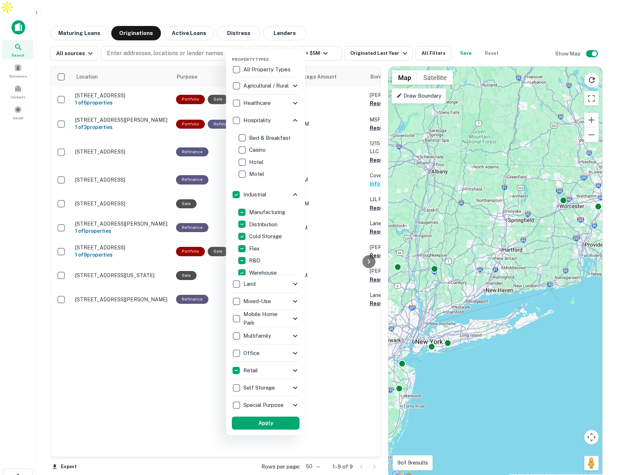
click at [293, 351] on icon at bounding box center [295, 353] width 9 height 9
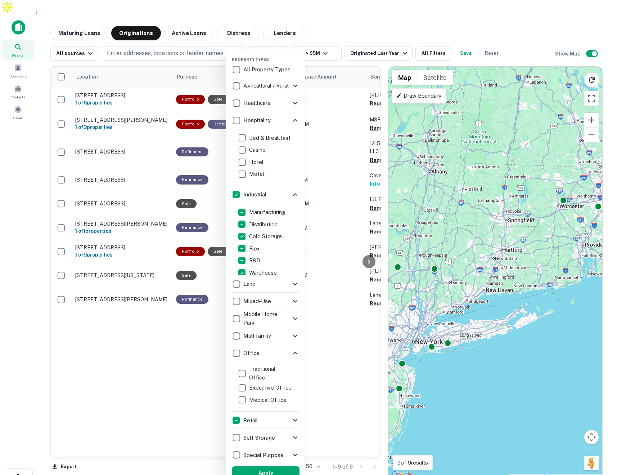
click at [292, 351] on icon at bounding box center [295, 353] width 9 height 9
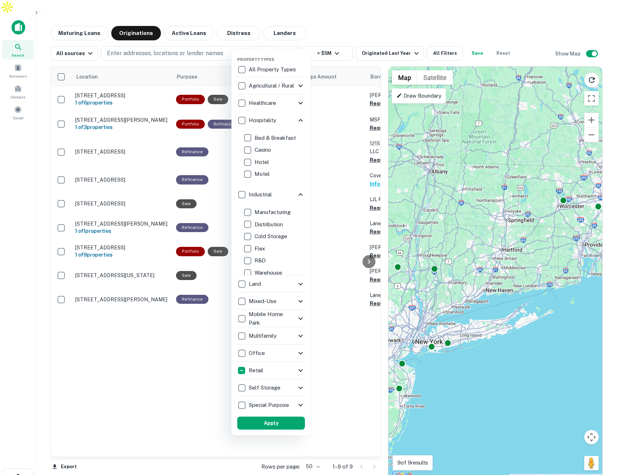
click at [292, 301] on div "Mixed-Use" at bounding box center [266, 301] width 59 height 12
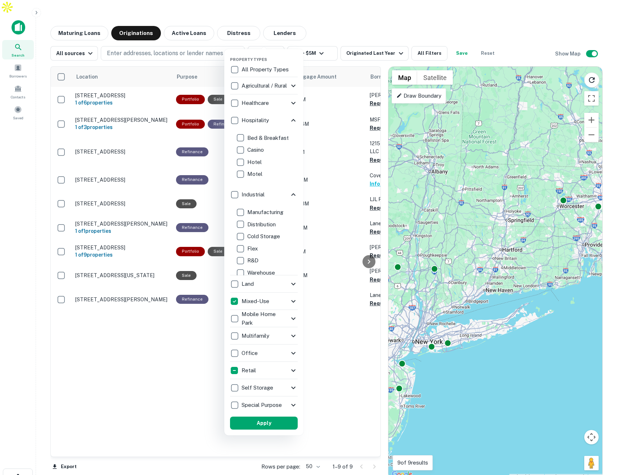
click at [292, 301] on icon at bounding box center [293, 301] width 4 height 3
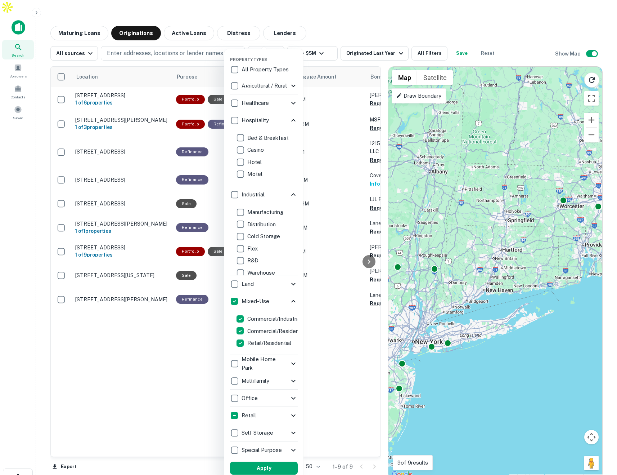
click at [292, 301] on icon at bounding box center [293, 301] width 9 height 9
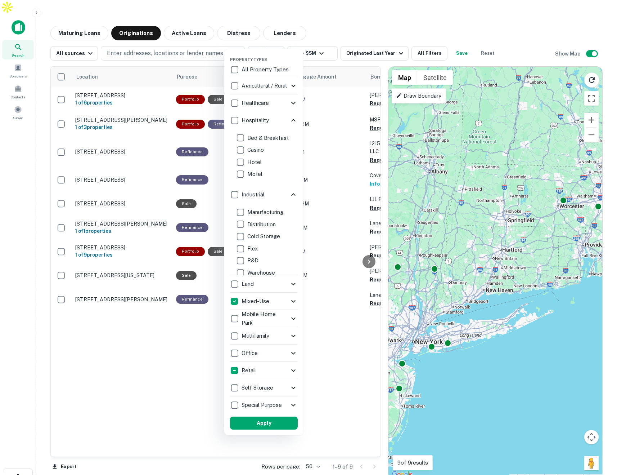
click at [283, 351] on div "Office" at bounding box center [259, 353] width 59 height 12
click at [292, 353] on icon at bounding box center [293, 353] width 9 height 9
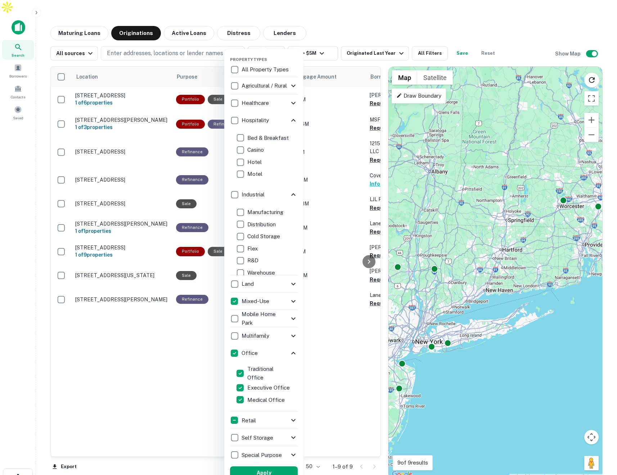
click at [293, 454] on icon at bounding box center [293, 454] width 9 height 9
